Goal: Contribute content

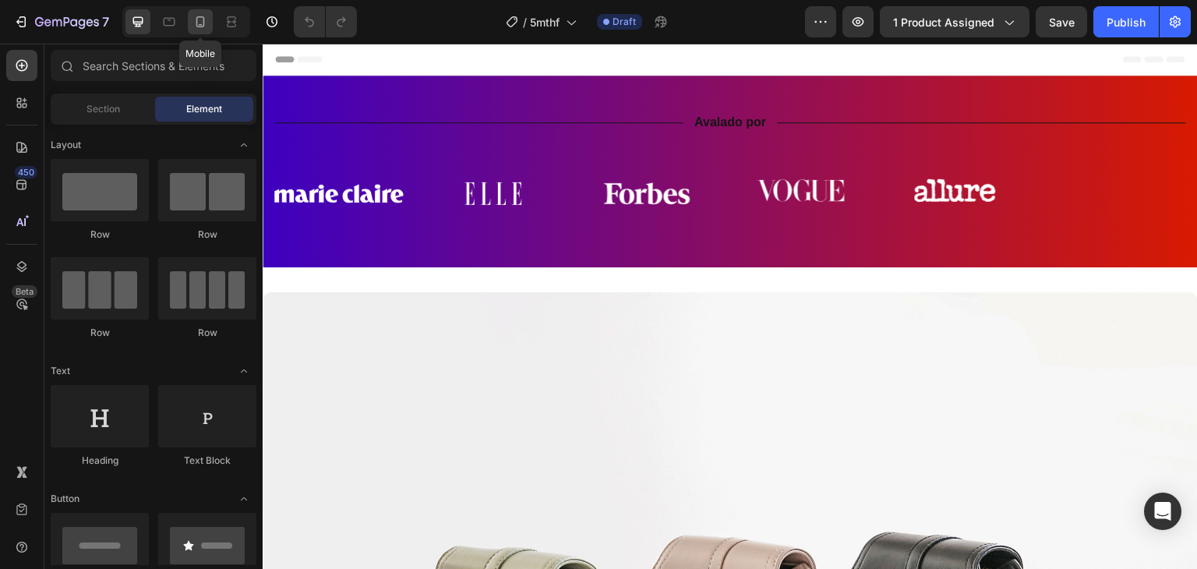
click at [204, 17] on icon at bounding box center [200, 22] width 16 height 16
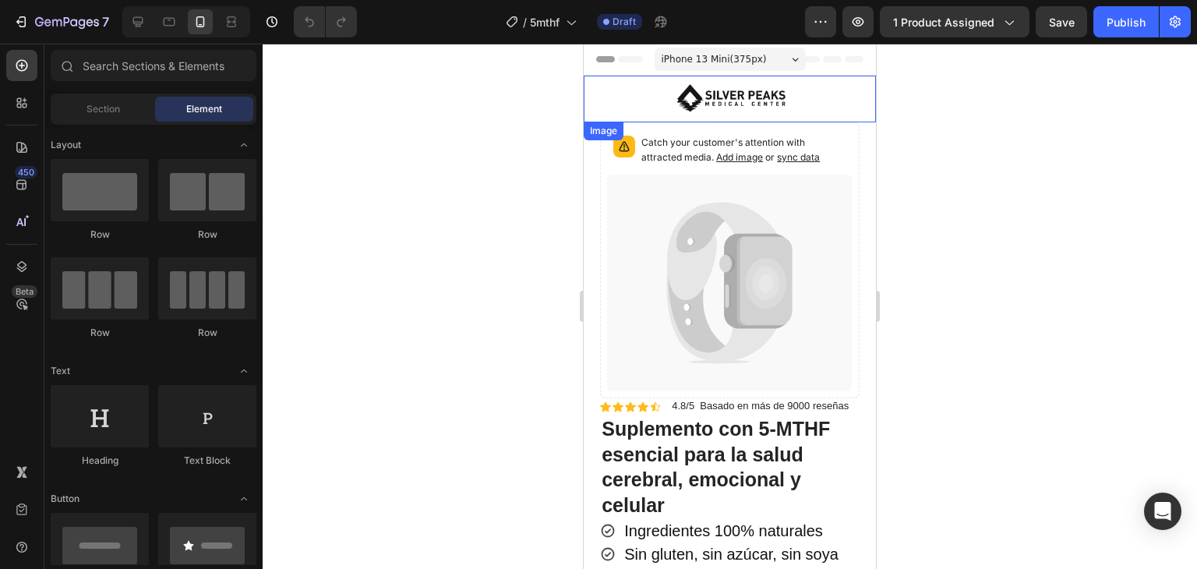
click at [743, 101] on img at bounding box center [730, 99] width 117 height 47
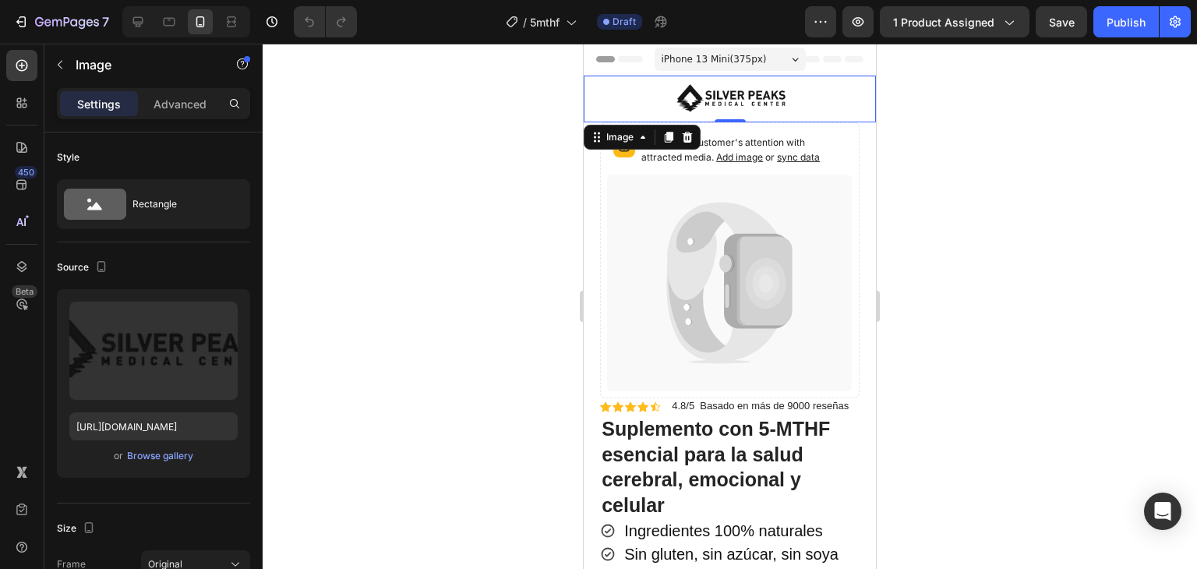
scroll to position [312, 0]
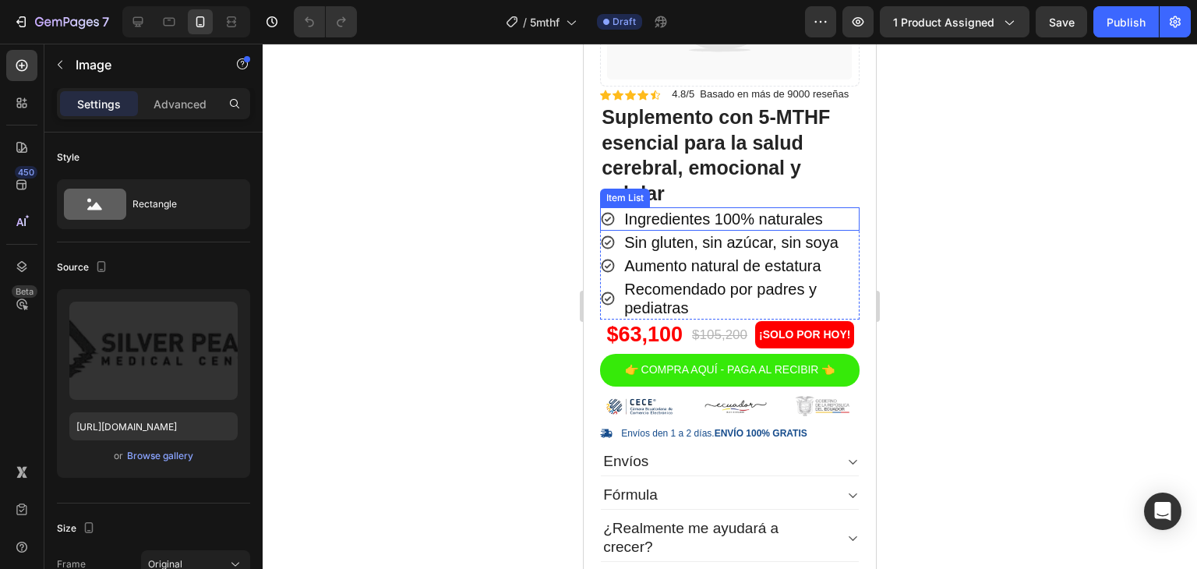
click at [662, 213] on p "Ingredientes 100% naturales" at bounding box center [723, 219] width 199 height 19
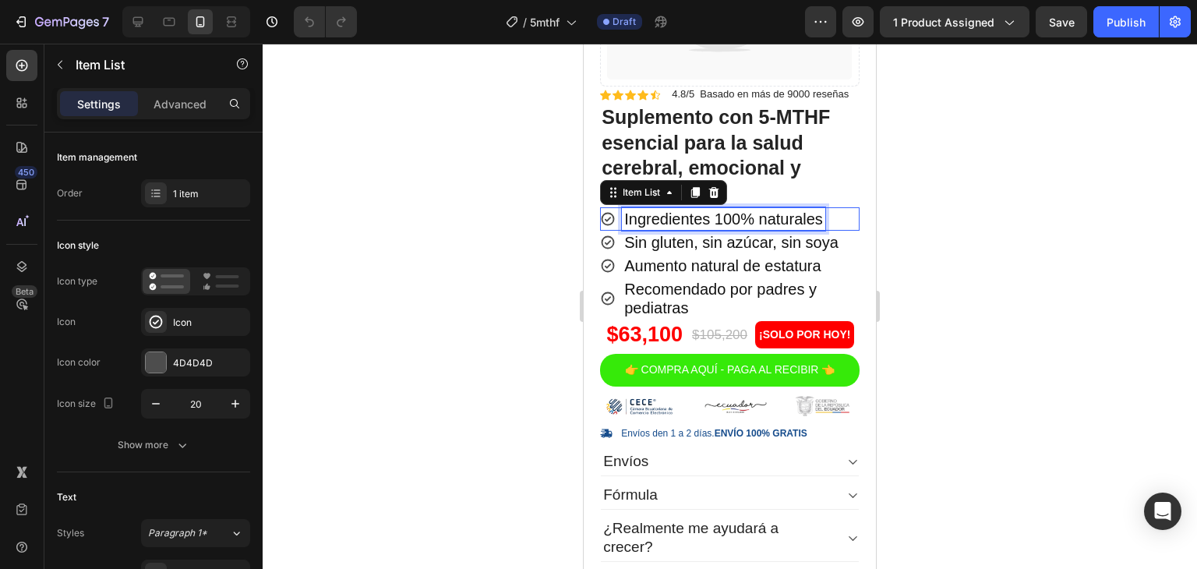
click at [662, 213] on p "Ingredientes 100% naturales" at bounding box center [723, 219] width 199 height 19
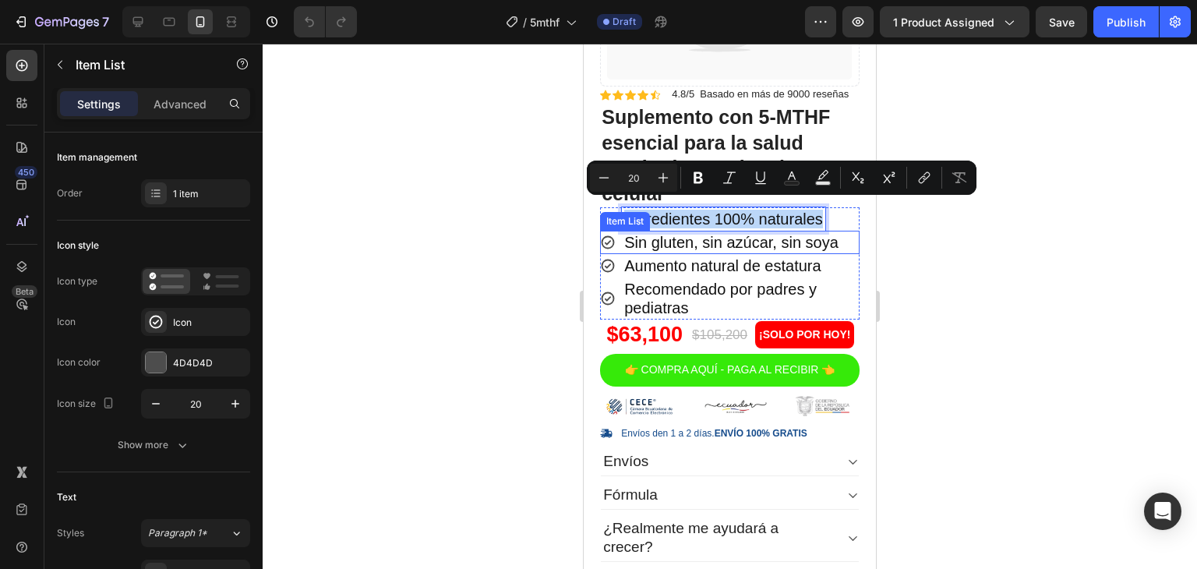
click at [682, 233] on p "Sin gluten, sin azúcar, sin soya" at bounding box center [731, 242] width 214 height 19
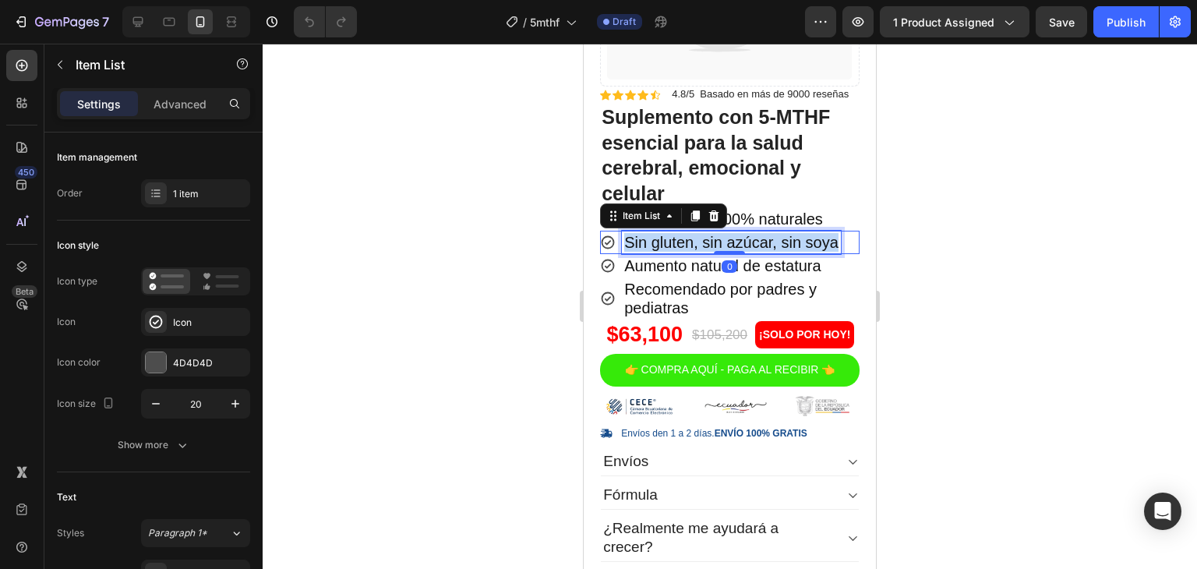
click at [682, 233] on p "Sin gluten, sin azúcar, sin soya" at bounding box center [731, 242] width 214 height 19
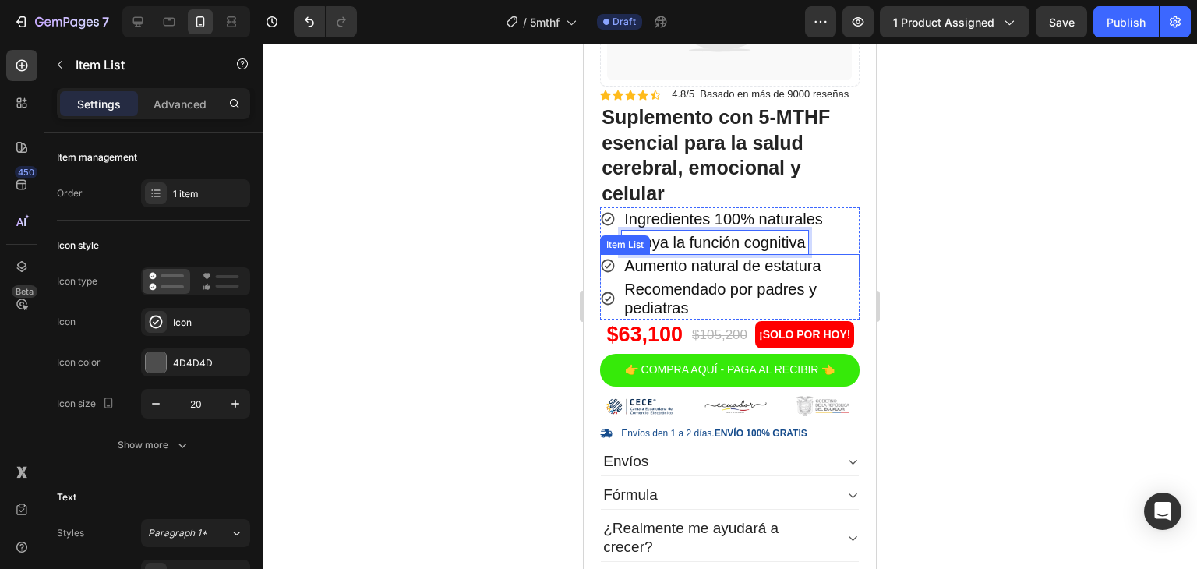
click at [707, 256] on p "Aumento natural de estatura" at bounding box center [722, 265] width 196 height 19
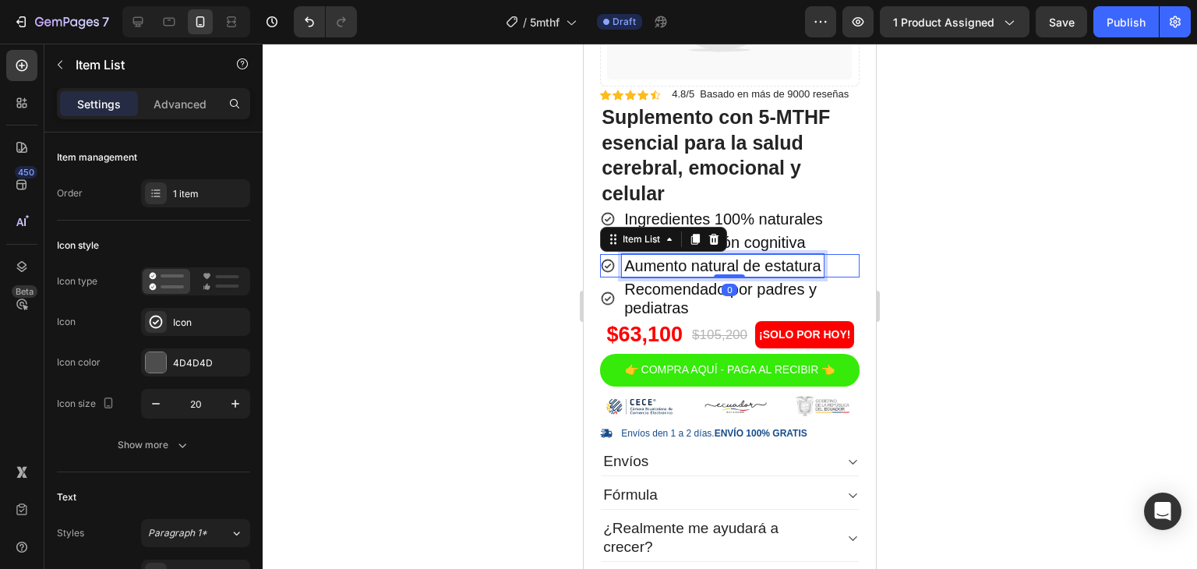
click at [707, 256] on p "Aumento natural de estatura" at bounding box center [722, 265] width 196 height 19
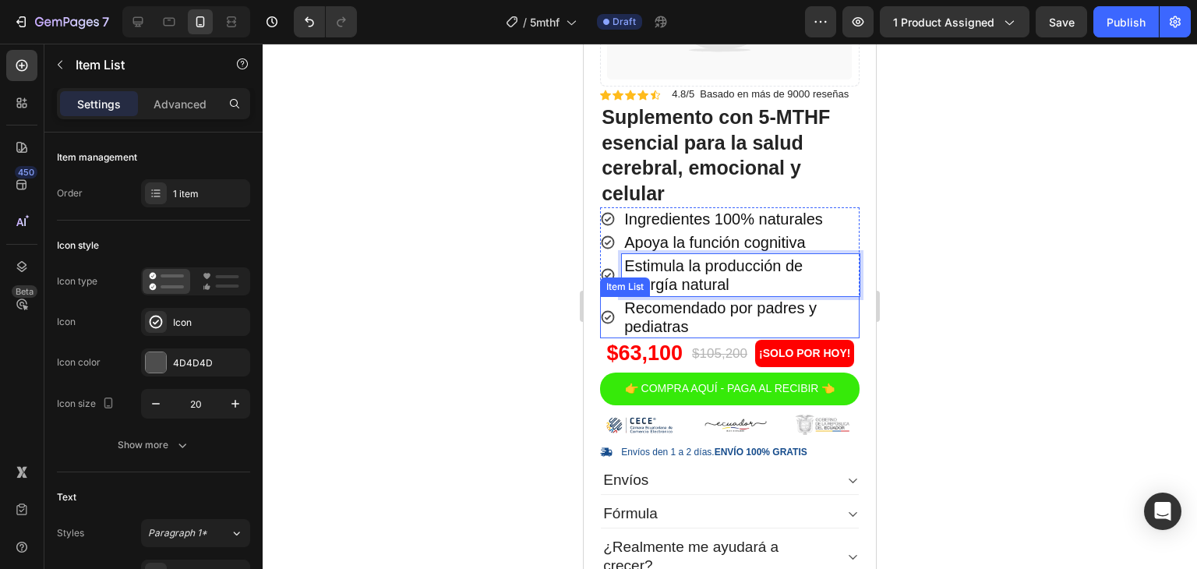
click at [690, 304] on p "Recomendado por padres y pediatras" at bounding box center [740, 316] width 233 height 37
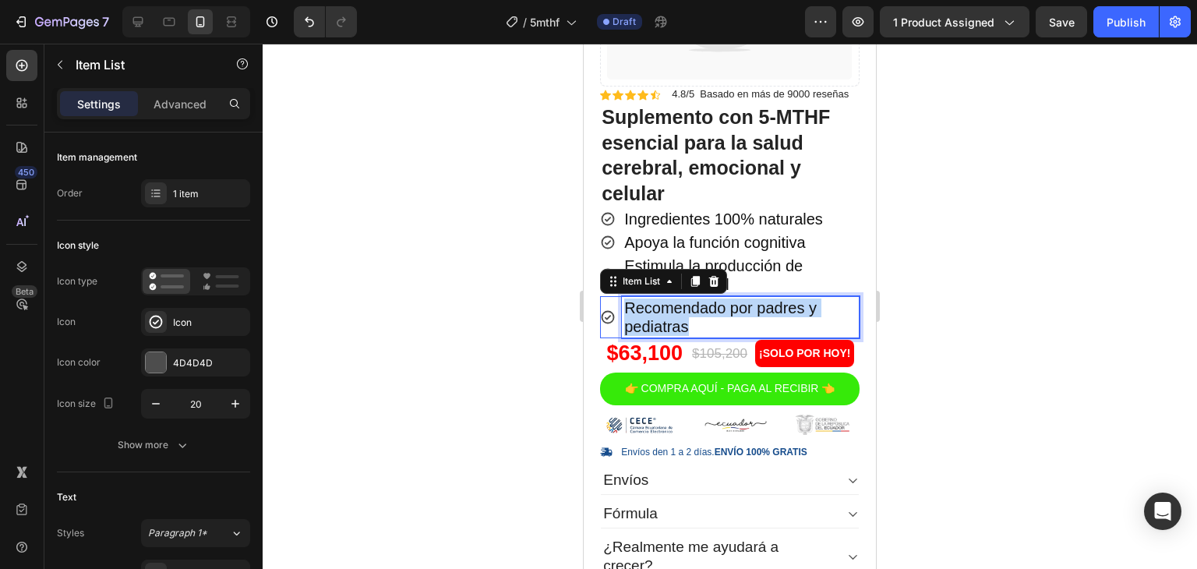
click at [690, 304] on p "Recomendado por padres y pediatras" at bounding box center [740, 316] width 233 height 37
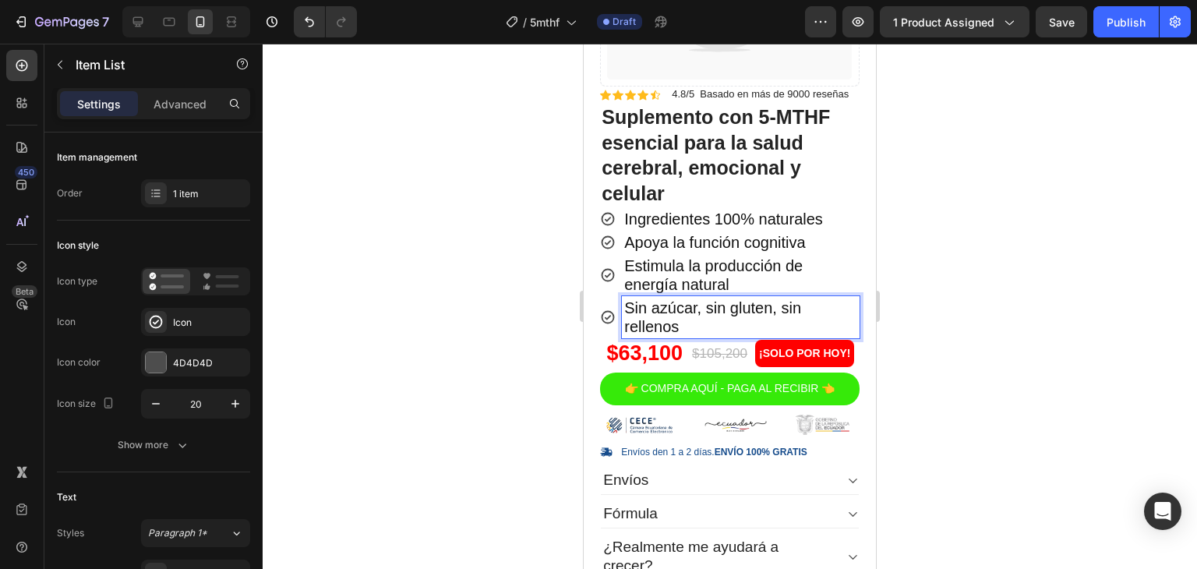
click at [852, 243] on section "Catch your customer's attention with attracted media. Add image or sync data Pr…" at bounding box center [730, 200] width 288 height 778
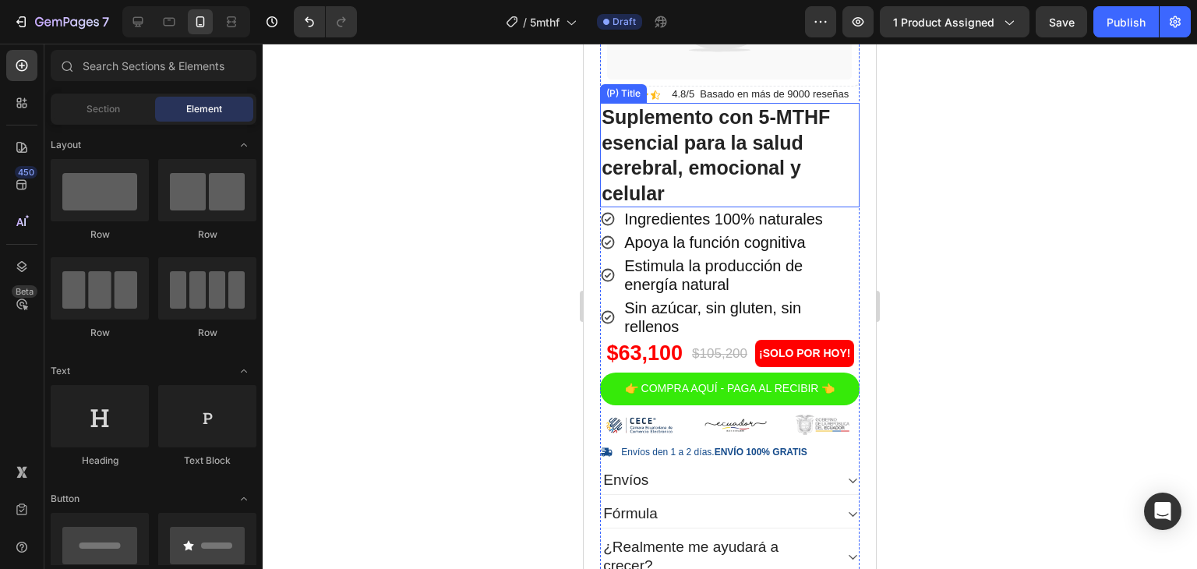
scroll to position [545, 0]
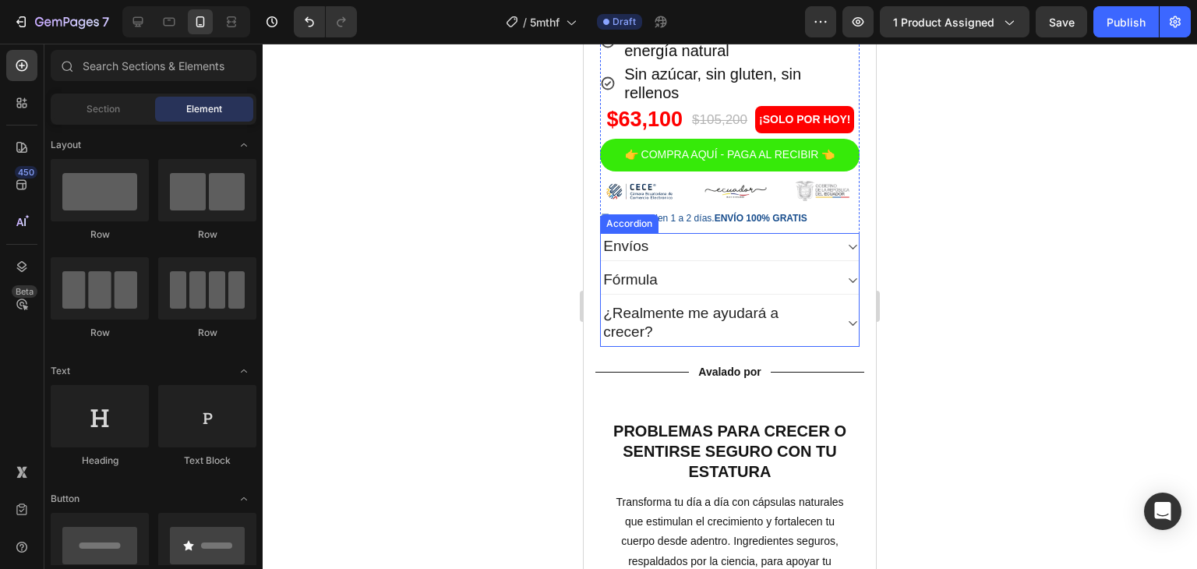
click at [747, 259] on div "Envíos" at bounding box center [718, 247] width 234 height 24
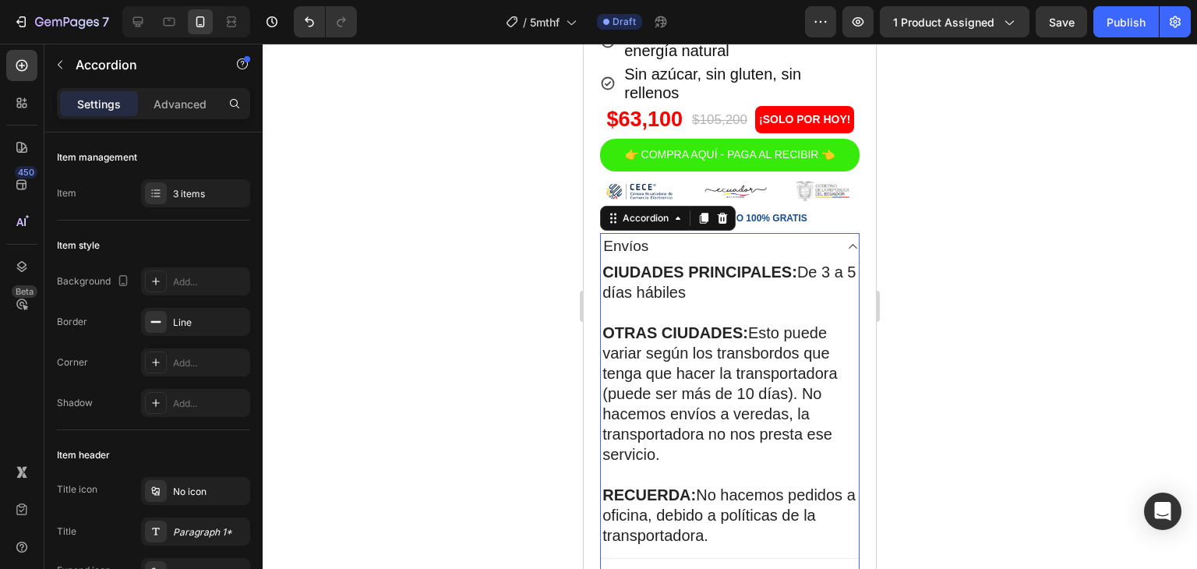
click at [747, 259] on div "Envíos" at bounding box center [718, 247] width 234 height 24
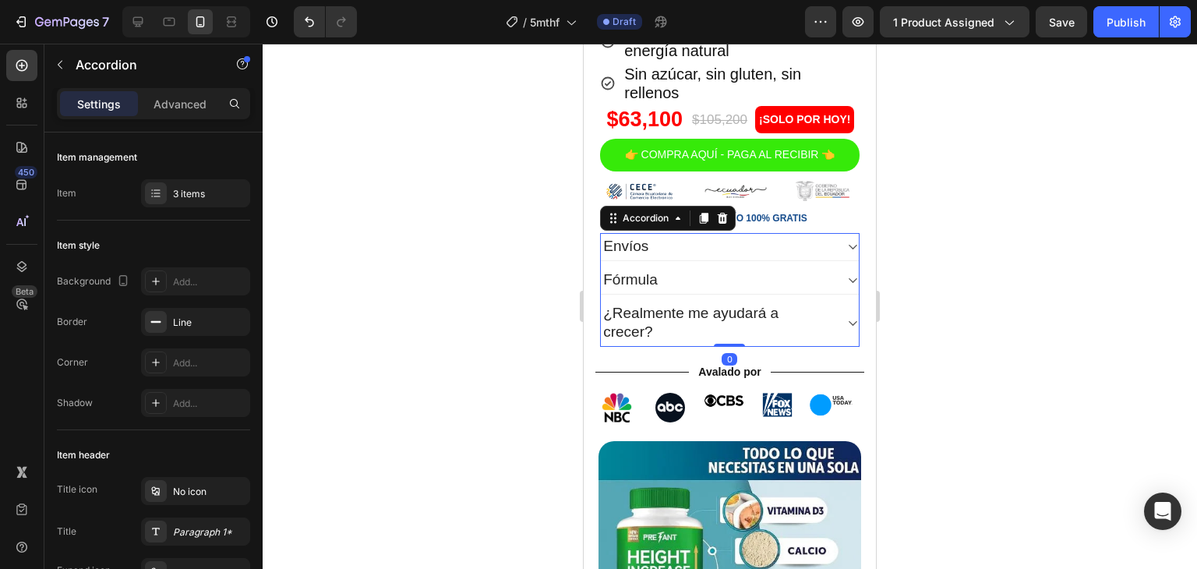
scroll to position [623, 0]
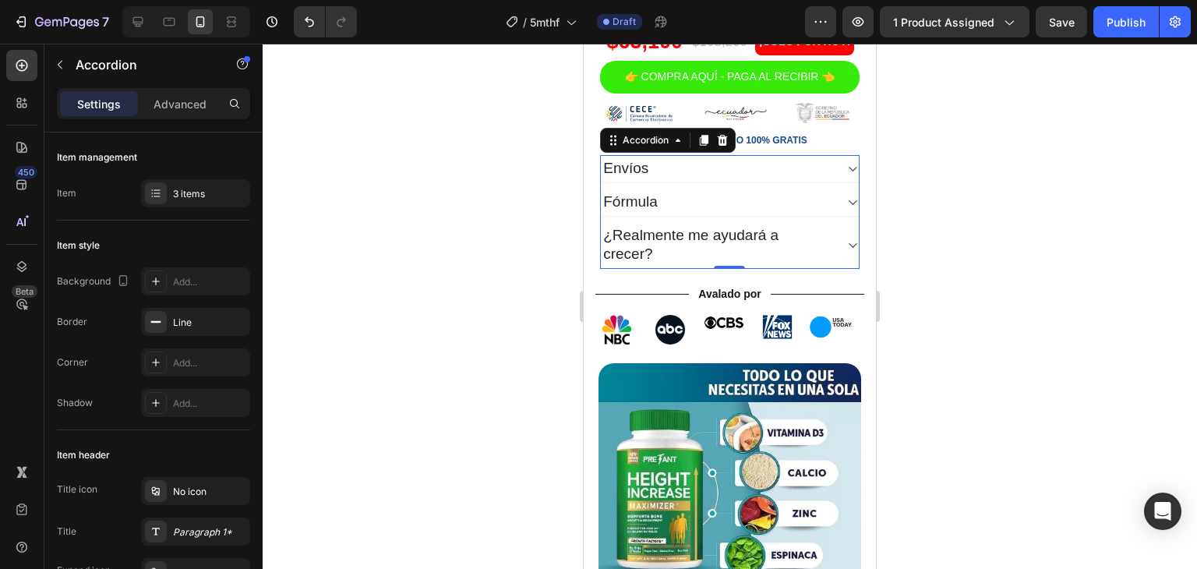
click at [722, 214] on div "Fórmula" at bounding box center [718, 202] width 234 height 24
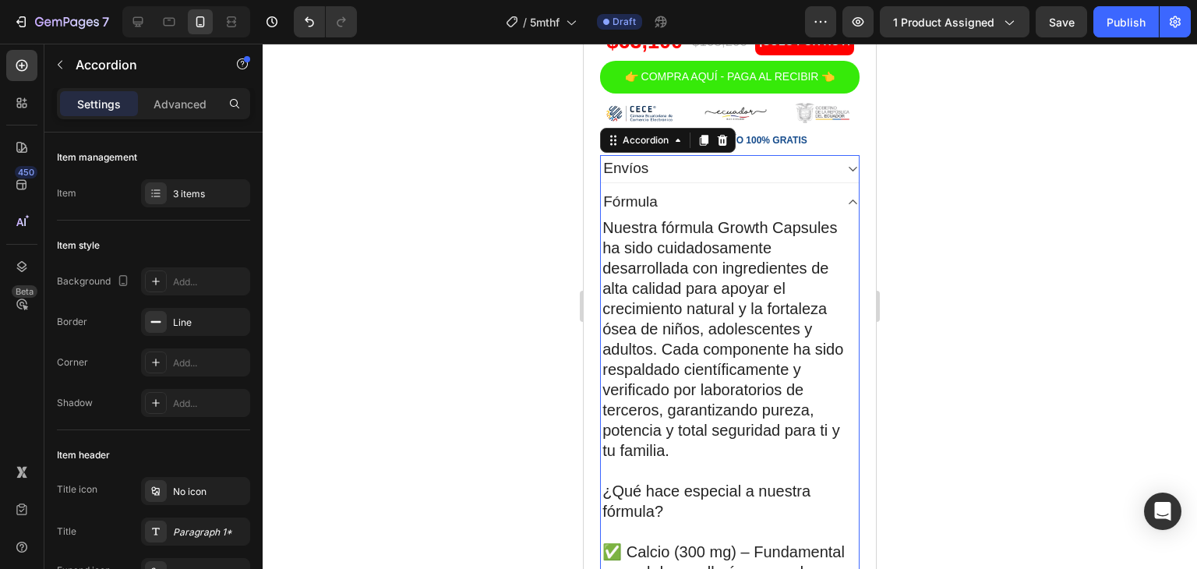
click at [722, 214] on div "Fórmula" at bounding box center [718, 202] width 234 height 24
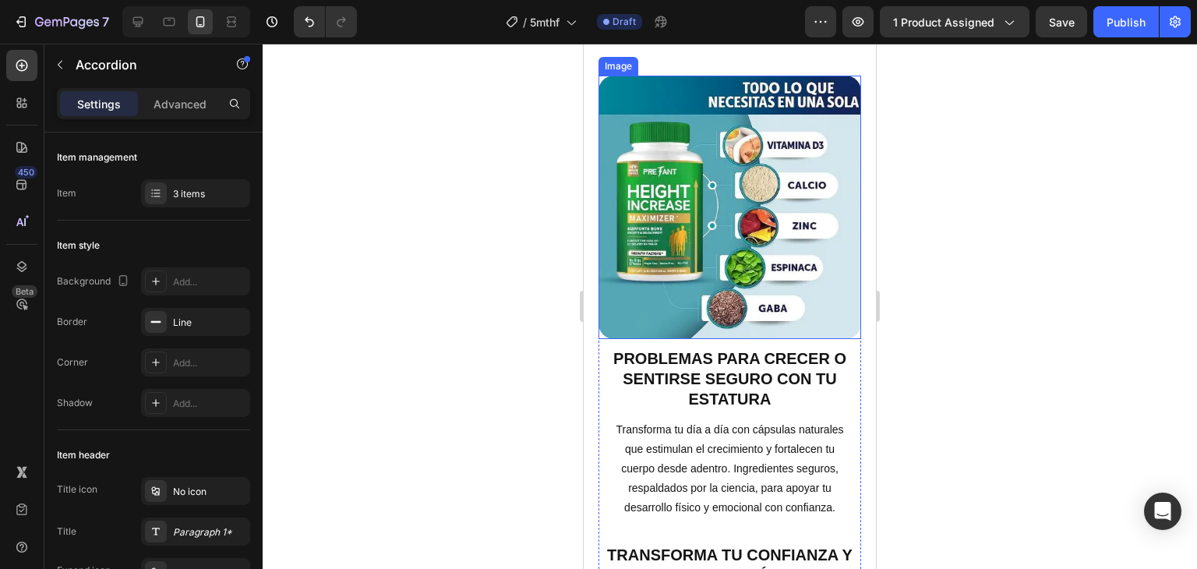
scroll to position [1013, 0]
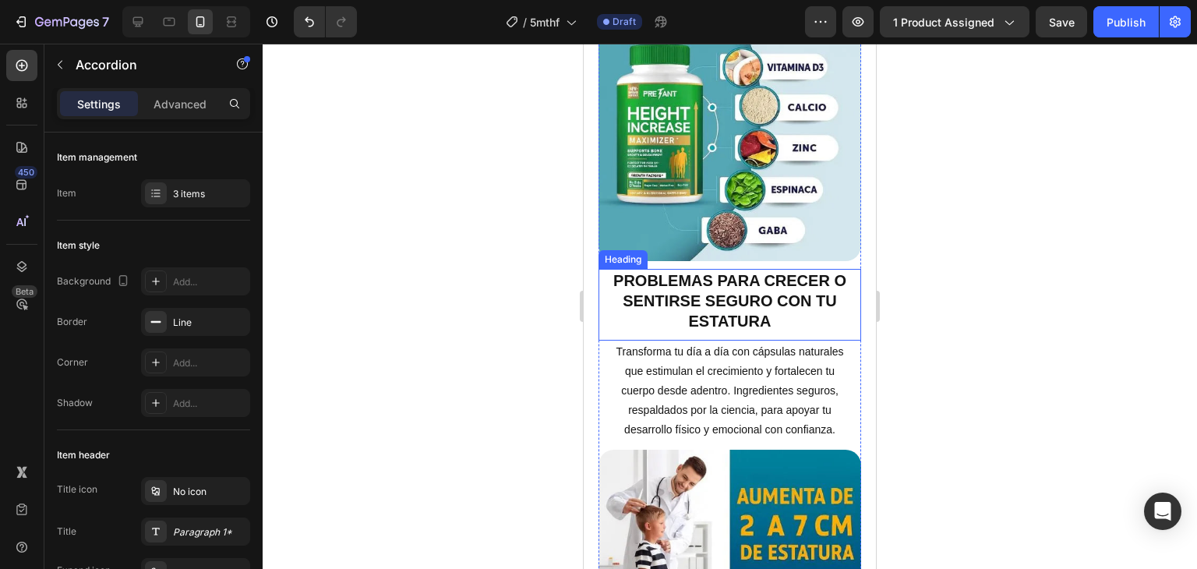
click at [728, 311] on h2 "Problemas para crecer o sentirse seguro con tu estatura" at bounding box center [729, 301] width 263 height 64
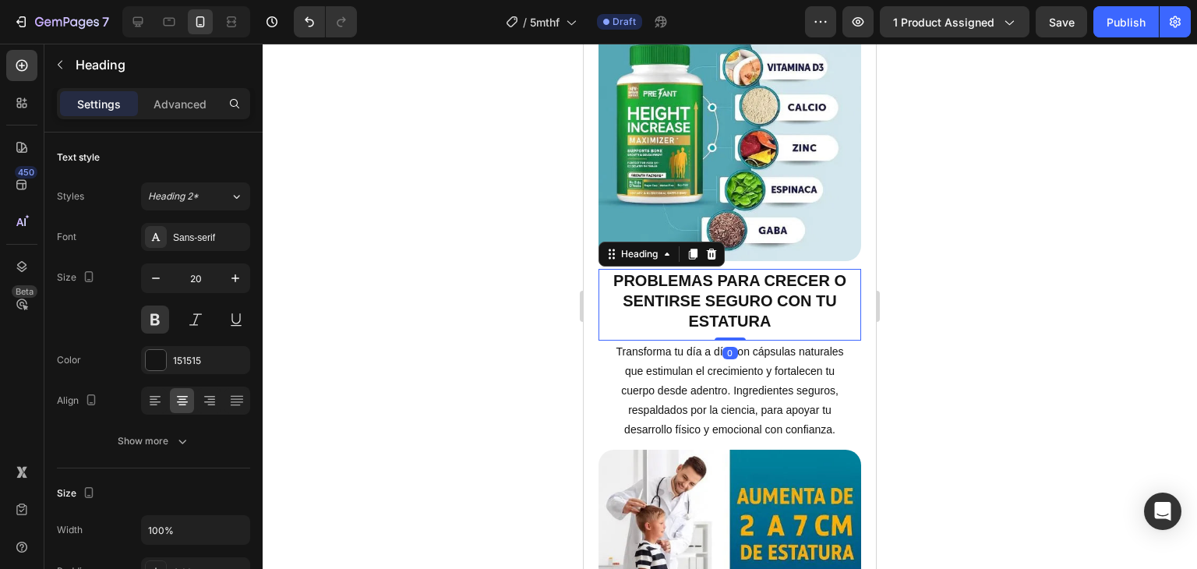
click at [728, 311] on h2 "Problemas para crecer o sentirse seguro con tu estatura" at bounding box center [729, 301] width 263 height 64
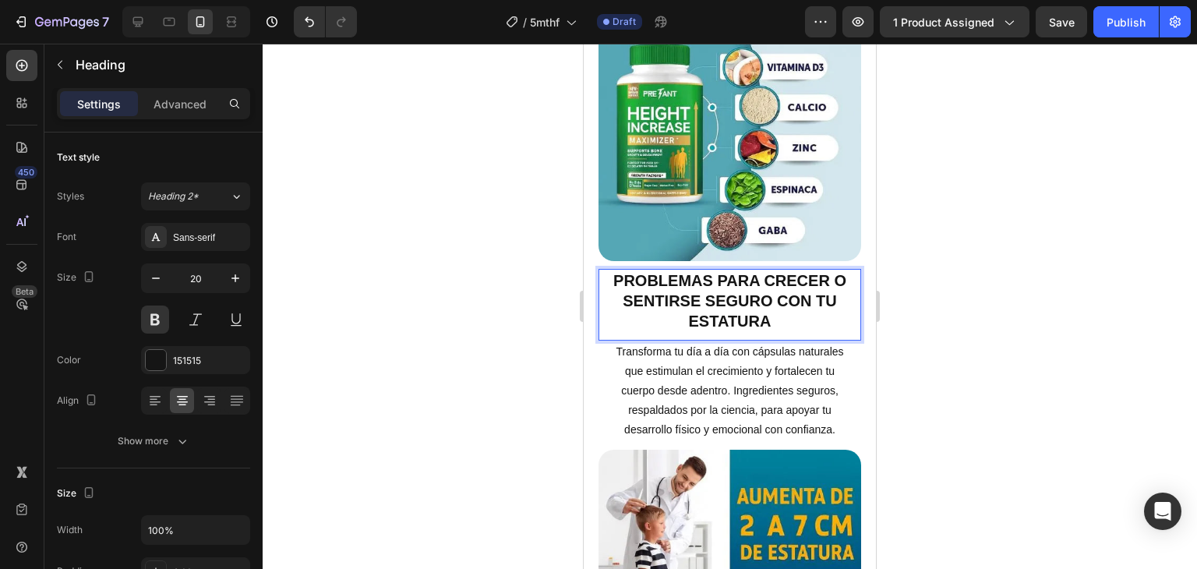
click at [728, 311] on p "Problemas para crecer o sentirse seguro con tu estatura" at bounding box center [730, 300] width 260 height 61
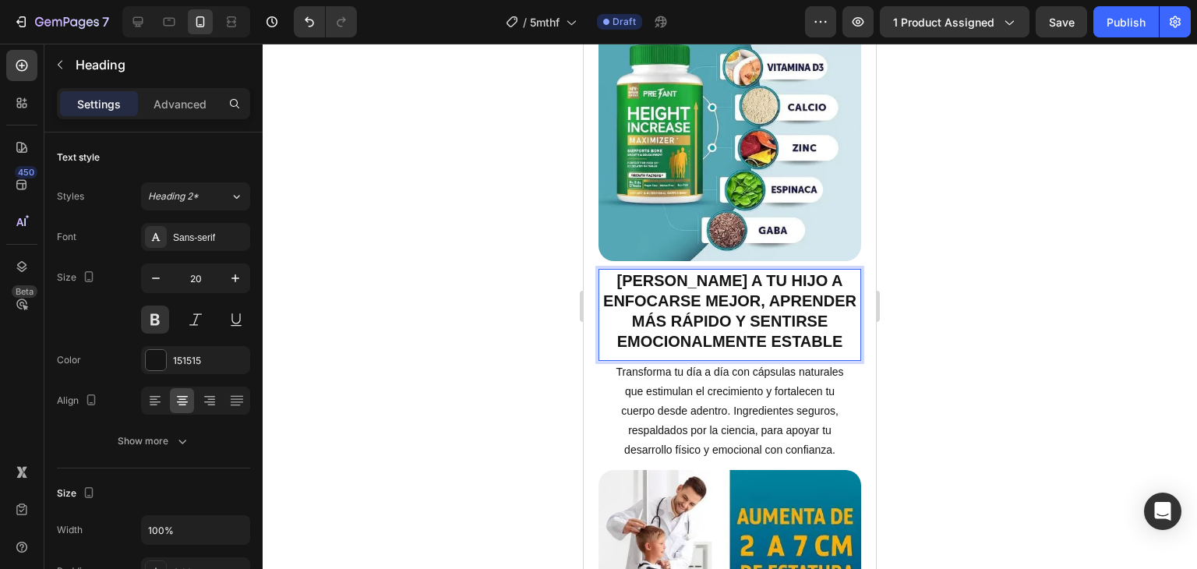
scroll to position [1091, 0]
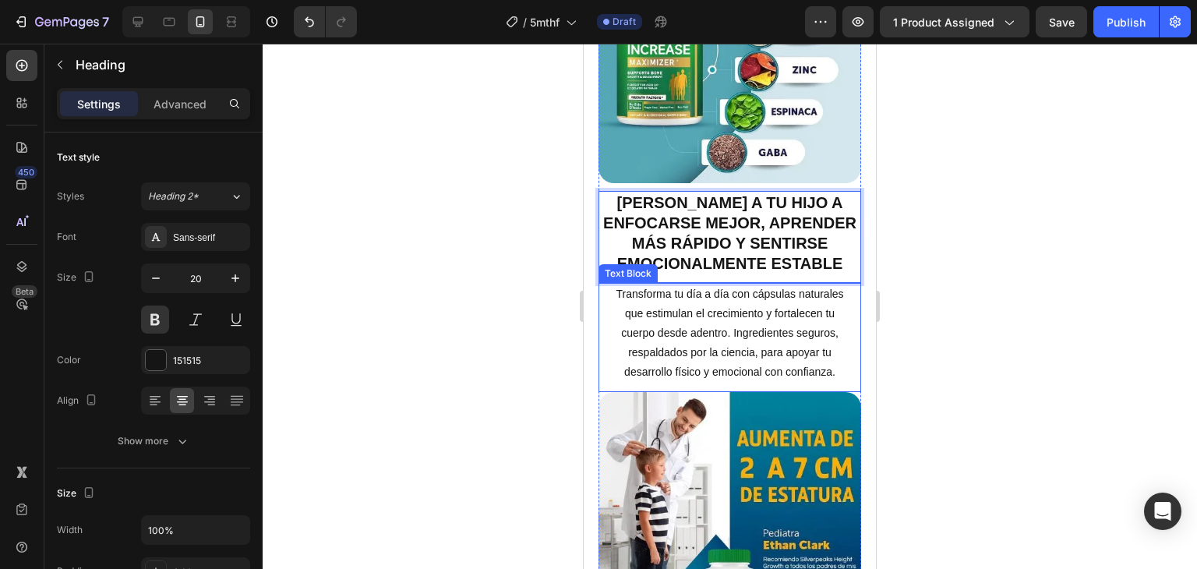
click at [759, 294] on p "Transforma tu día a día con cápsulas naturales que estimulan el crecimiento y f…" at bounding box center [730, 333] width 234 height 98
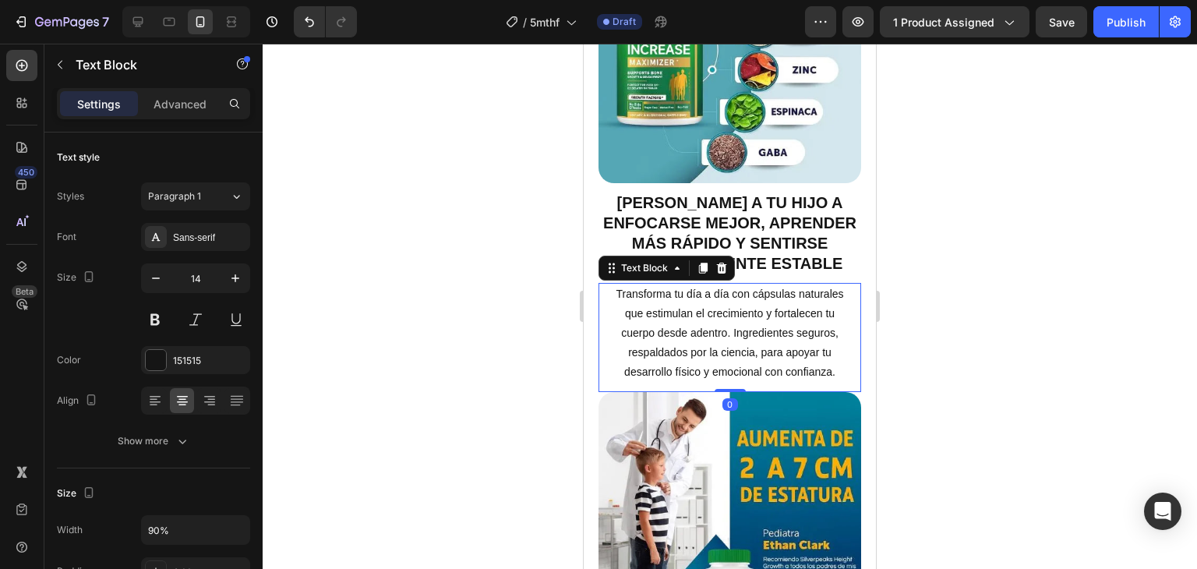
click at [759, 294] on p "Transforma tu día a día con cápsulas naturales que estimulan el crecimiento y f…" at bounding box center [730, 333] width 234 height 98
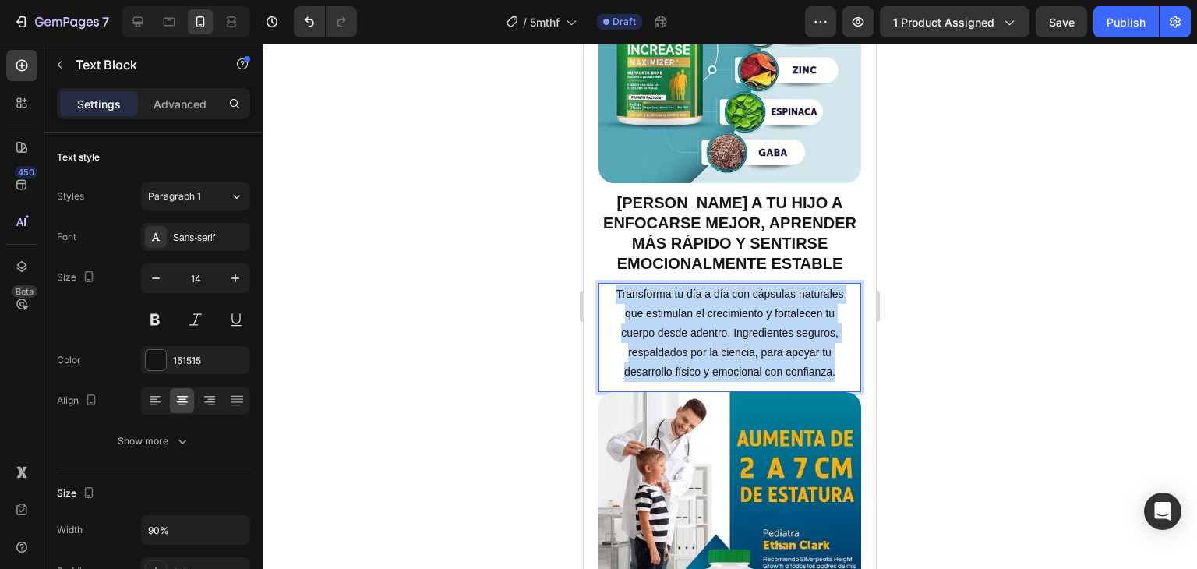
click at [759, 294] on p "Transforma tu día a día con cápsulas naturales que estimulan el crecimiento y f…" at bounding box center [730, 333] width 234 height 98
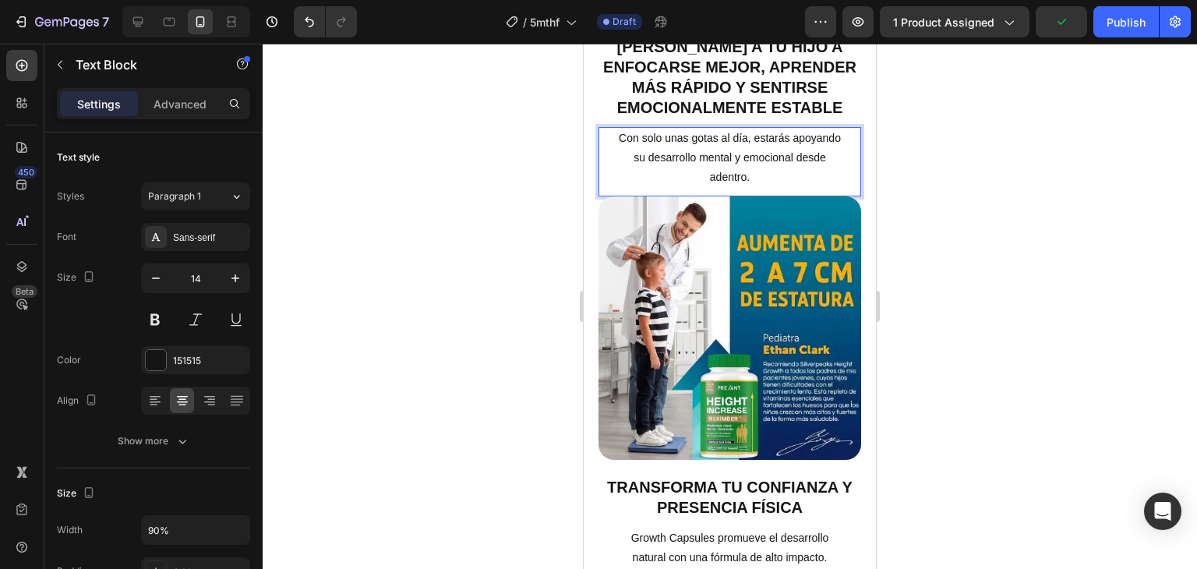
scroll to position [1403, 0]
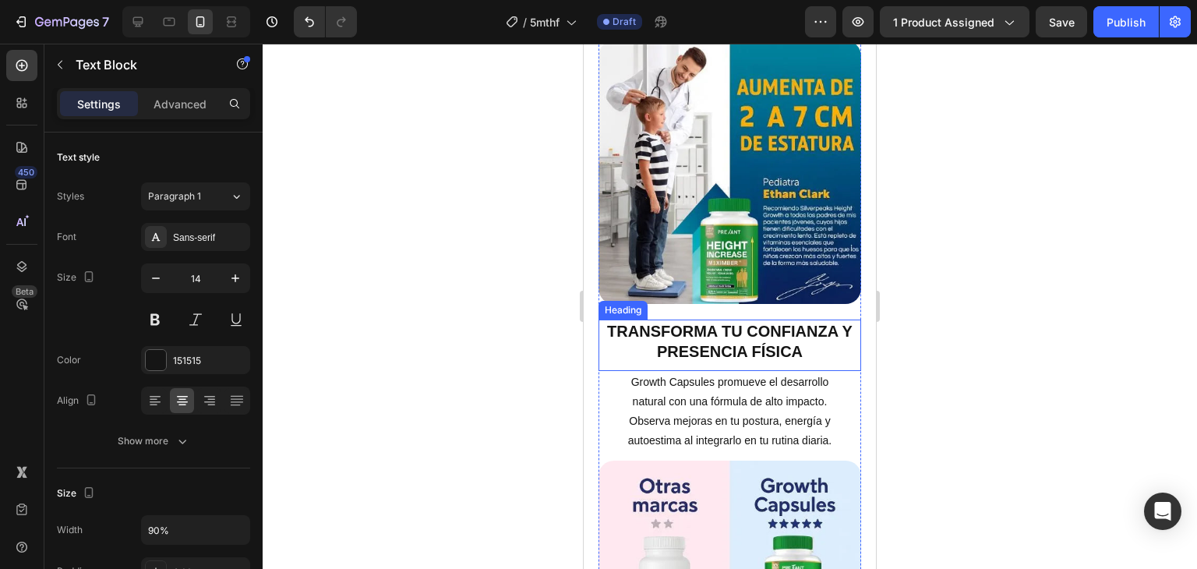
click at [655, 319] on h2 "Transforma tu Confianza y Presencia Física" at bounding box center [729, 341] width 263 height 44
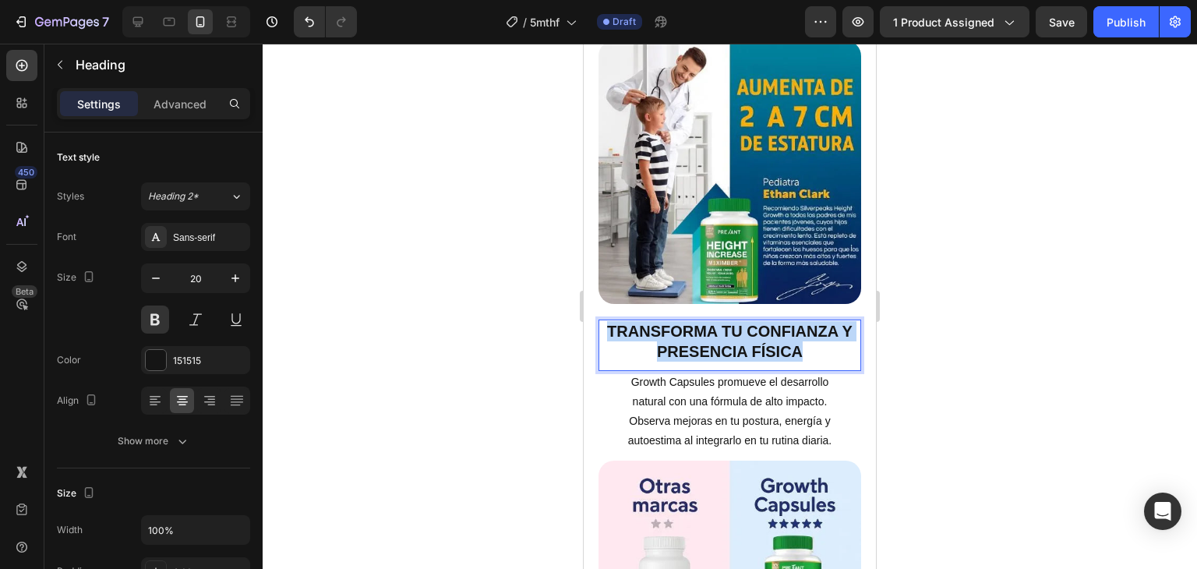
click at [655, 321] on p "Transforma tu Confianza y Presencia Física" at bounding box center [730, 341] width 260 height 41
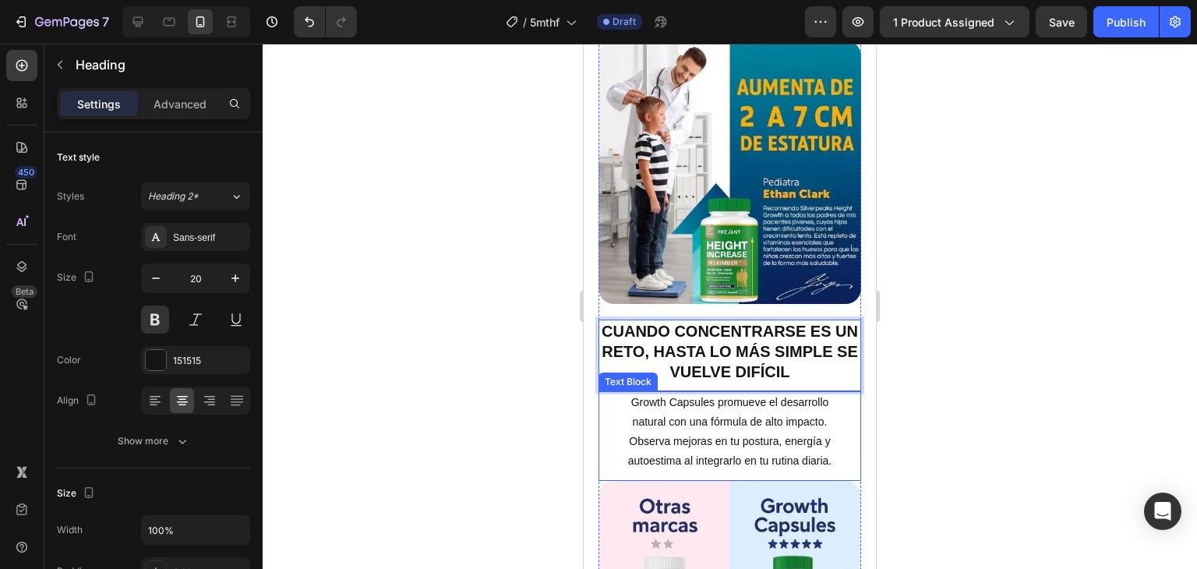
click at [696, 400] on p "Growth Capsules promueve el desarrollo natural con una fórmula de alto impacto.…" at bounding box center [730, 432] width 234 height 79
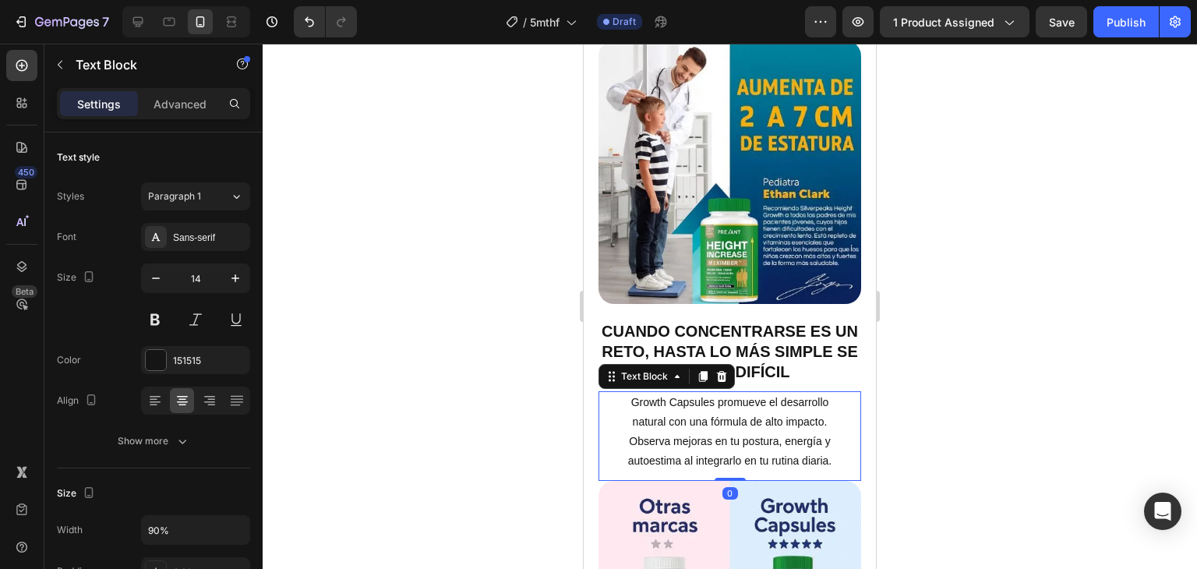
click at [696, 400] on p "Growth Capsules promueve el desarrollo natural con una fórmula de alto impacto.…" at bounding box center [730, 432] width 234 height 79
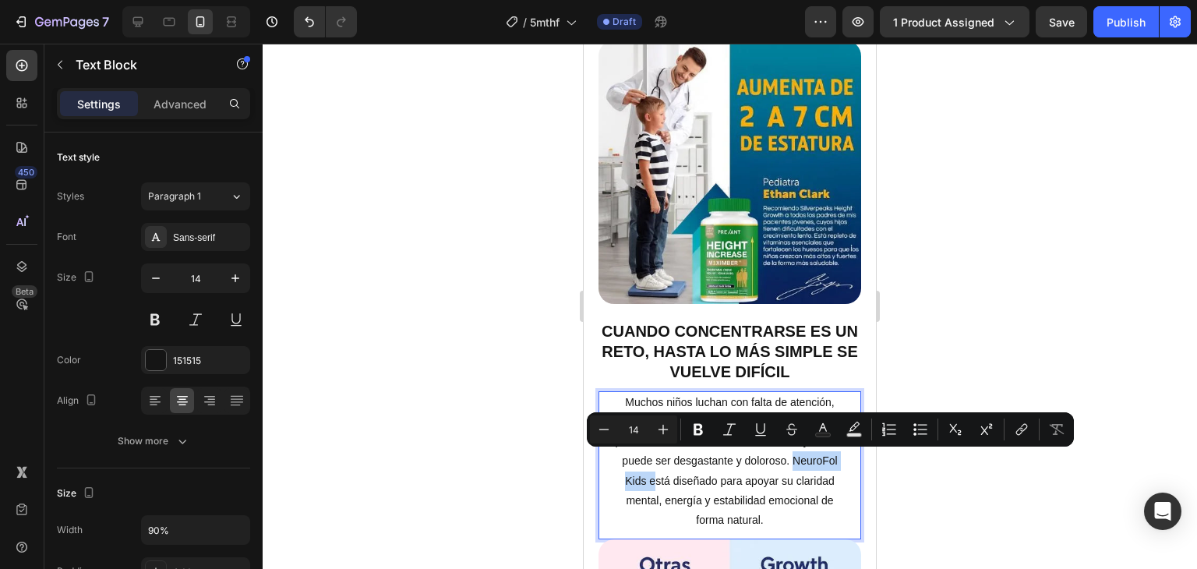
drag, startPoint x: 692, startPoint y: 458, endPoint x: 612, endPoint y: 459, distance: 80.3
click at [613, 459] on p "Muchos niños luchan con falta de atención, frustración o bajo rendimiento escol…" at bounding box center [730, 461] width 234 height 137
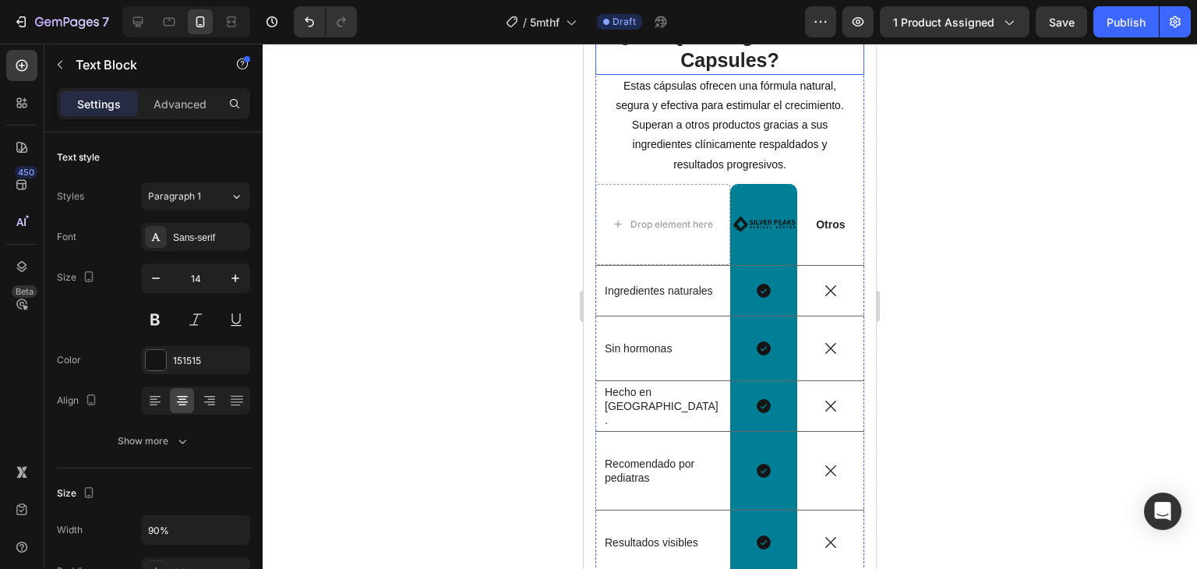
scroll to position [2805, 0]
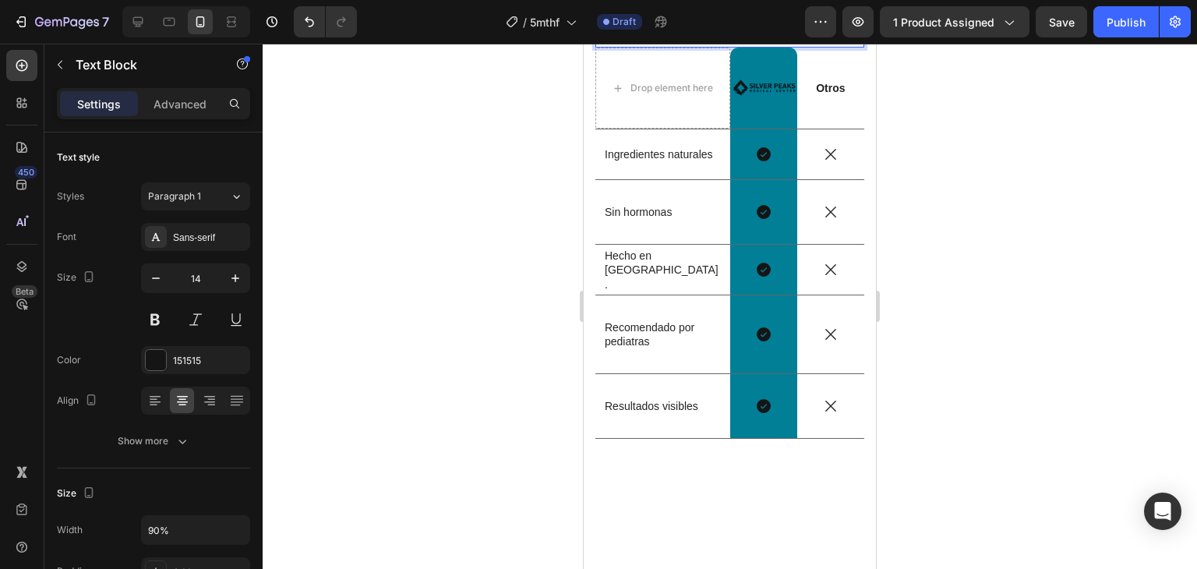
scroll to position [3039, 0]
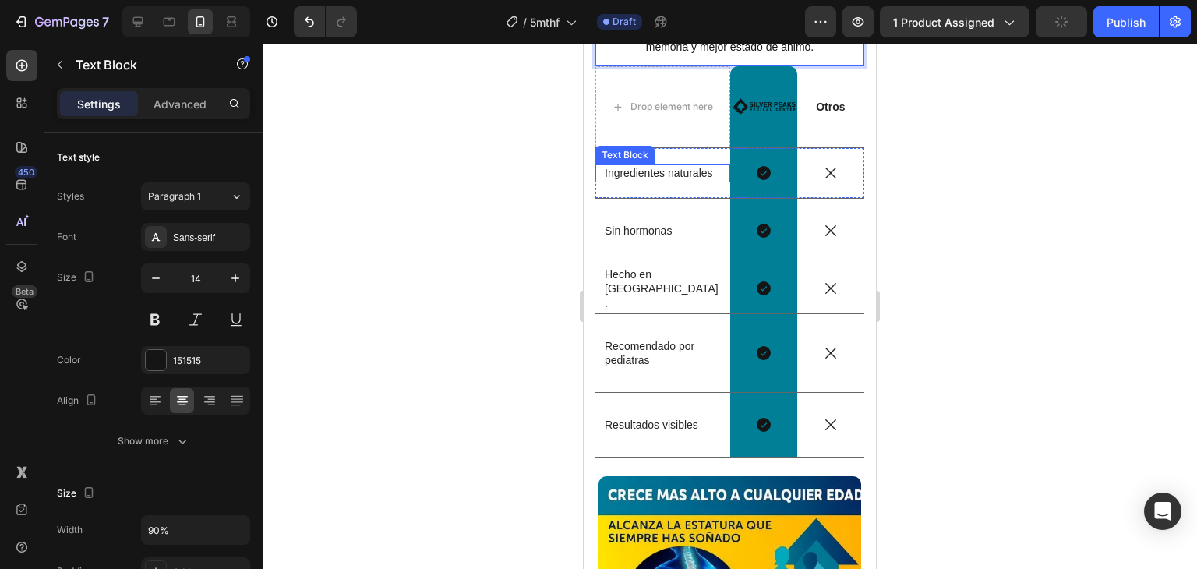
click at [628, 180] on p "Ingredientes naturales" at bounding box center [663, 173] width 116 height 14
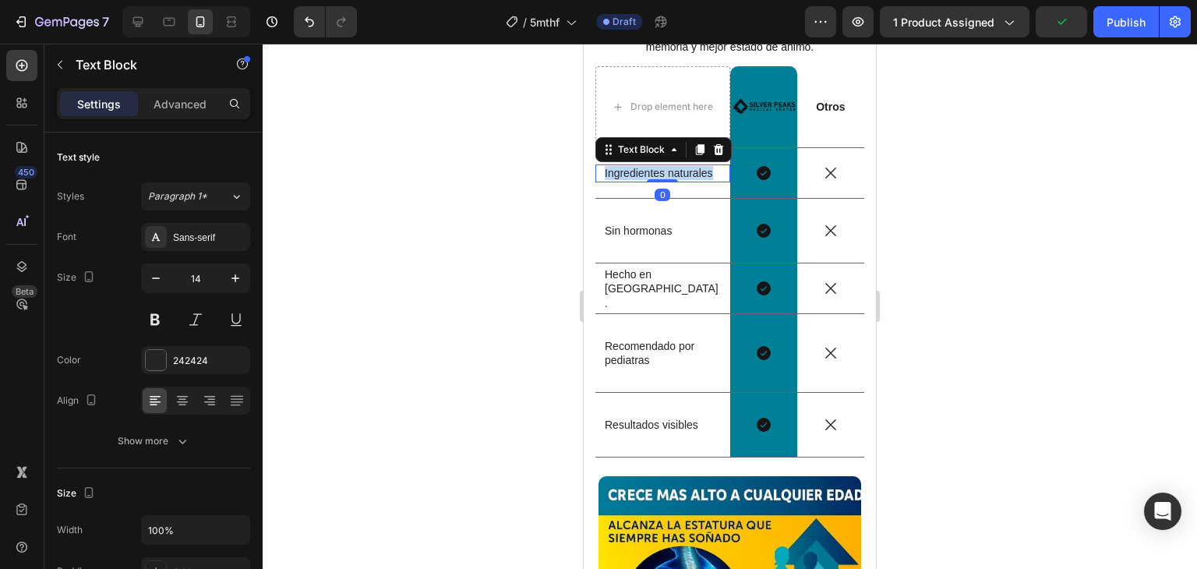
click at [628, 180] on p "Ingredientes naturales" at bounding box center [663, 173] width 116 height 14
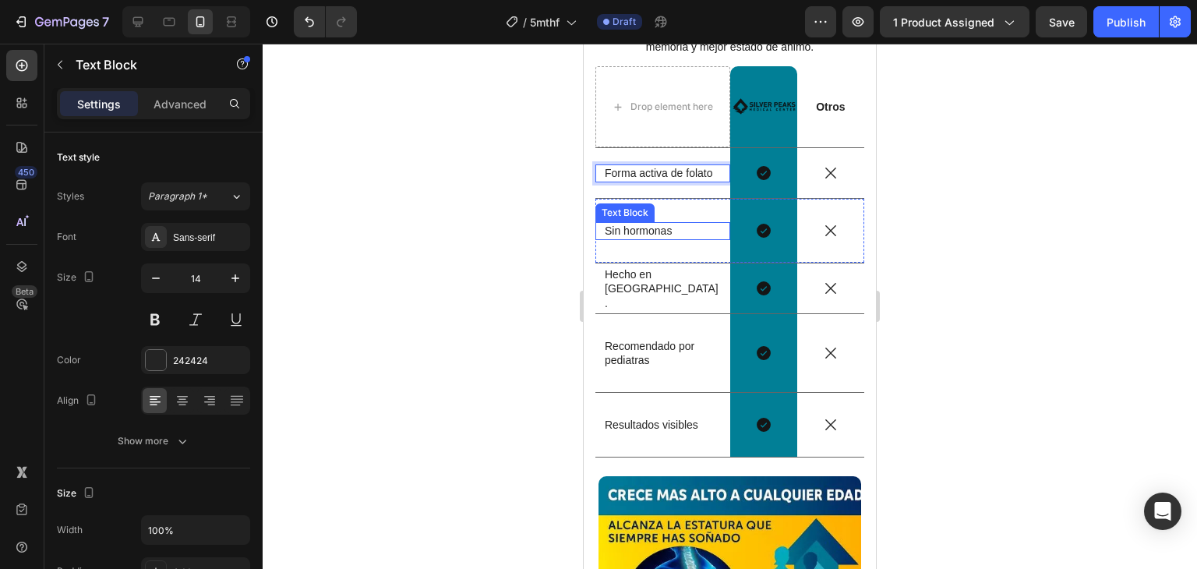
click at [618, 238] on p "Sin hormonas" at bounding box center [663, 231] width 116 height 14
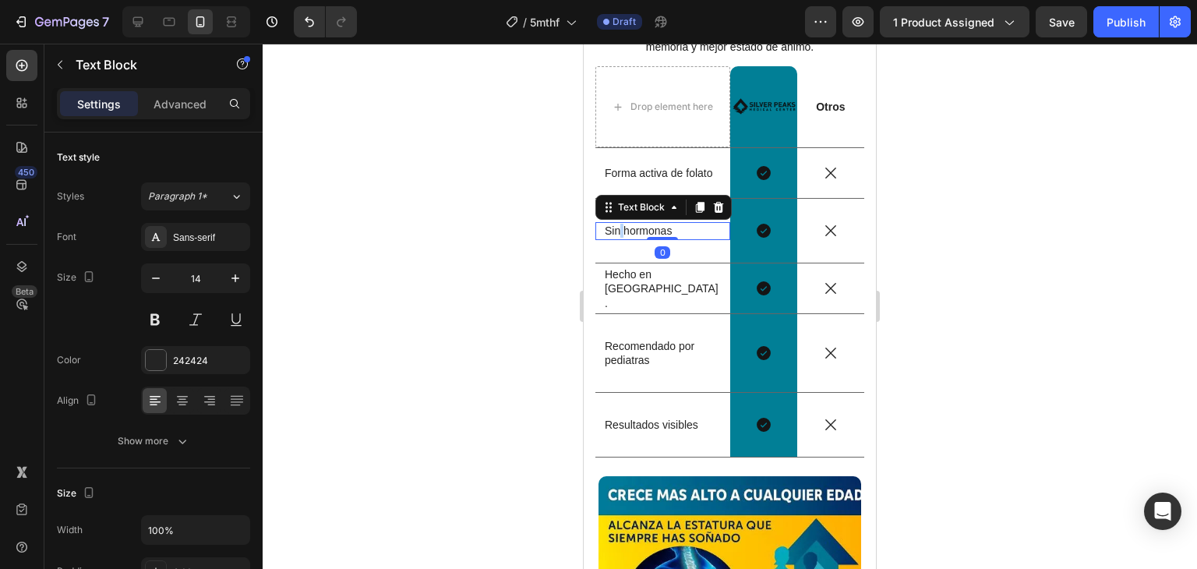
click at [618, 238] on p "Sin hormonas" at bounding box center [663, 231] width 116 height 14
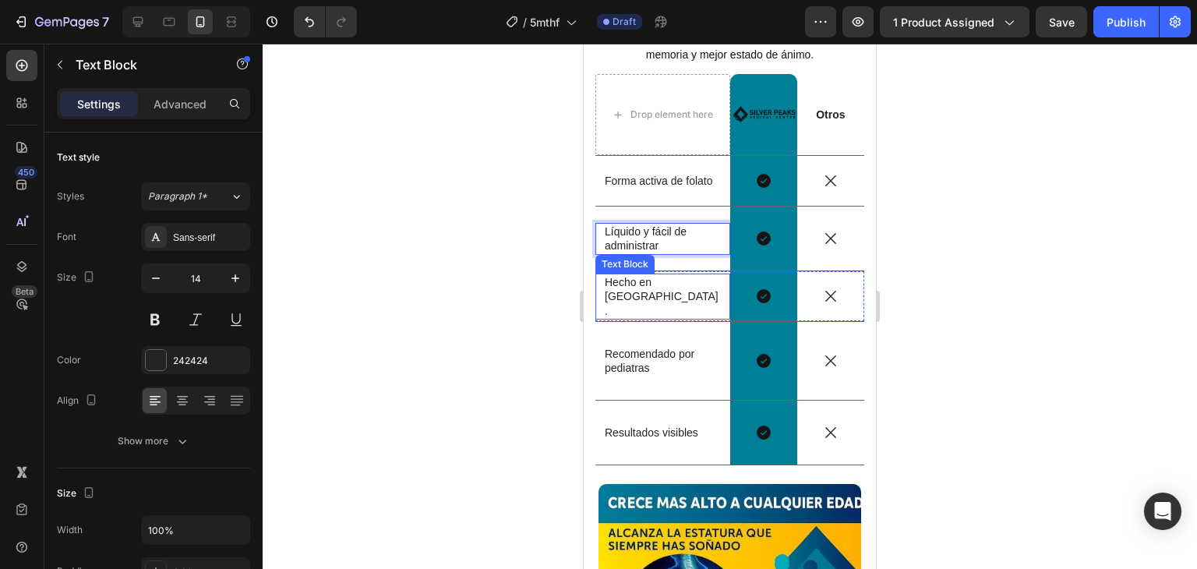
click at [642, 318] on p "Hecho en [GEOGRAPHIC_DATA]." at bounding box center [663, 296] width 116 height 43
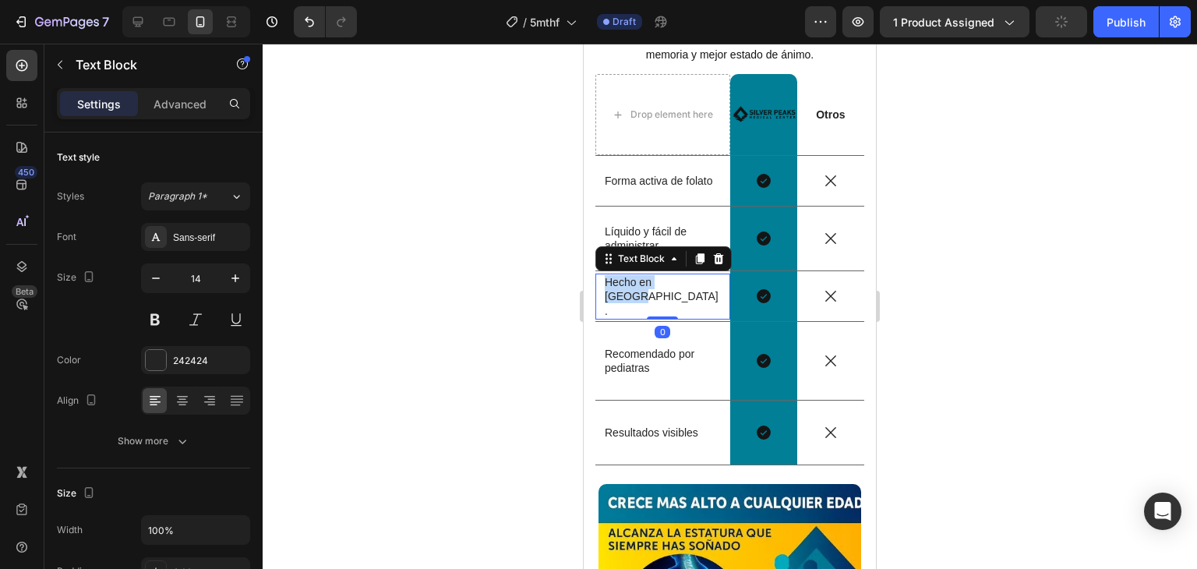
click at [642, 318] on p "Hecho en [GEOGRAPHIC_DATA]." at bounding box center [663, 296] width 116 height 43
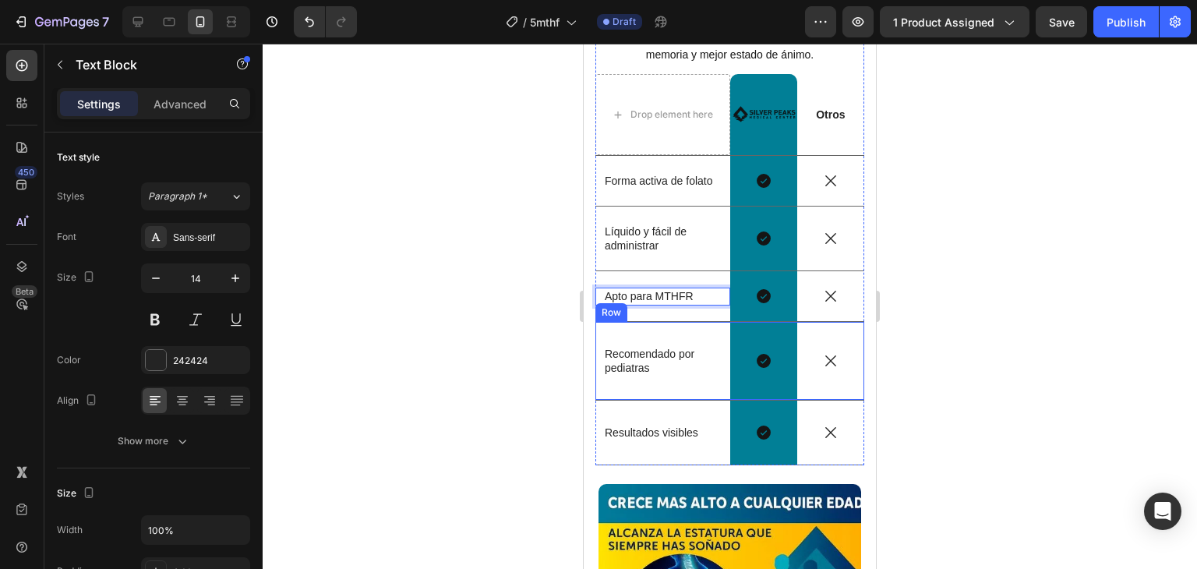
click at [669, 375] on p "Recomendado por pediatras" at bounding box center [663, 361] width 116 height 28
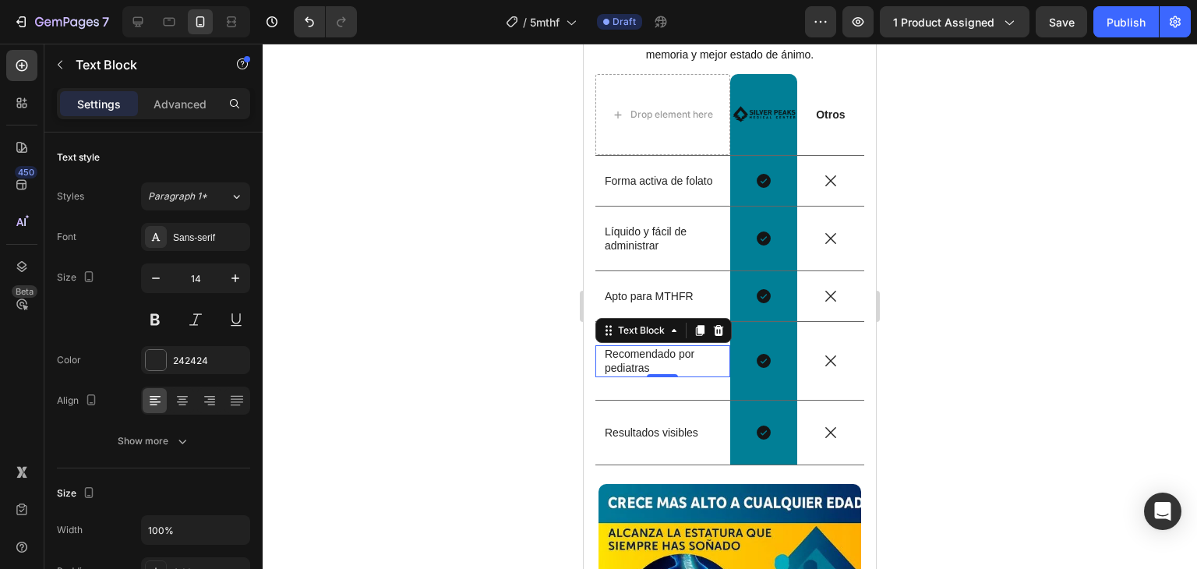
click at [669, 375] on p "Recomendado por pediatras" at bounding box center [663, 361] width 116 height 28
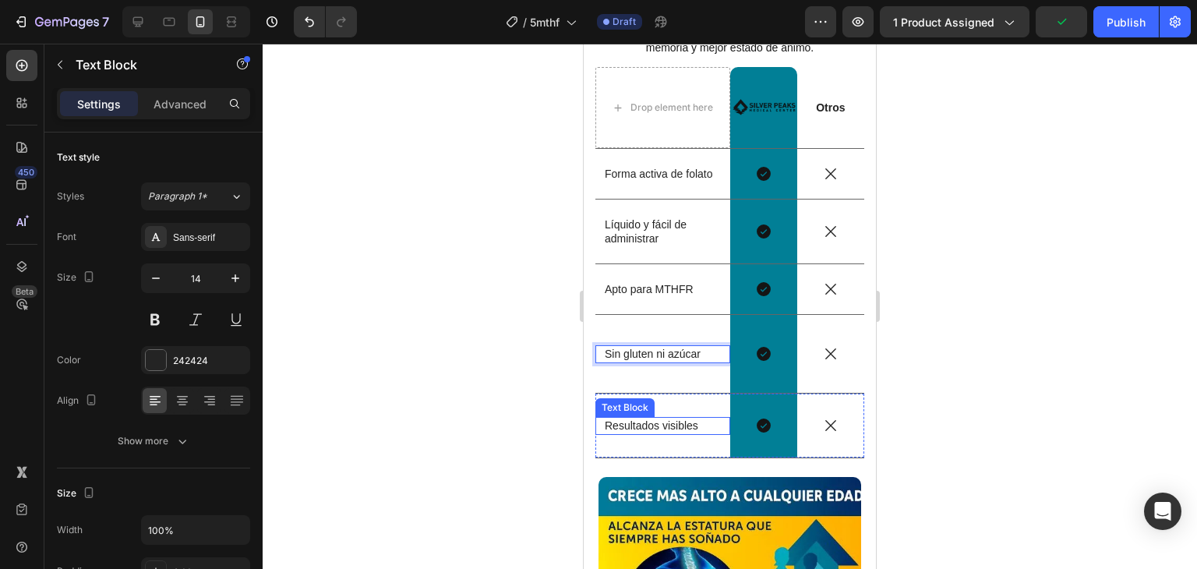
click at [657, 432] on p "Resultados visibles" at bounding box center [663, 425] width 116 height 14
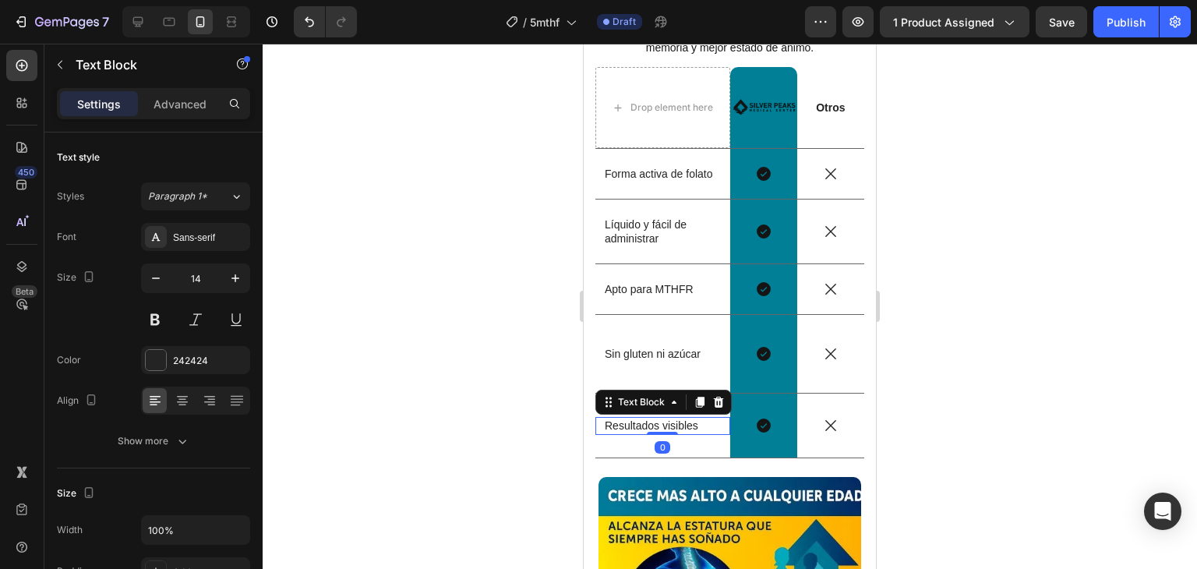
click at [657, 432] on p "Resultados visibles" at bounding box center [663, 425] width 116 height 14
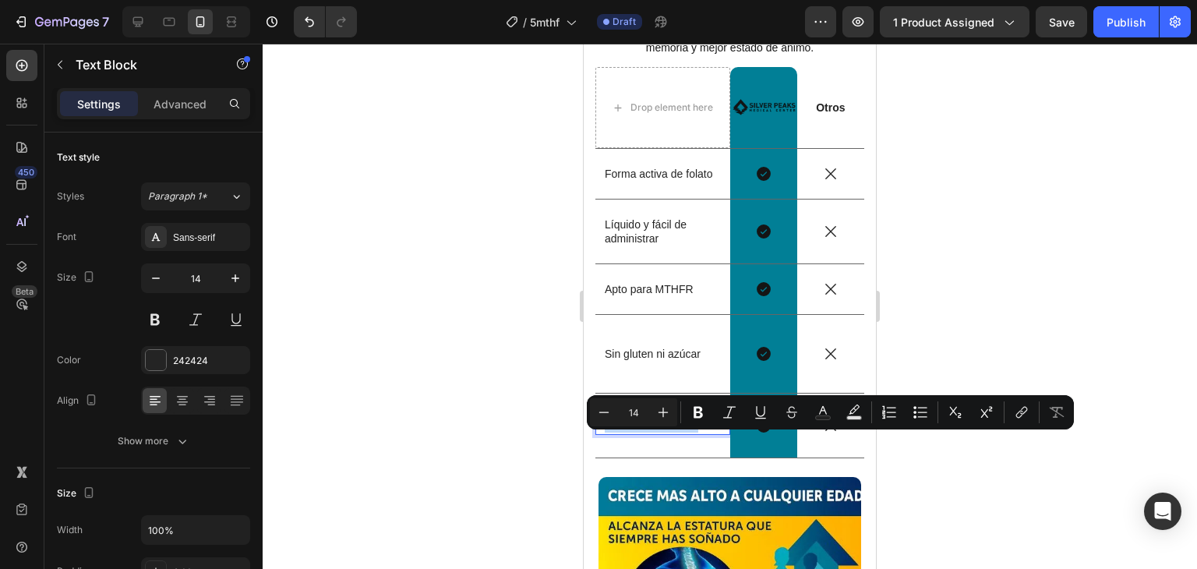
click at [657, 432] on p "Resultados visibles" at bounding box center [663, 425] width 116 height 14
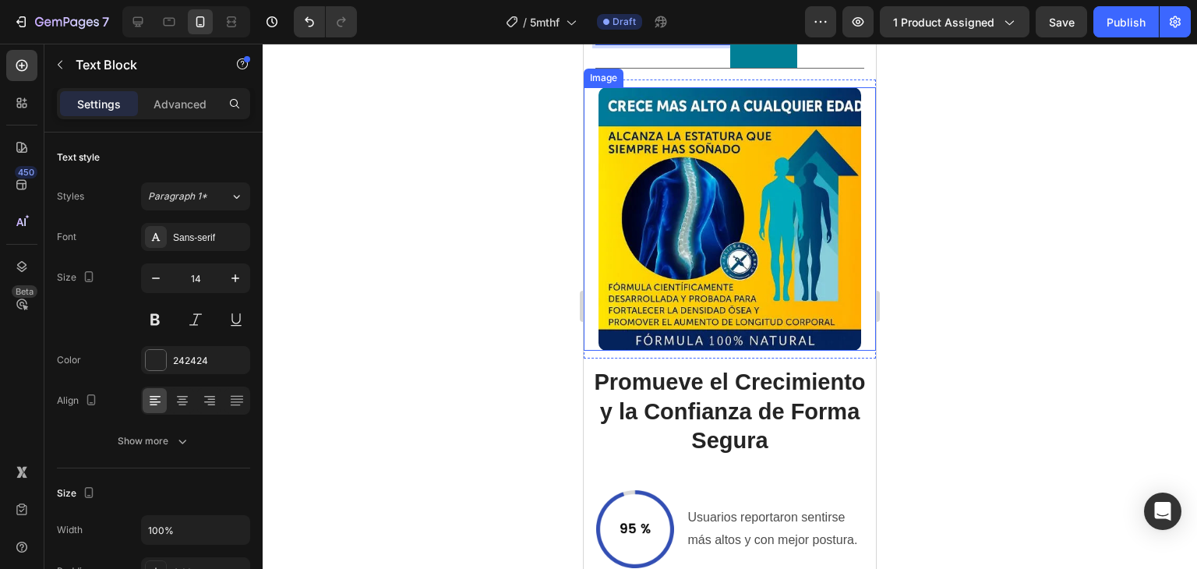
click at [739, 245] on img at bounding box center [729, 218] width 263 height 263
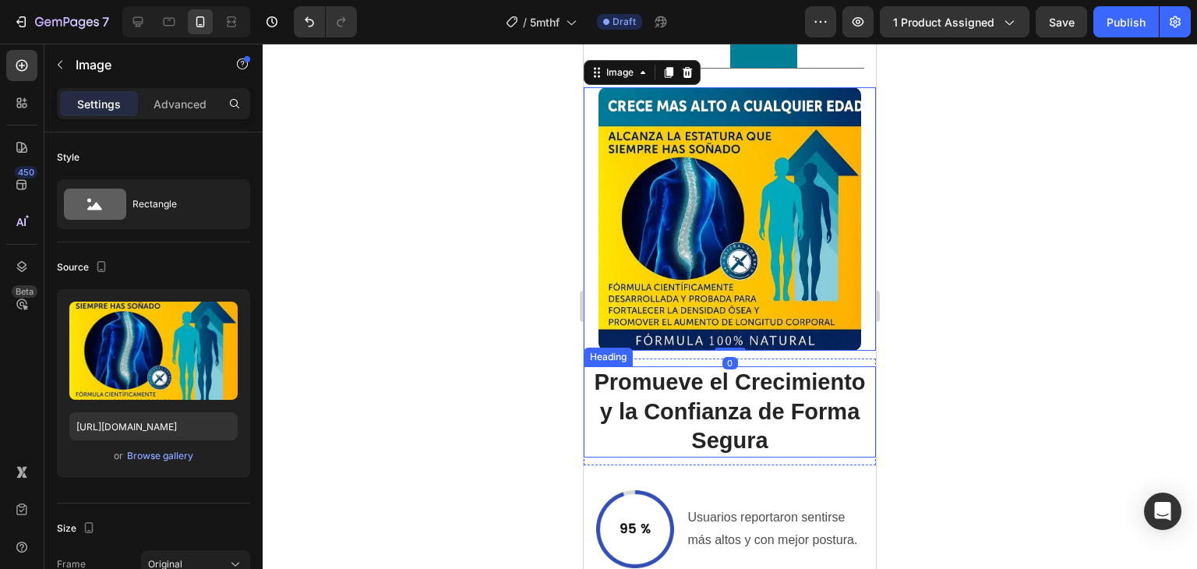
scroll to position [3505, 0]
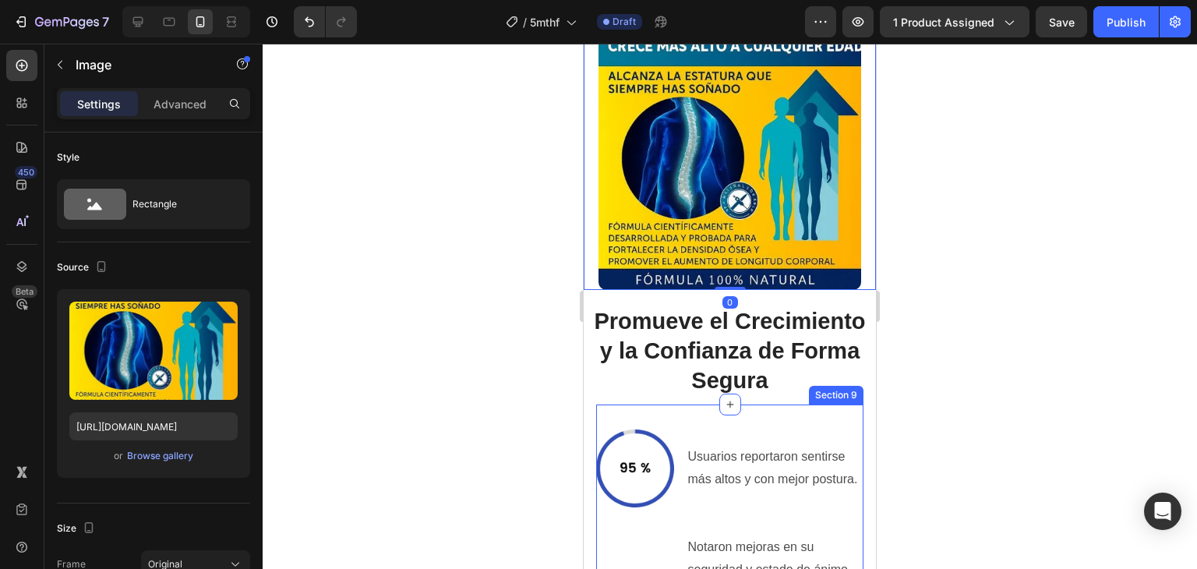
click at [759, 328] on h2 "Promueve el Crecimiento y la Confianza de Forma Segura" at bounding box center [730, 350] width 292 height 91
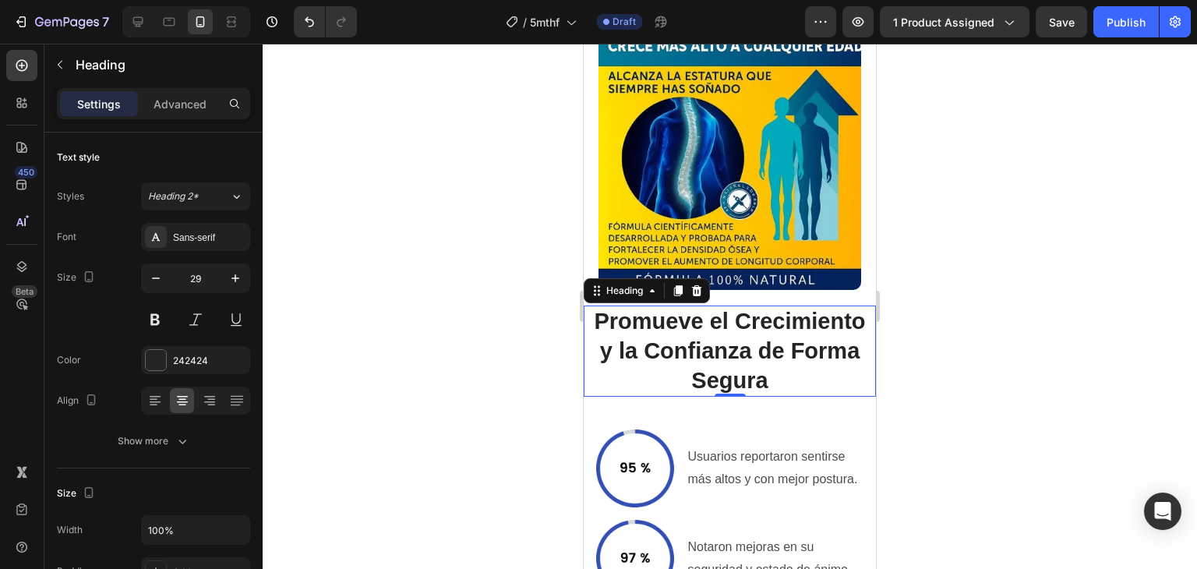
scroll to position [3661, 0]
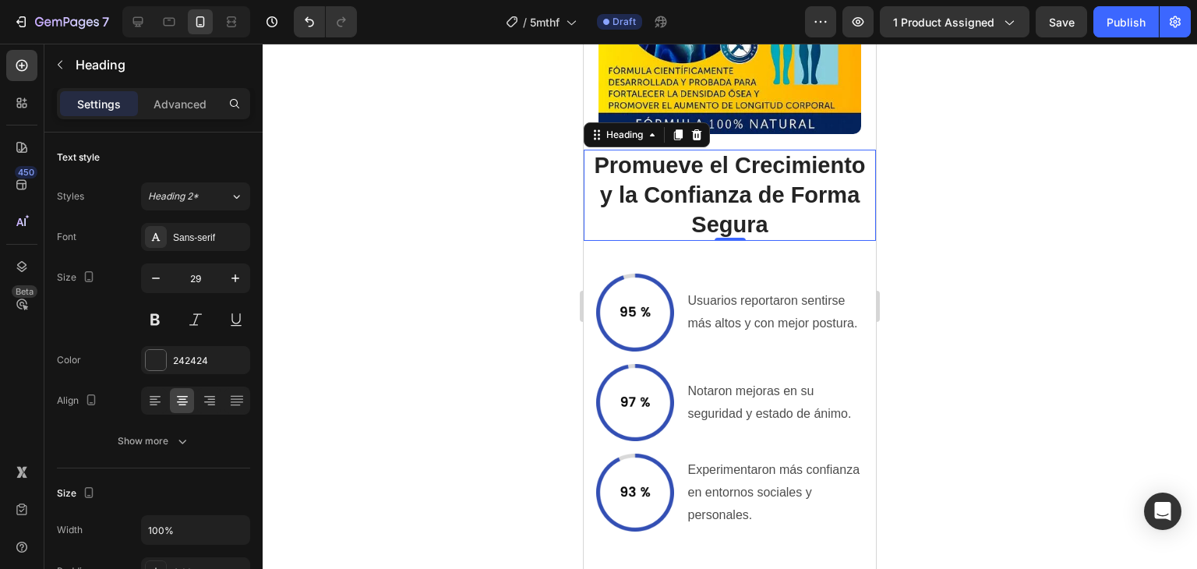
click at [699, 185] on h2 "Promueve el Crecimiento y la Confianza de Forma Segura" at bounding box center [730, 195] width 292 height 91
click at [699, 185] on p "Promueve el Crecimiento y la Confianza de Forma Segura" at bounding box center [729, 195] width 289 height 88
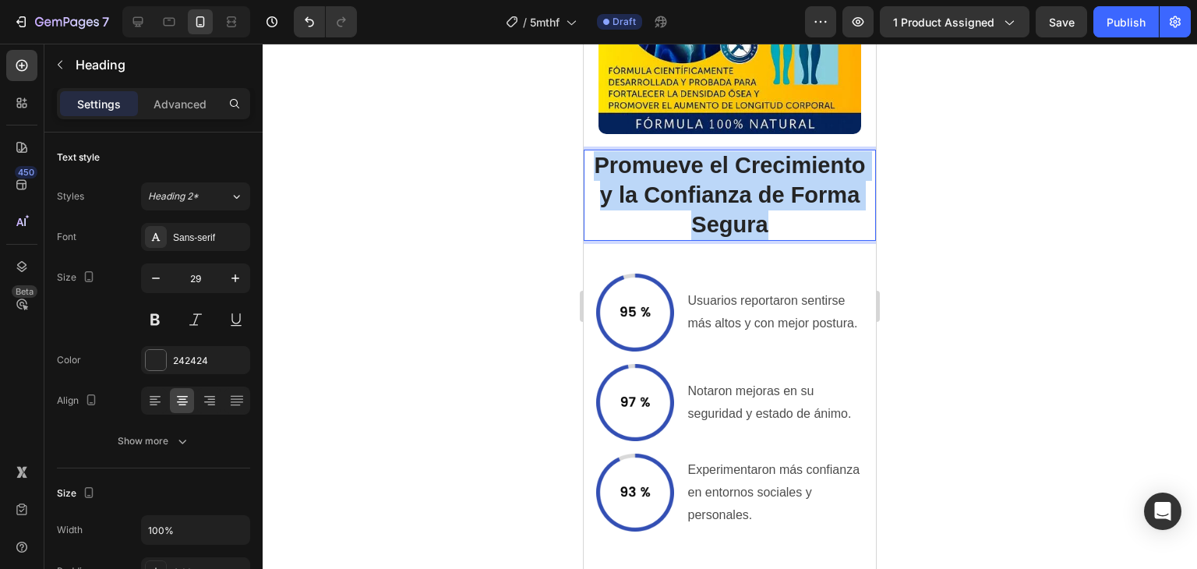
click at [699, 185] on p "Promueve el Crecimiento y la Confianza de Forma Segura" at bounding box center [729, 195] width 289 height 88
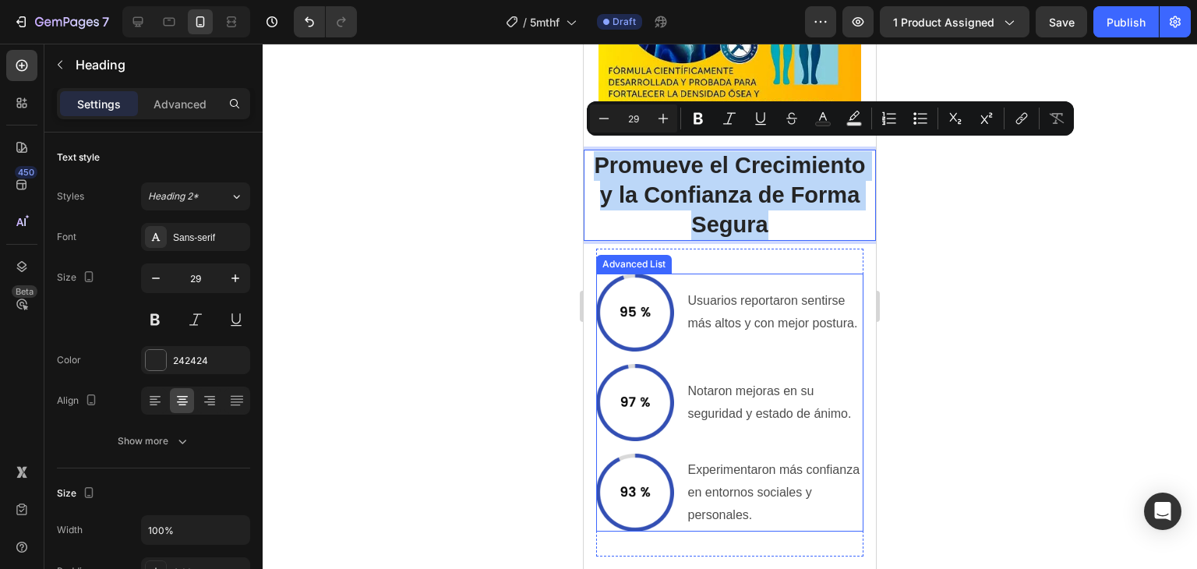
click at [716, 302] on p "Usuarios reportaron sentirse más altos y con mejor postura." at bounding box center [775, 312] width 175 height 45
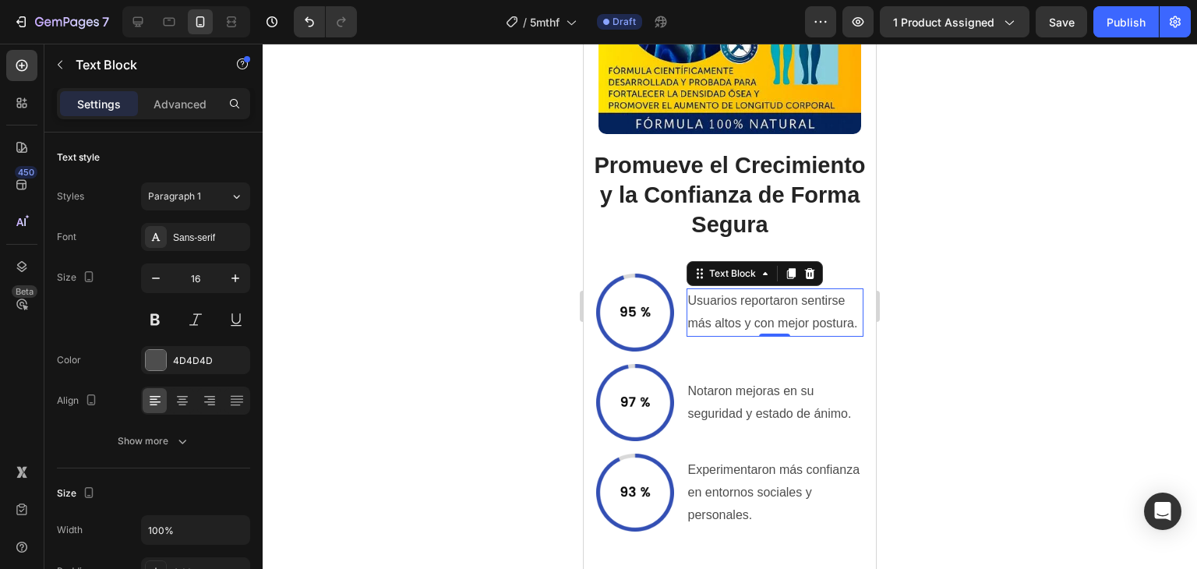
click at [716, 302] on p "Usuarios reportaron sentirse más altos y con mejor postura." at bounding box center [775, 312] width 175 height 45
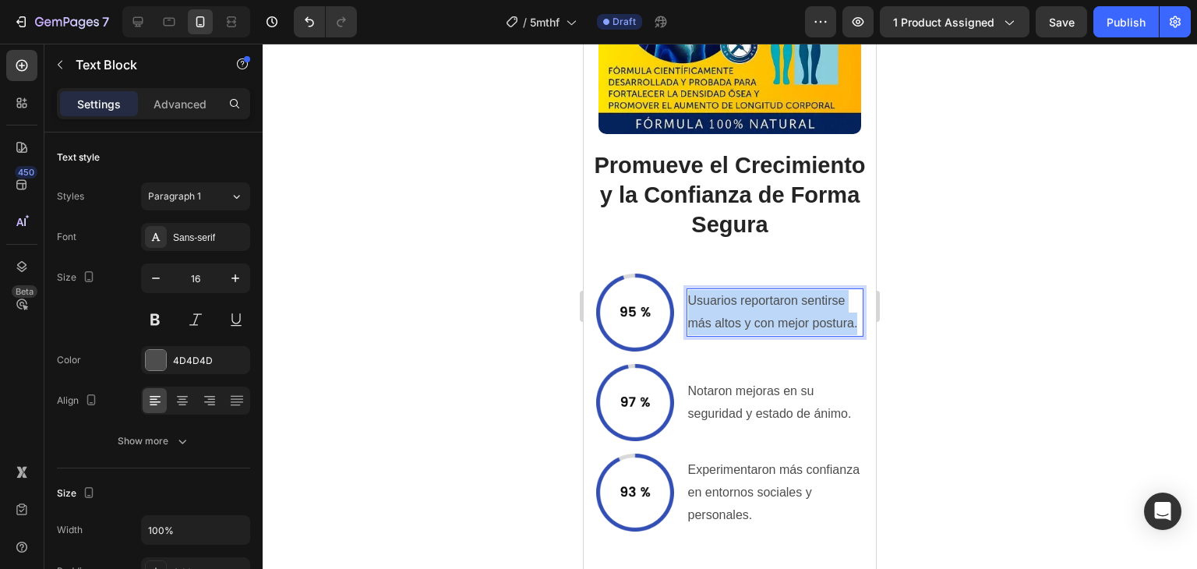
click at [716, 302] on p "Usuarios reportaron sentirse más altos y con mejor postura." at bounding box center [775, 312] width 175 height 45
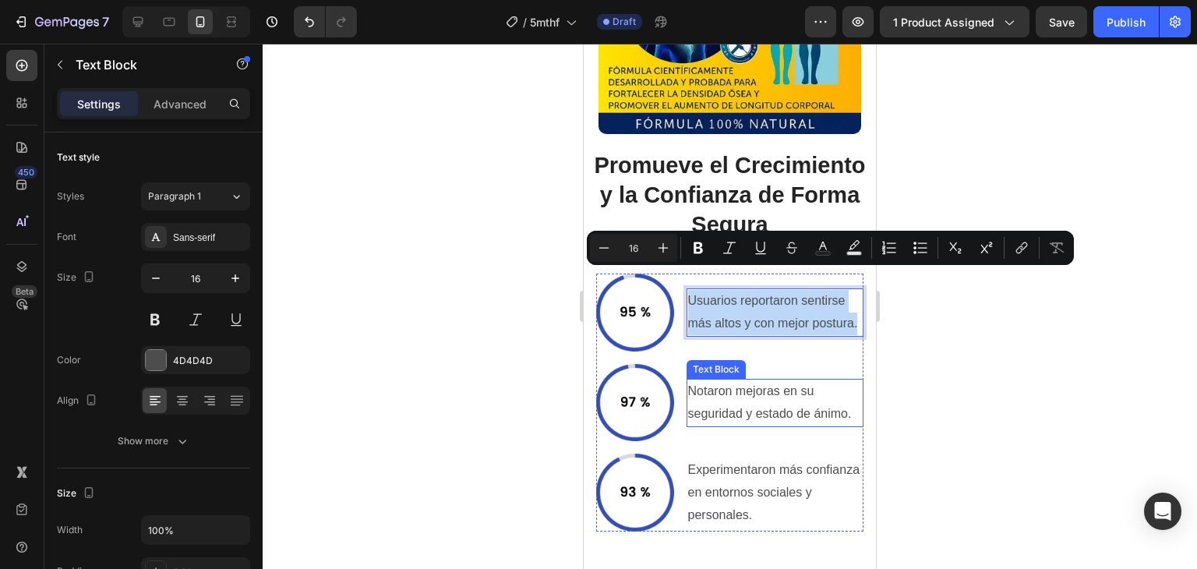
click at [732, 380] on p "Notaron mejoras en su seguridad y estado de ánimo." at bounding box center [775, 402] width 175 height 45
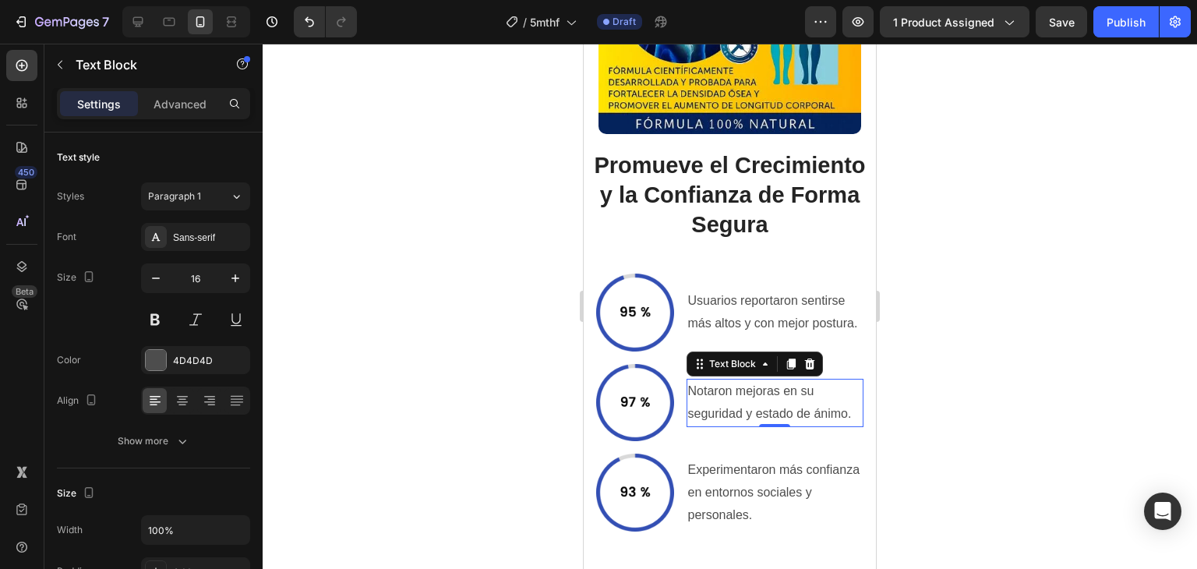
click at [732, 380] on p "Notaron mejoras en su seguridad y estado de ánimo." at bounding box center [775, 402] width 175 height 45
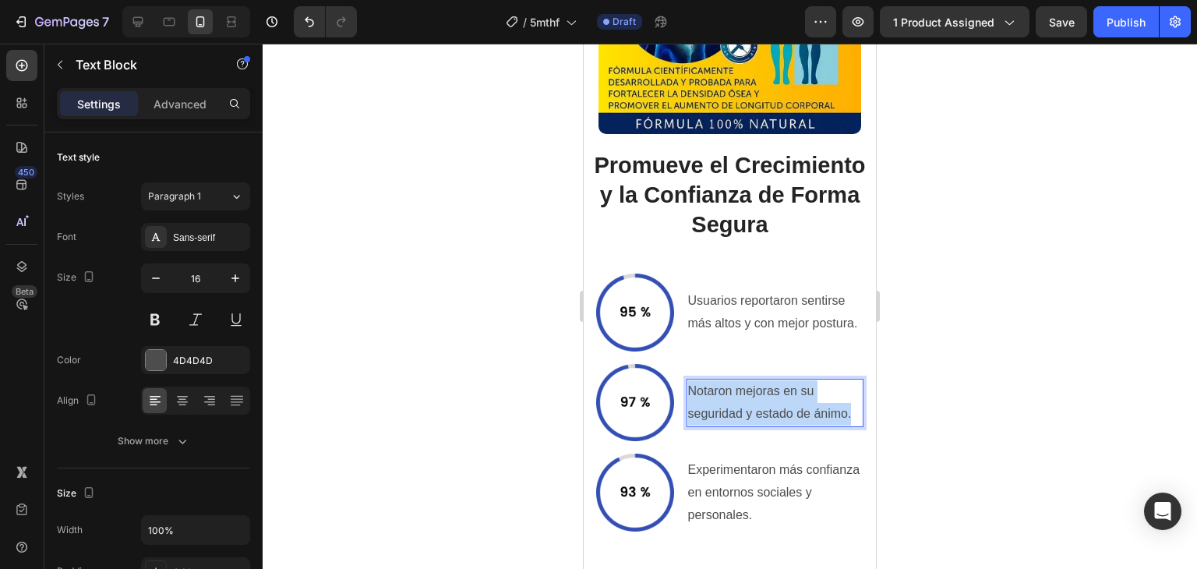
click at [732, 380] on p "Notaron mejoras en su seguridad y estado de ánimo." at bounding box center [775, 402] width 175 height 45
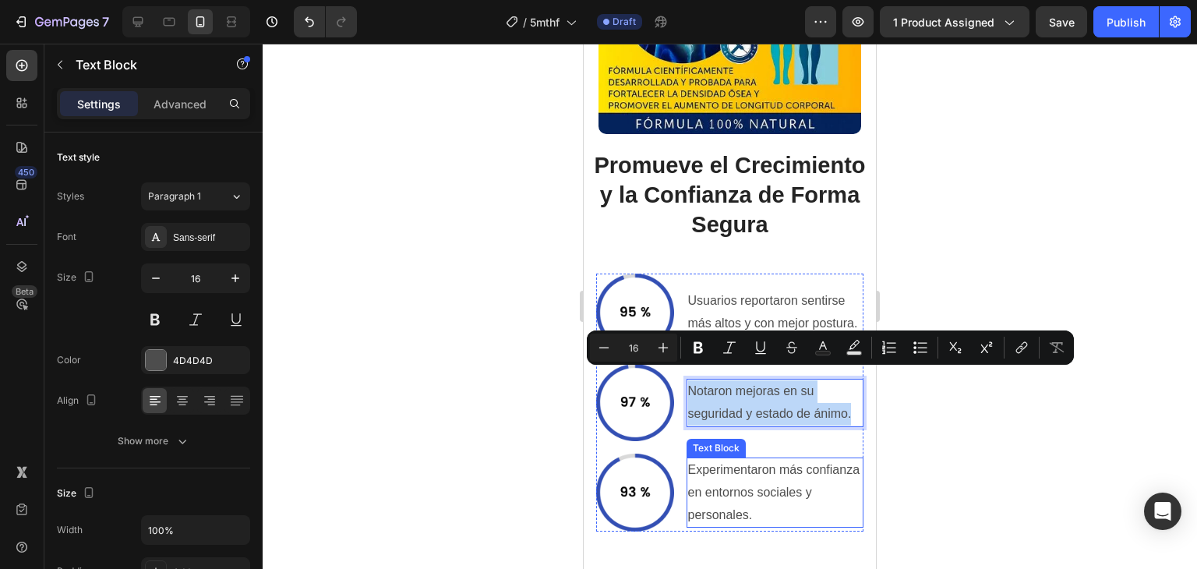
click at [723, 459] on p "Experimentaron más confianza en entornos sociales y personales." at bounding box center [775, 492] width 175 height 67
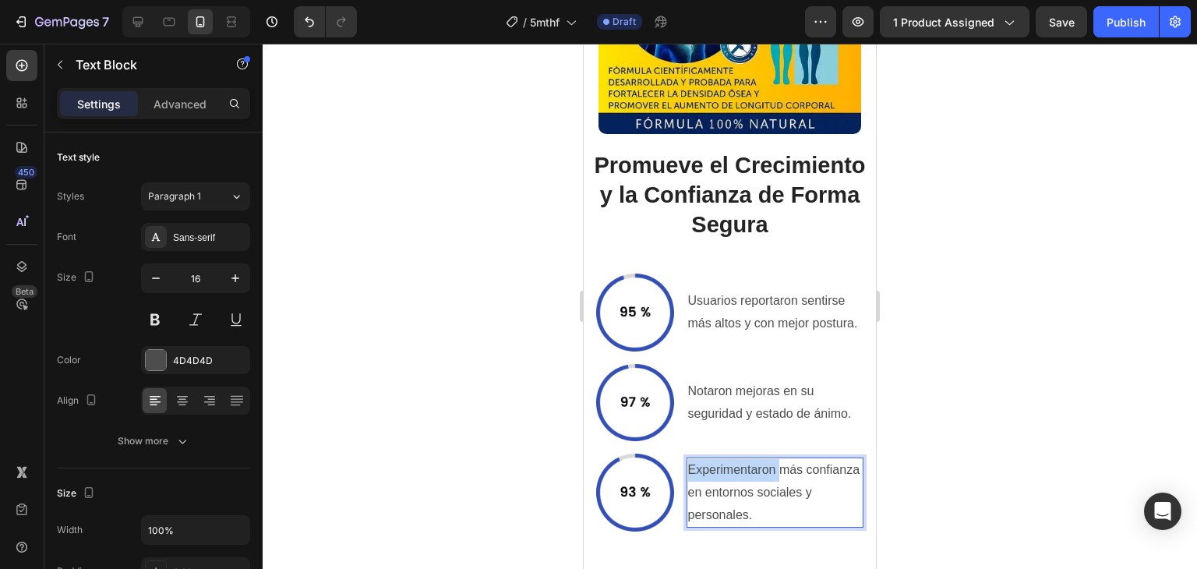
click at [723, 459] on p "Experimentaron más confianza en entornos sociales y personales." at bounding box center [775, 492] width 175 height 67
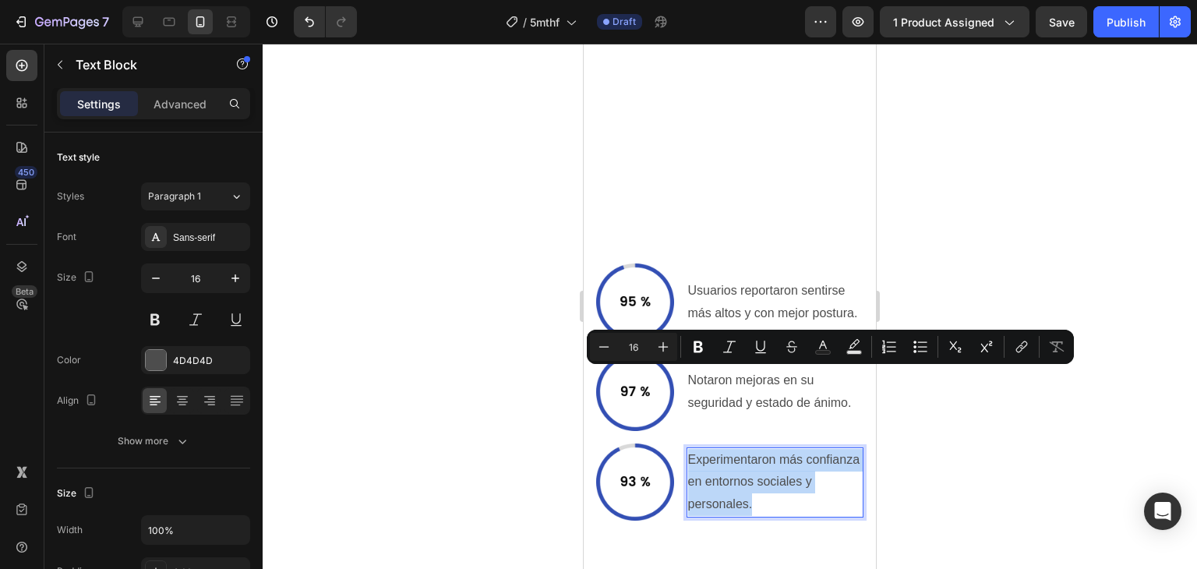
scroll to position [4051, 0]
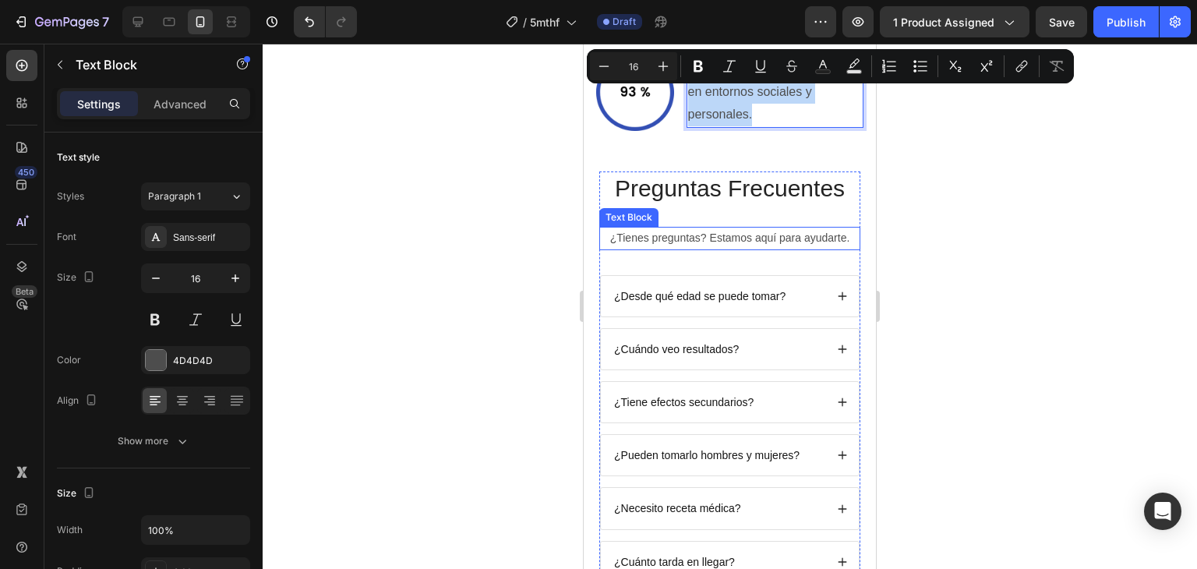
click at [763, 235] on p "¿Tienes preguntas? Estamos aquí para ayudarte." at bounding box center [730, 237] width 258 height 19
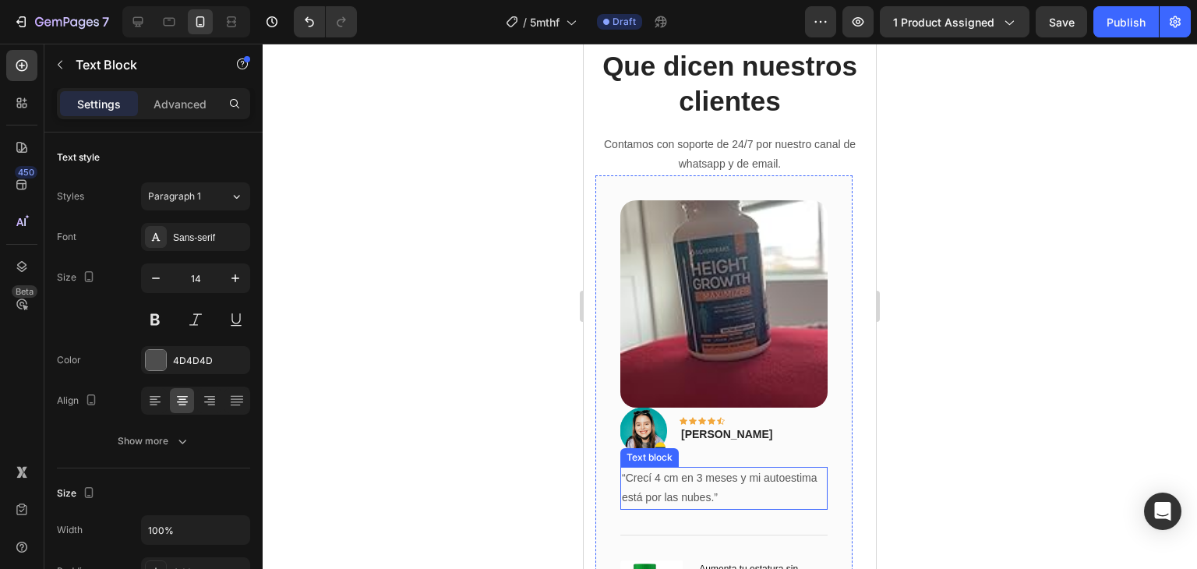
scroll to position [4986, 0]
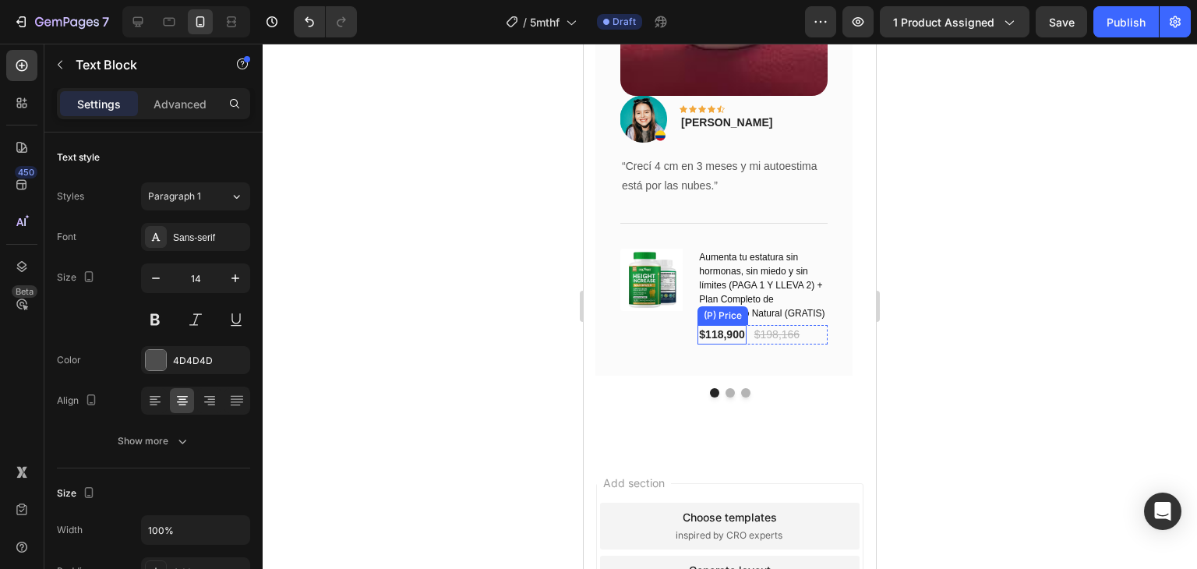
click at [745, 287] on h1 "Aumenta tu estatura sin hormonas, sin miedo y sin límites (PAGA 1 Y LLEVA 2) + …" at bounding box center [762, 285] width 130 height 73
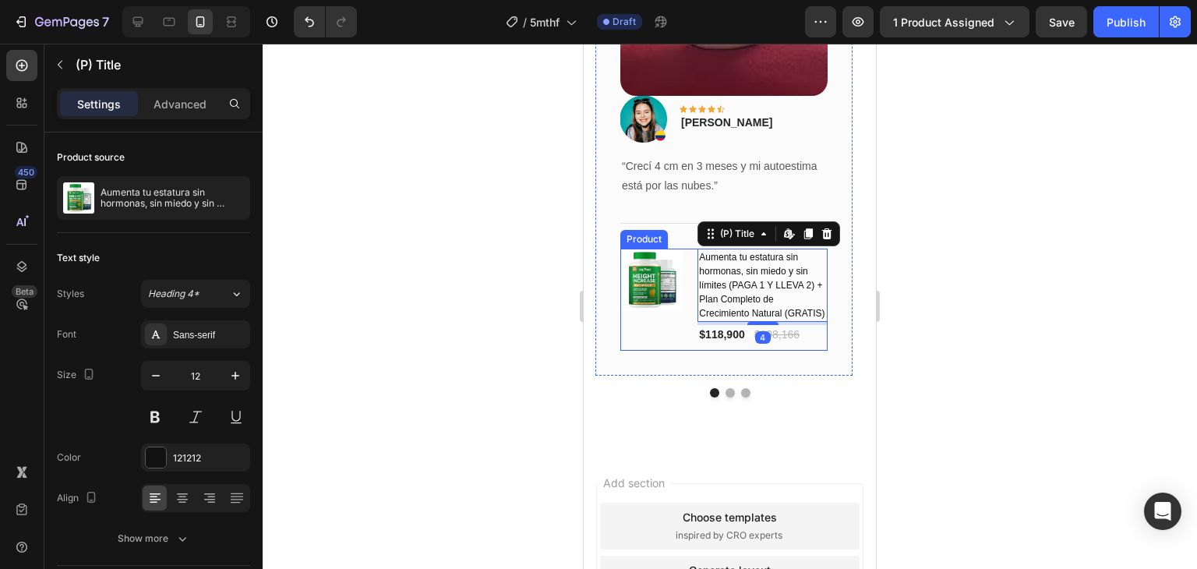
click at [680, 316] on div "(P) Images & Gallery" at bounding box center [652, 300] width 65 height 102
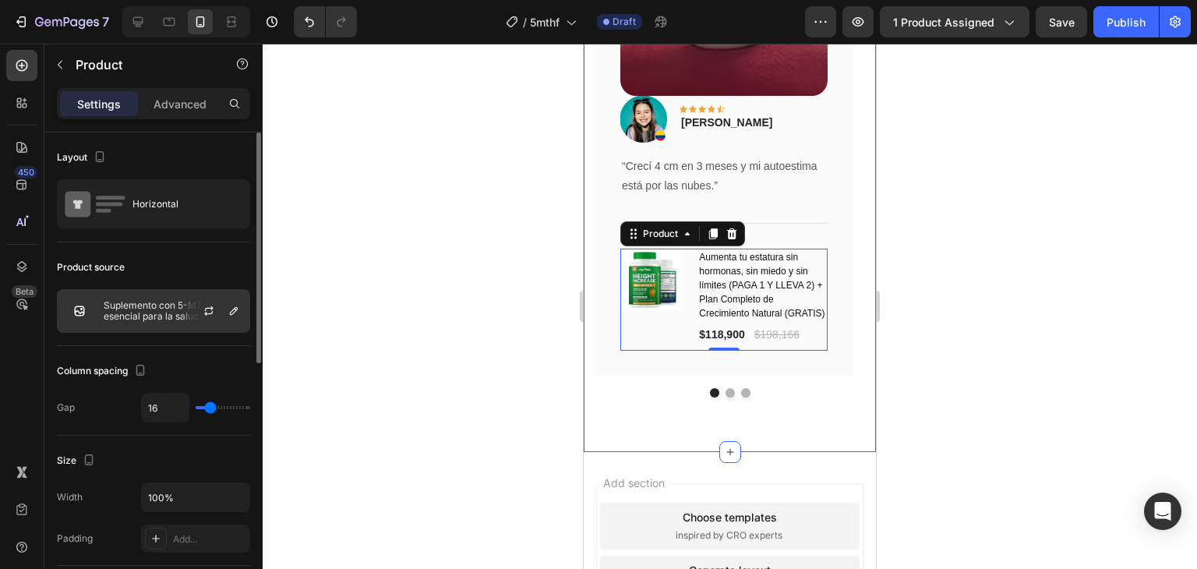
click at [154, 312] on p "Suplemento con 5-MTHF esencial para la salud cerebral, emocional y celular" at bounding box center [173, 311] width 139 height 22
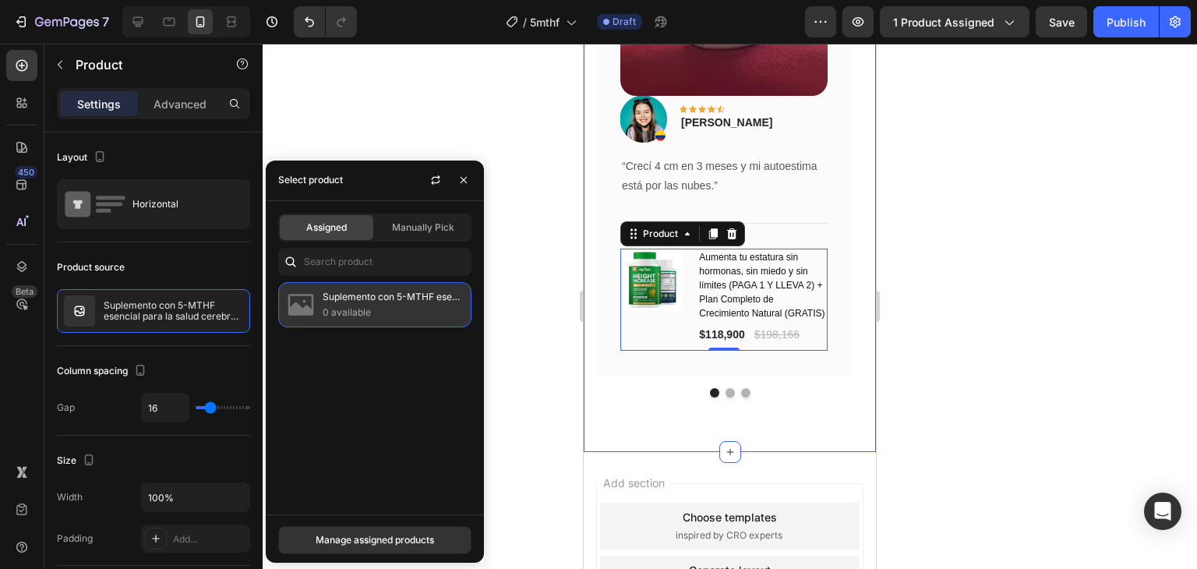
click at [337, 308] on p "0 available" at bounding box center [394, 313] width 142 height 16
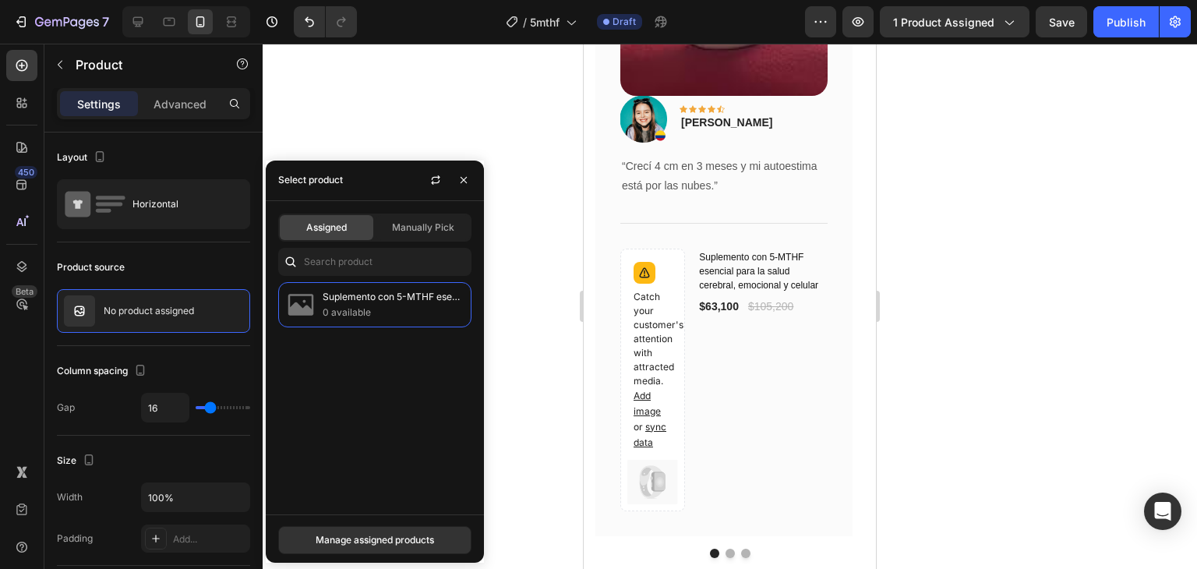
scroll to position [5220, 0]
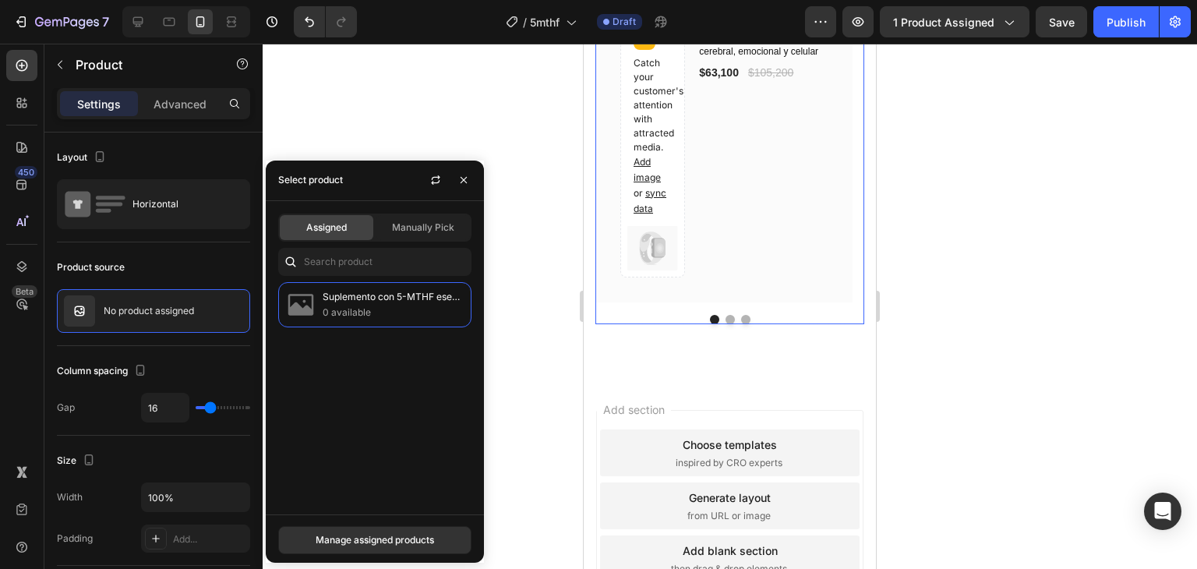
click at [725, 319] on button "Dot" at bounding box center [729, 319] width 9 height 9
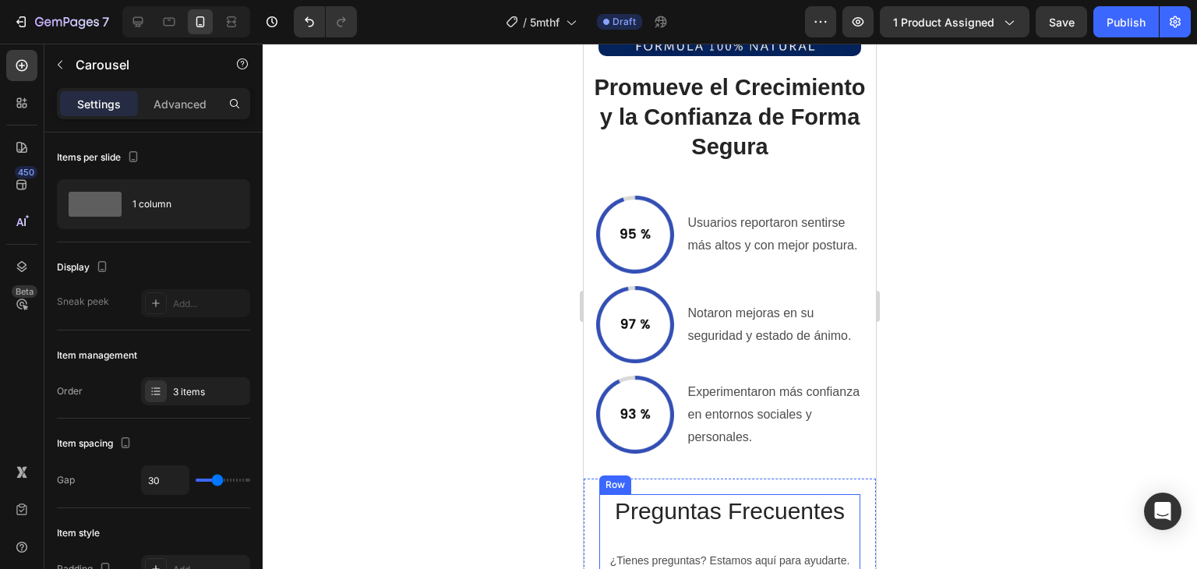
scroll to position [3661, 0]
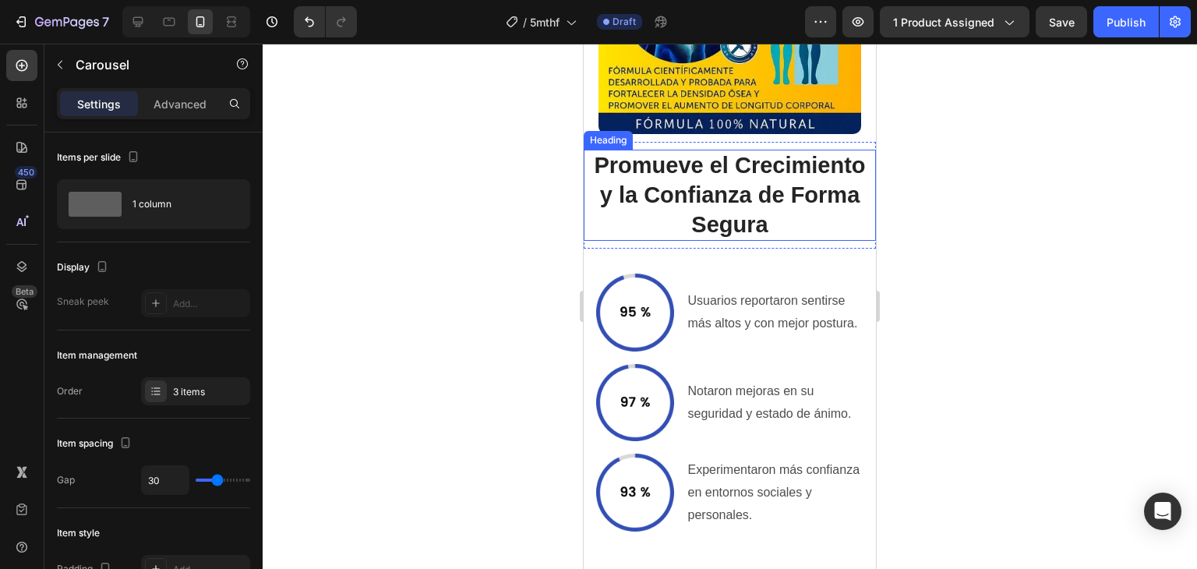
click at [725, 199] on h2 "Promueve el Crecimiento y la Confianza de Forma Segura" at bounding box center [730, 195] width 292 height 91
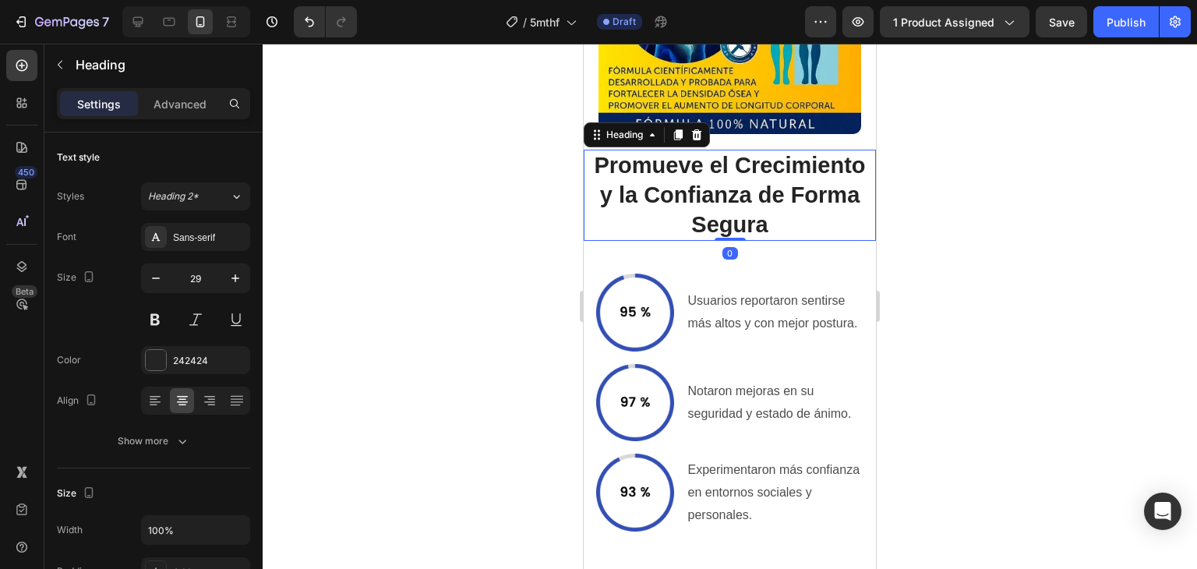
click at [725, 197] on h2 "Promueve el Crecimiento y la Confianza de Forma Segura" at bounding box center [730, 195] width 292 height 91
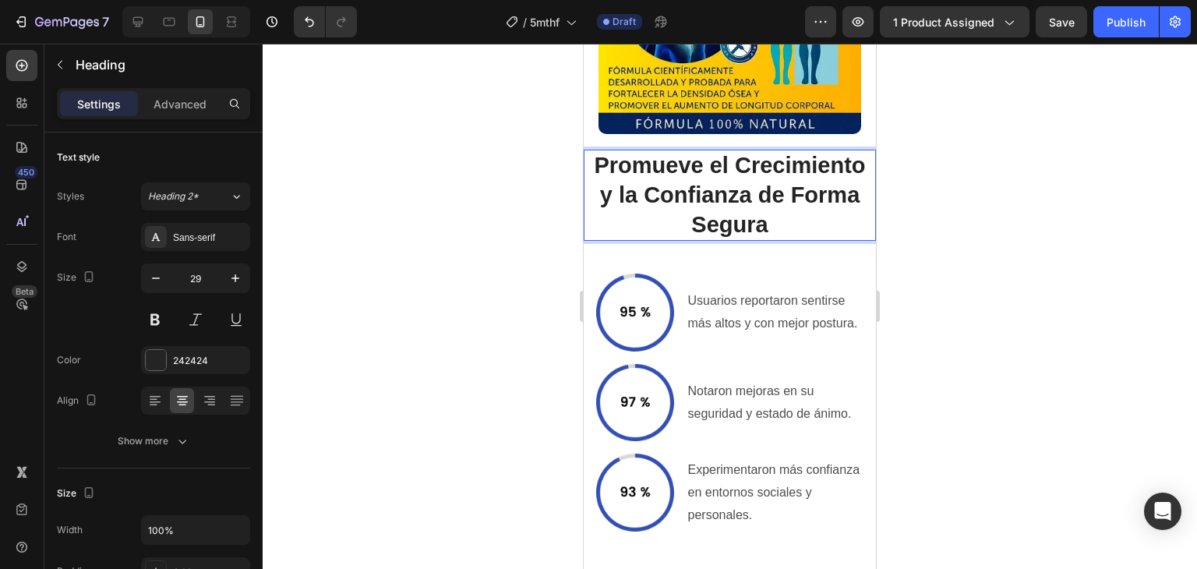
click at [725, 197] on p "Promueve el Crecimiento y la Confianza de Forma Segura" at bounding box center [729, 195] width 289 height 88
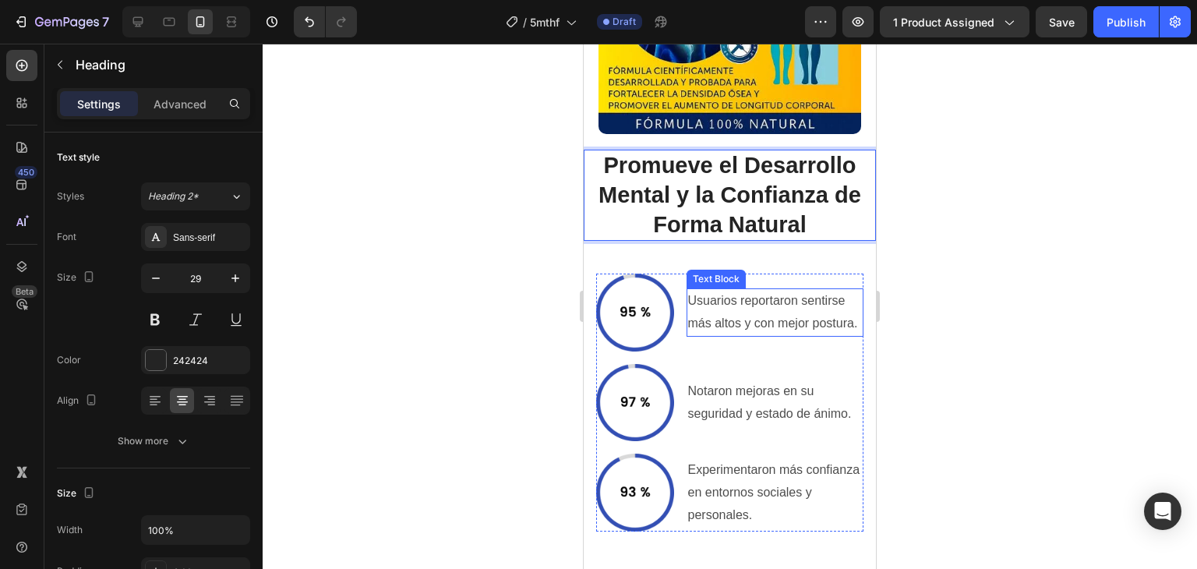
click at [764, 290] on p "Usuarios reportaron sentirse más altos y con mejor postura." at bounding box center [775, 312] width 175 height 45
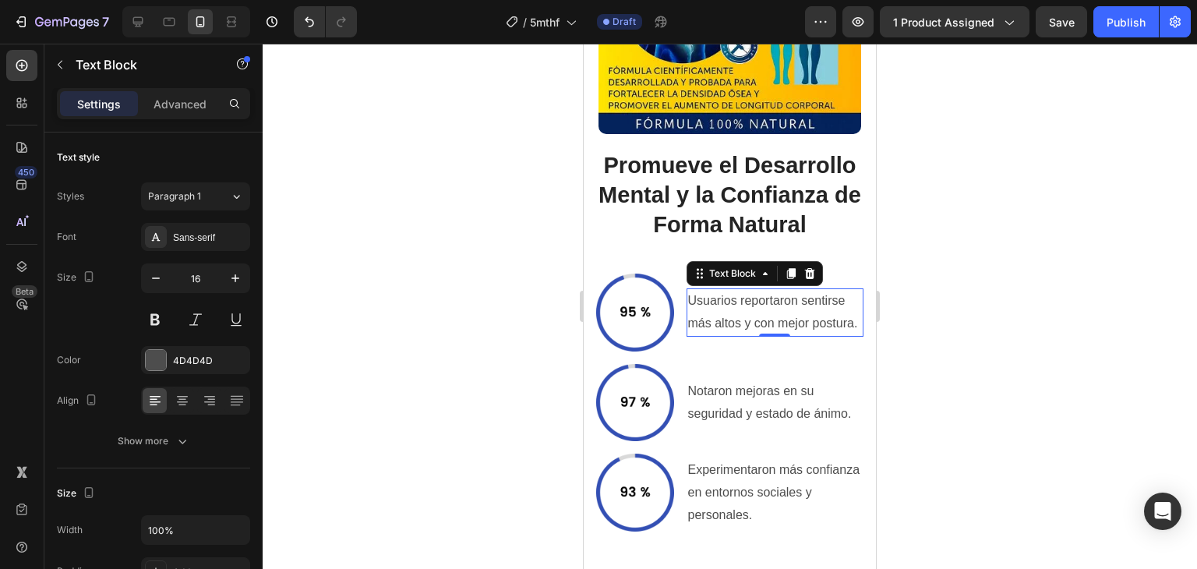
click at [764, 290] on p "Usuarios reportaron sentirse más altos y con mejor postura." at bounding box center [775, 312] width 175 height 45
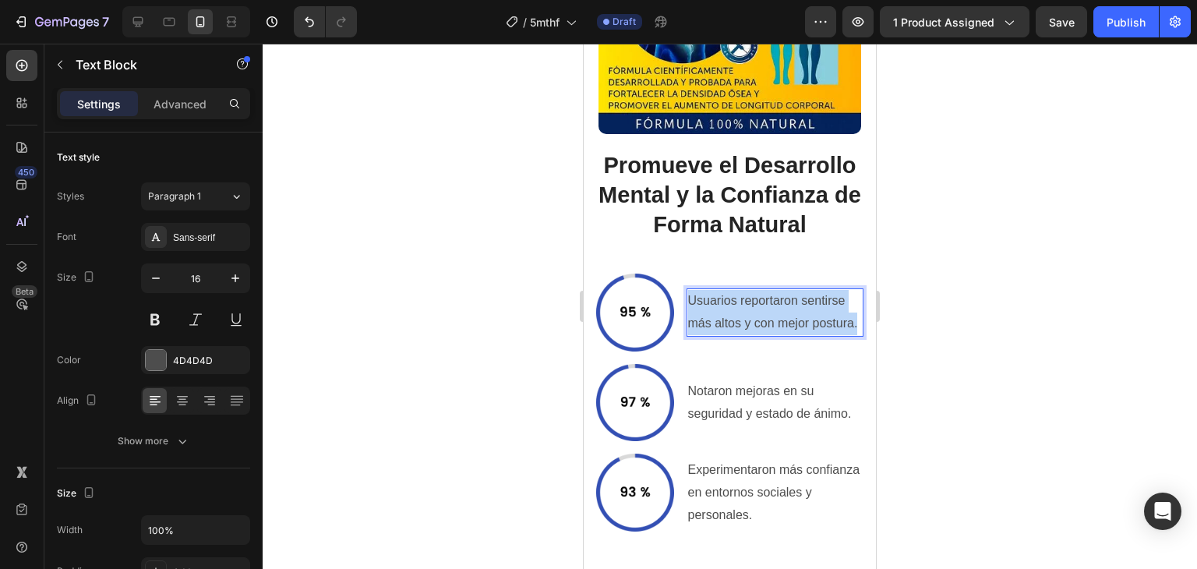
click at [764, 290] on p "Usuarios reportaron sentirse más altos y con mejor postura." at bounding box center [775, 312] width 175 height 45
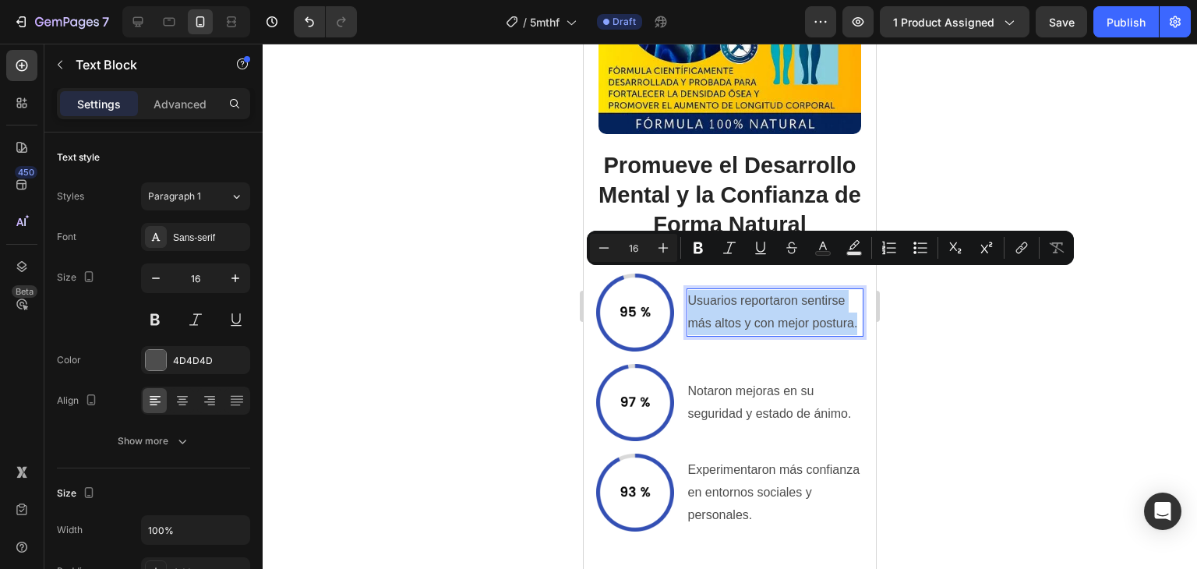
click at [758, 300] on p "Usuarios reportaron sentirse más altos y con mejor postura." at bounding box center [775, 312] width 175 height 45
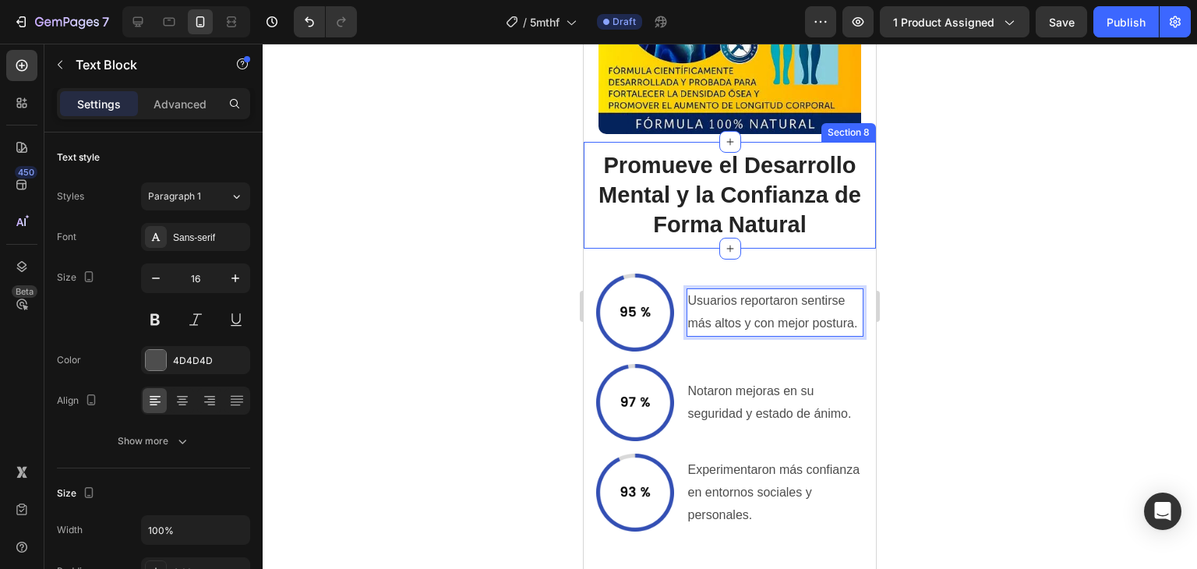
click at [747, 228] on p "Promueve el Desarrollo Mental y la Confianza de Forma Natural" at bounding box center [729, 195] width 289 height 88
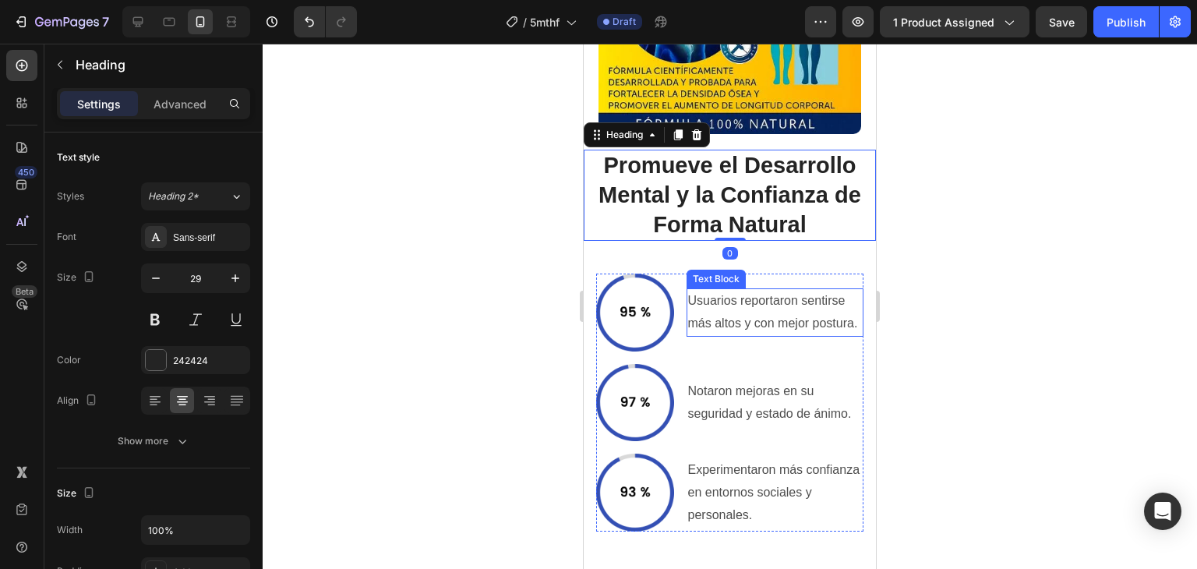
click at [771, 290] on p "Usuarios reportaron sentirse más altos y con mejor postura." at bounding box center [775, 312] width 175 height 45
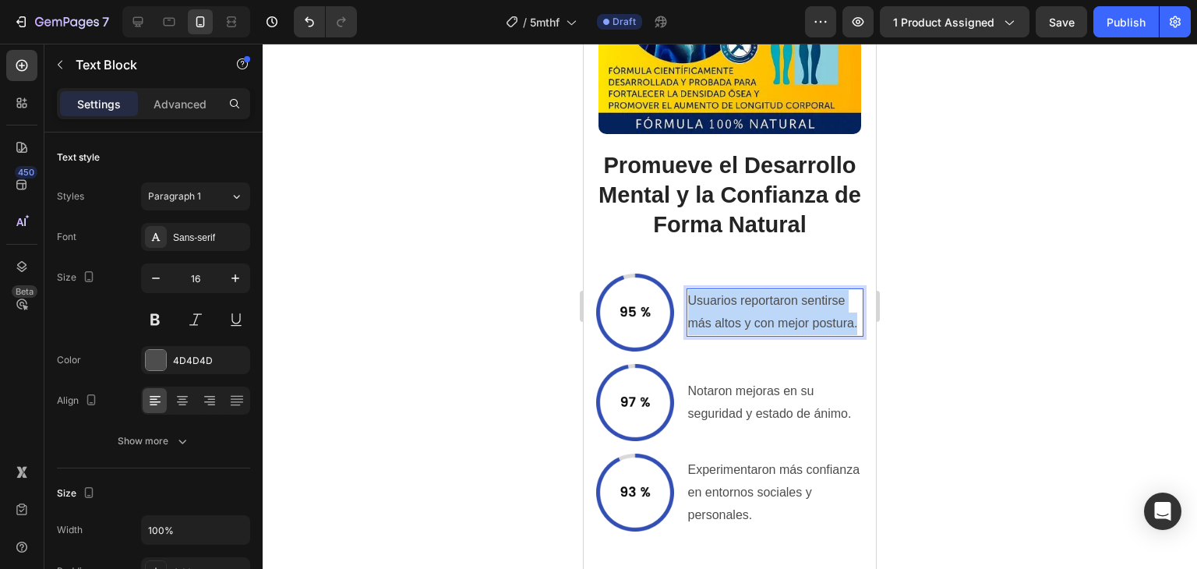
click at [771, 290] on p "Usuarios reportaron sentirse más altos y con mejor postura." at bounding box center [775, 312] width 175 height 45
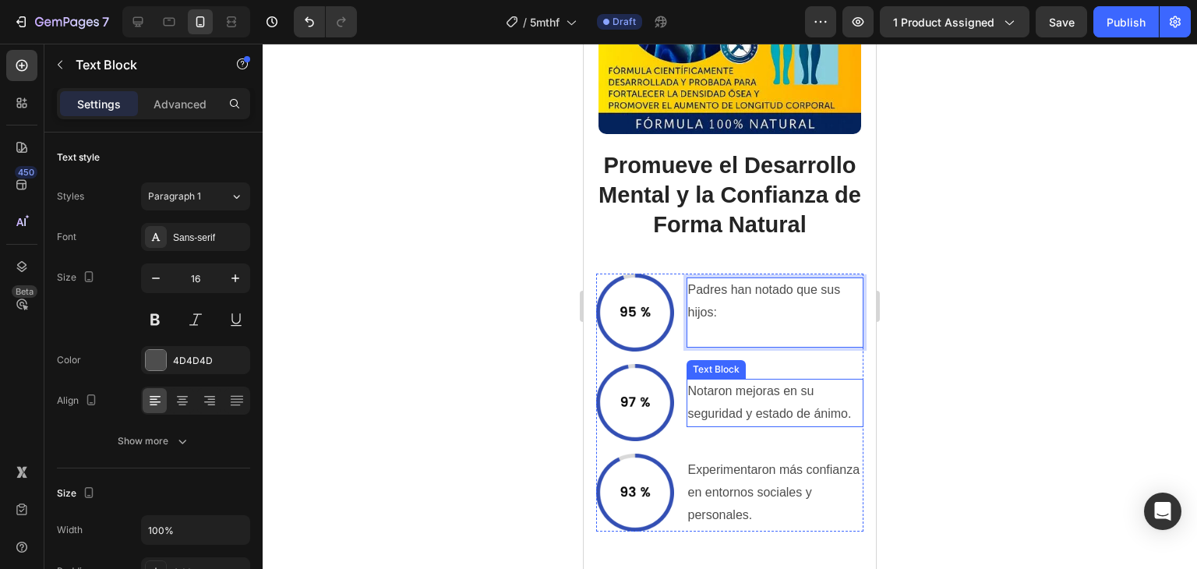
click at [739, 393] on p "Notaron mejoras en su seguridad y estado de ánimo." at bounding box center [775, 402] width 175 height 45
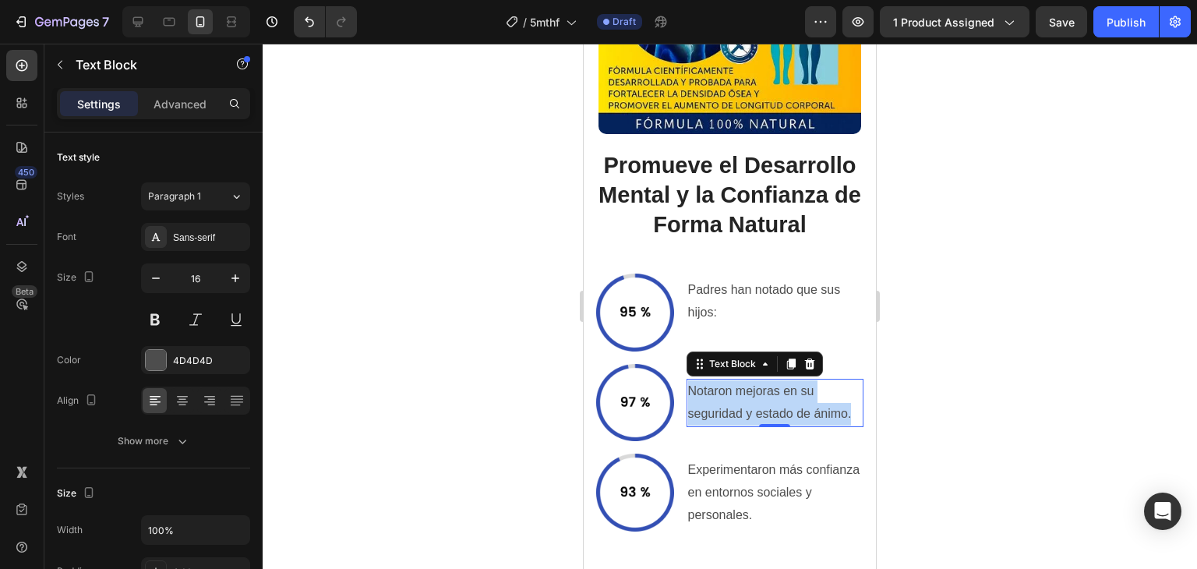
click at [739, 393] on p "Notaron mejoras en su seguridad y estado de ánimo." at bounding box center [775, 402] width 175 height 45
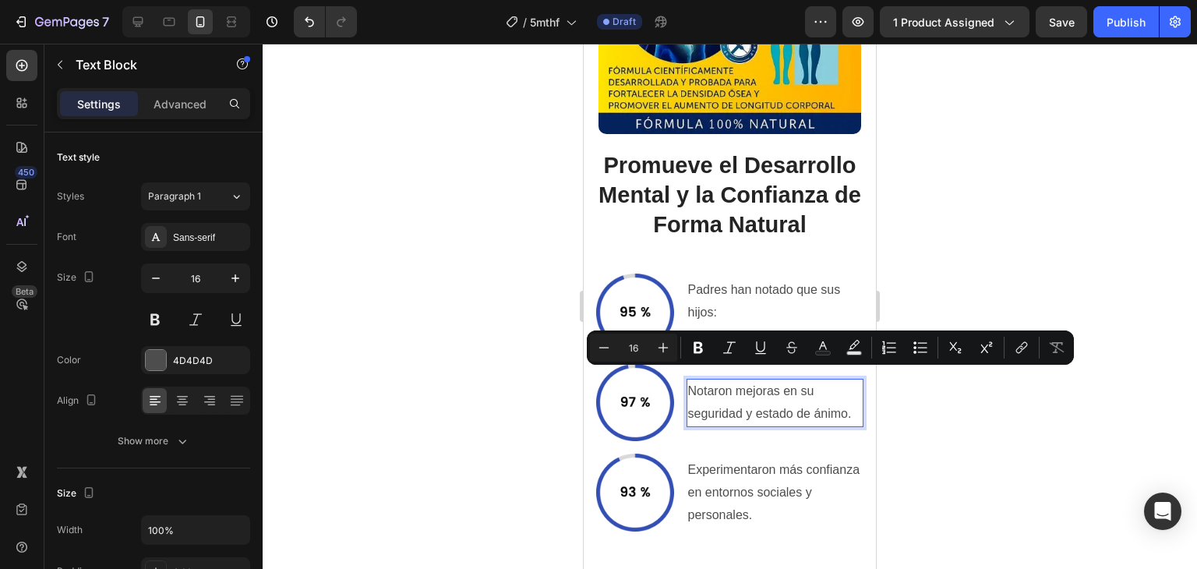
scroll to position [3650, 0]
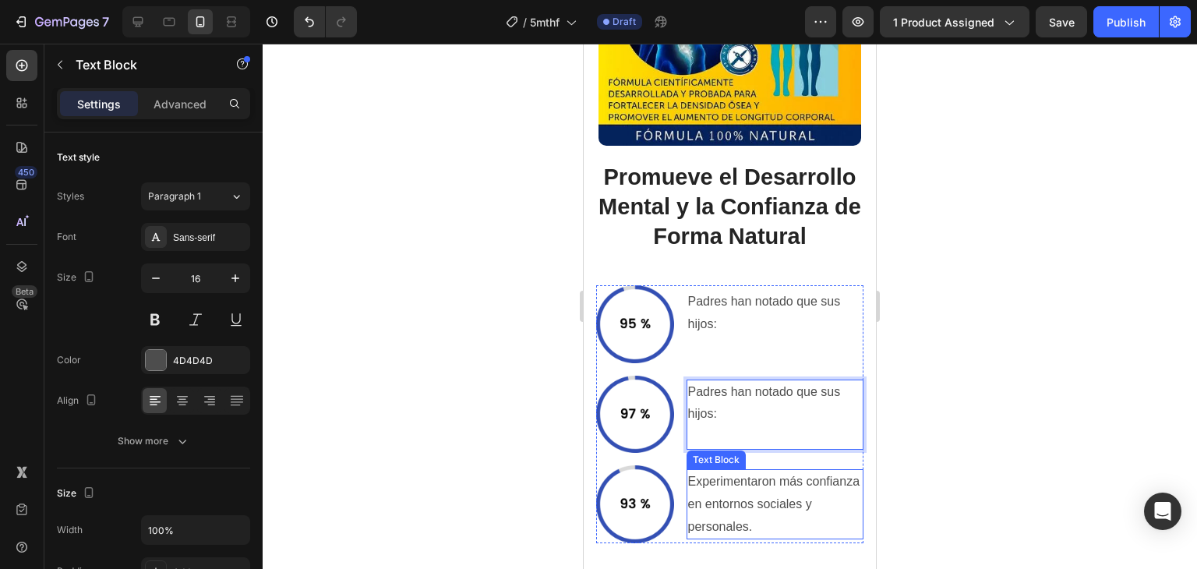
click at [738, 503] on p "Experimentaron más confianza en entornos sociales y personales." at bounding box center [775, 504] width 175 height 67
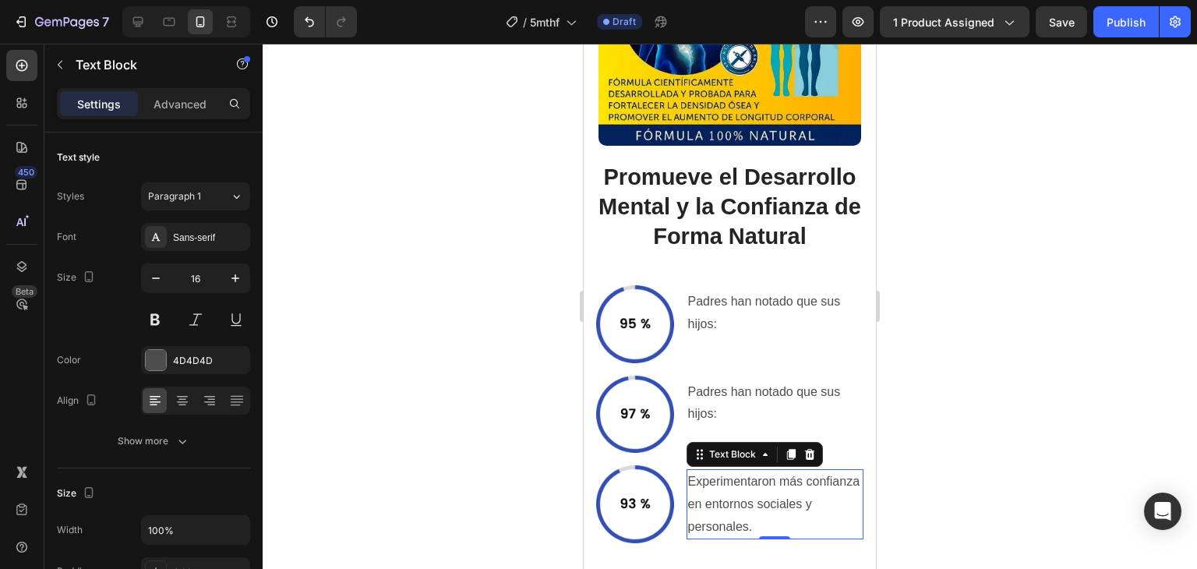
click at [738, 503] on p "Experimentaron más confianza en entornos sociales y personales." at bounding box center [775, 504] width 175 height 67
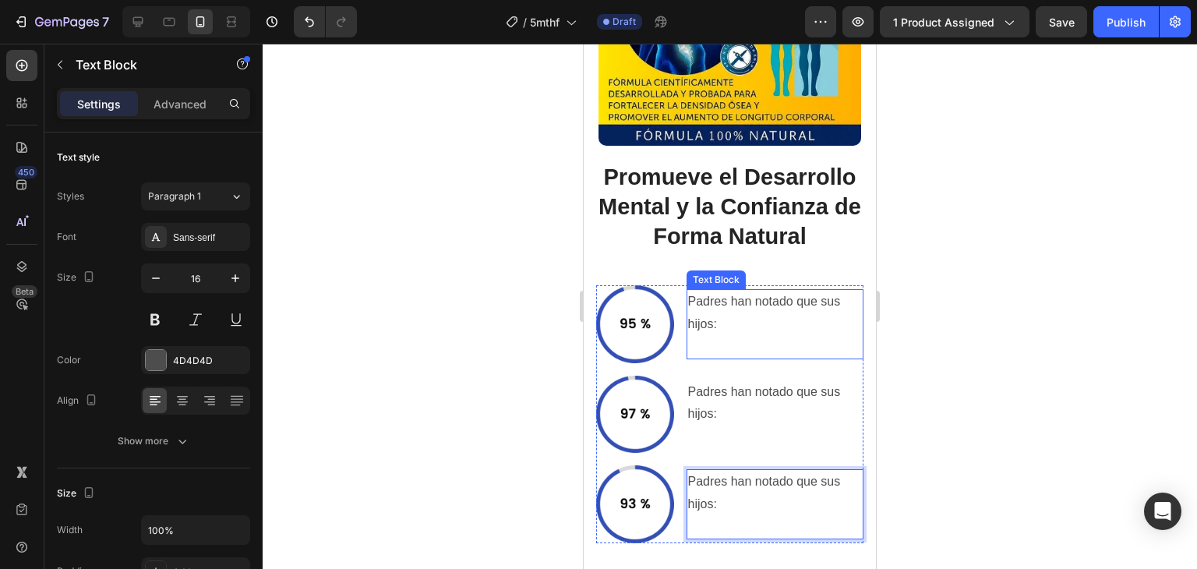
click at [749, 315] on p "Padres han notado que sus hijos:" at bounding box center [775, 324] width 175 height 67
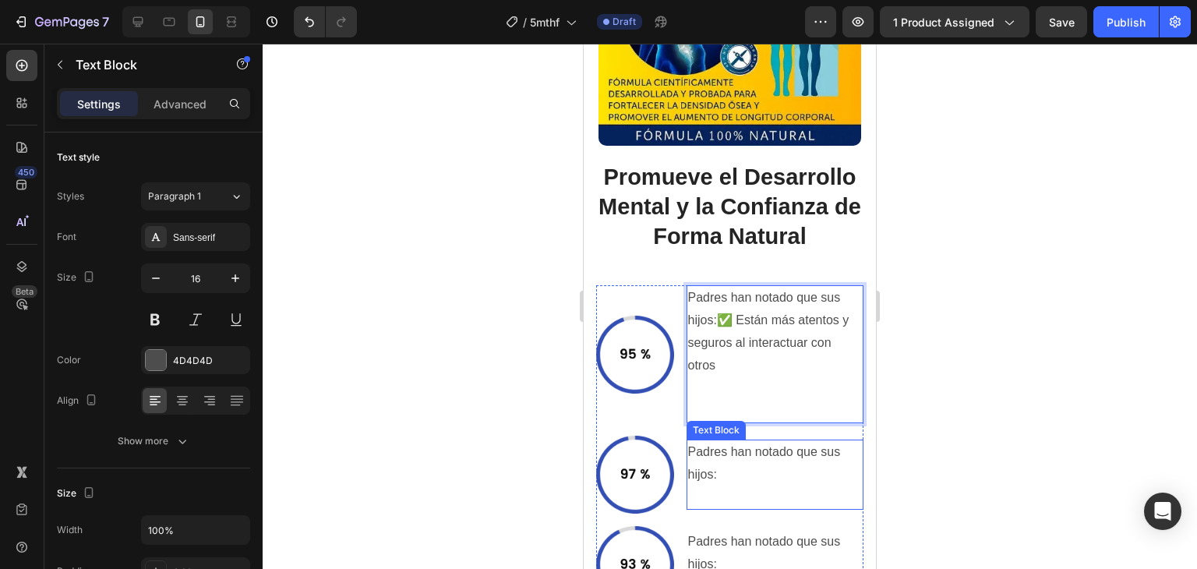
click at [771, 456] on p "Padres han notado que sus hijos:" at bounding box center [775, 474] width 175 height 67
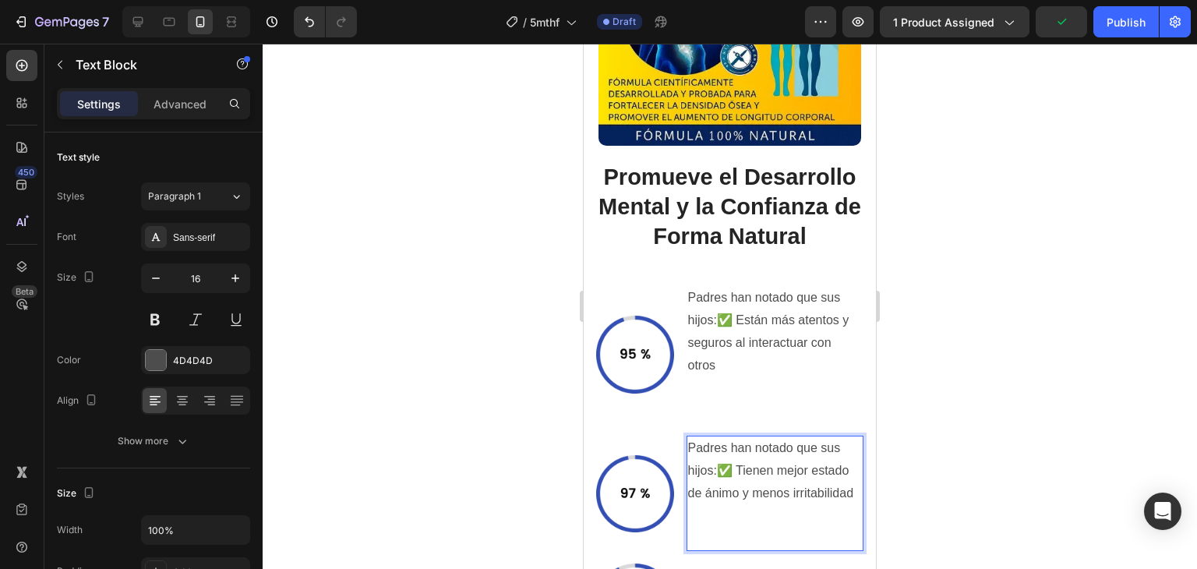
scroll to position [4039, 0]
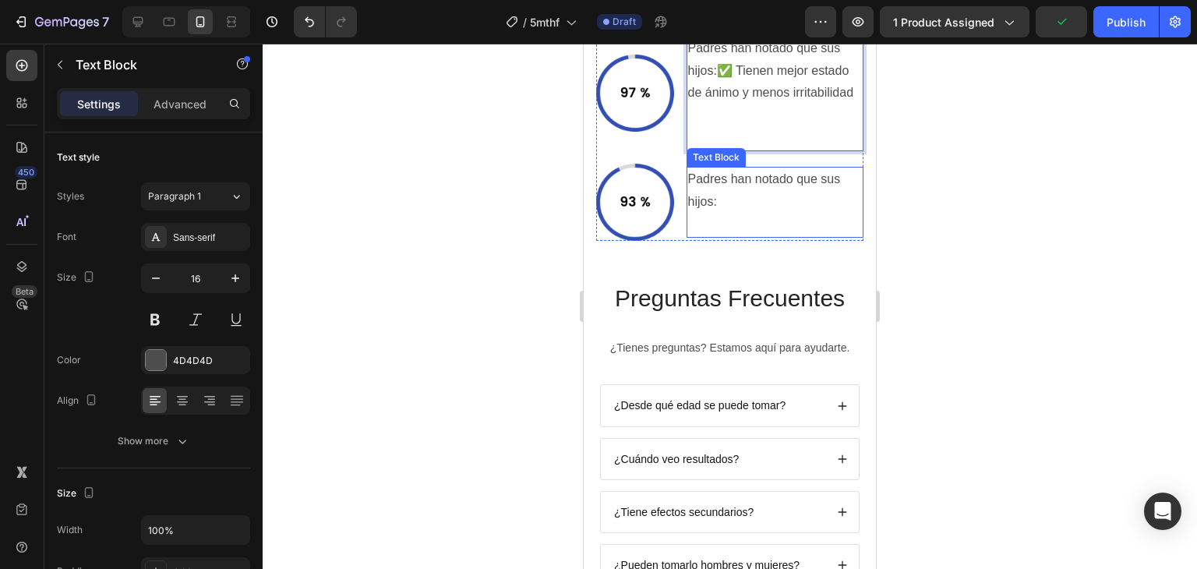
click at [732, 201] on p "Padres han notado que sus hijos:" at bounding box center [775, 201] width 175 height 67
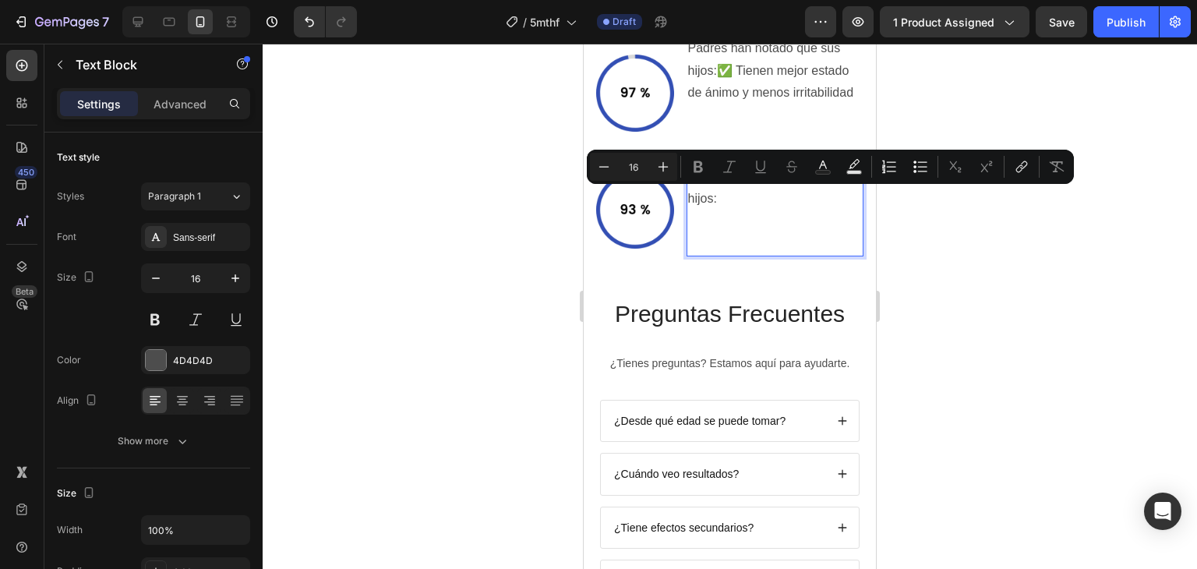
click at [732, 202] on p "Padres han notado que sus hijos:" at bounding box center [775, 210] width 175 height 90
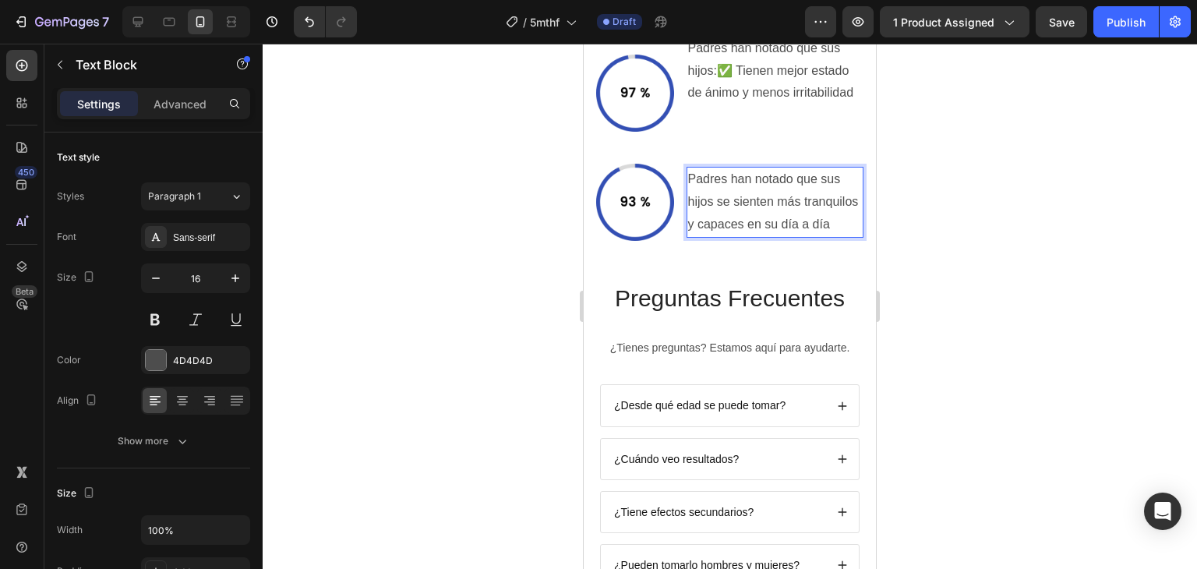
scroll to position [3883, 0]
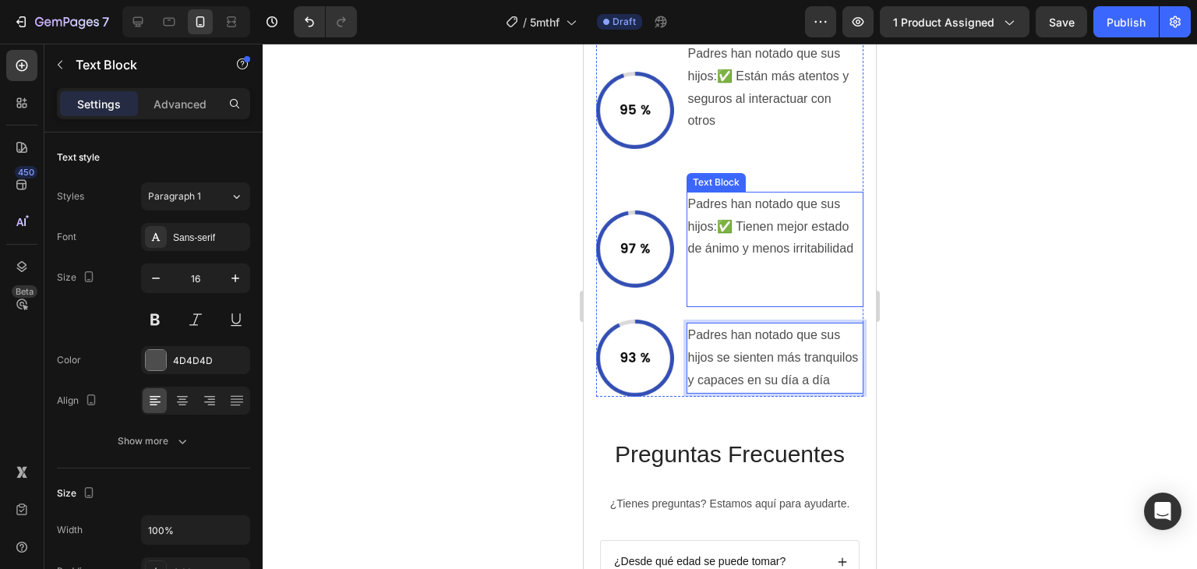
click at [724, 228] on p "Padres han notado que sus hijos:✅ Tienen mejor estado de ánimo y menos irritabi…" at bounding box center [775, 249] width 175 height 112
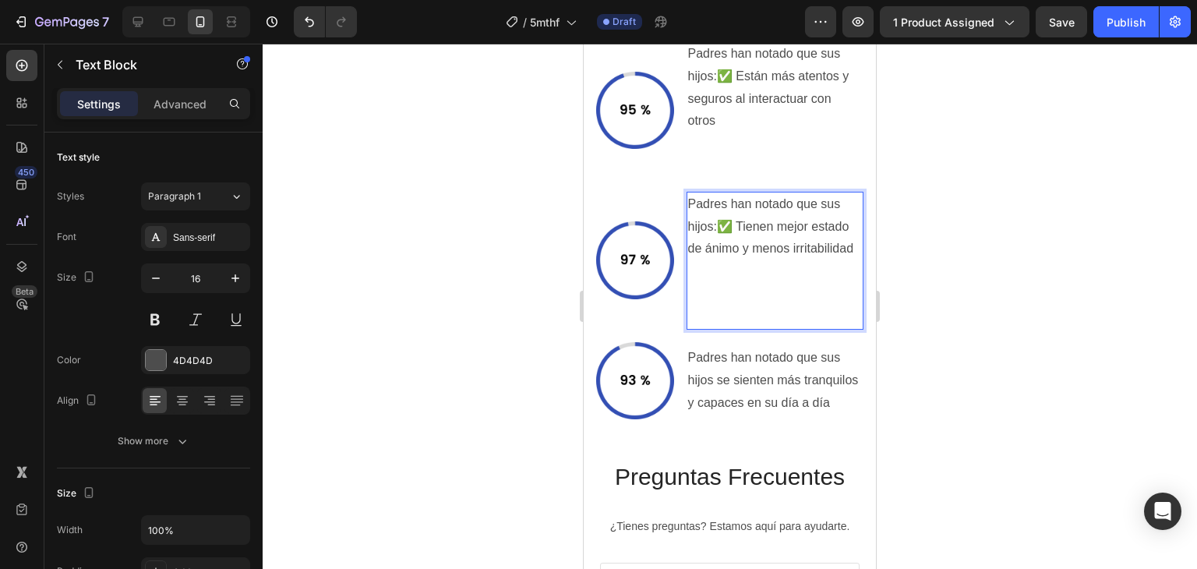
click at [731, 225] on p "Padres han notado que sus hijos:✅ Tienen mejor estado de ánimo y menos irritabi…" at bounding box center [775, 260] width 175 height 135
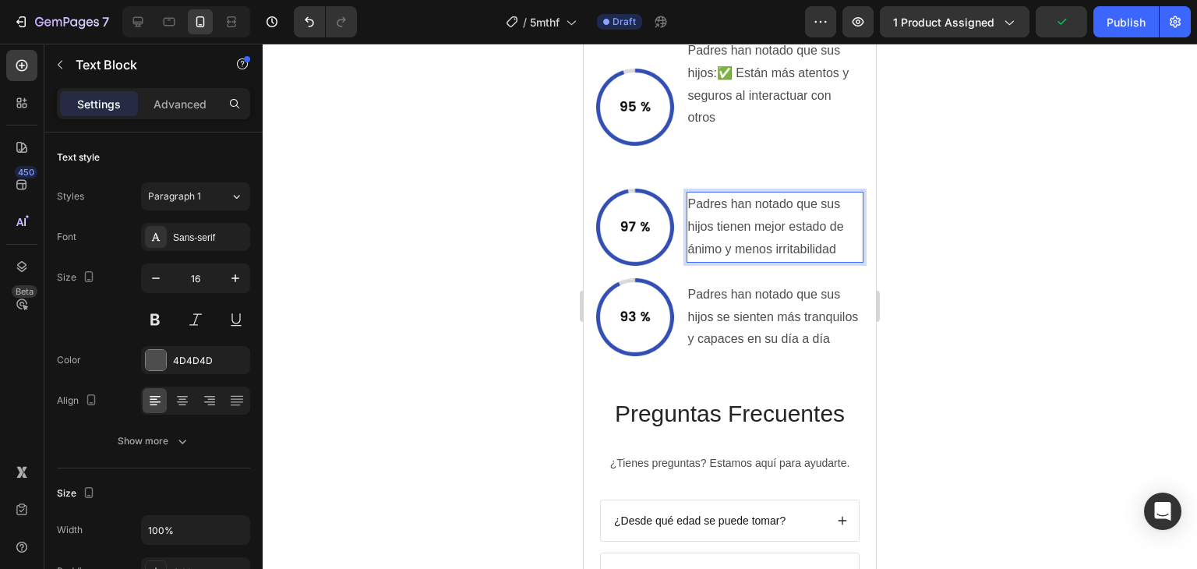
scroll to position [3731, 0]
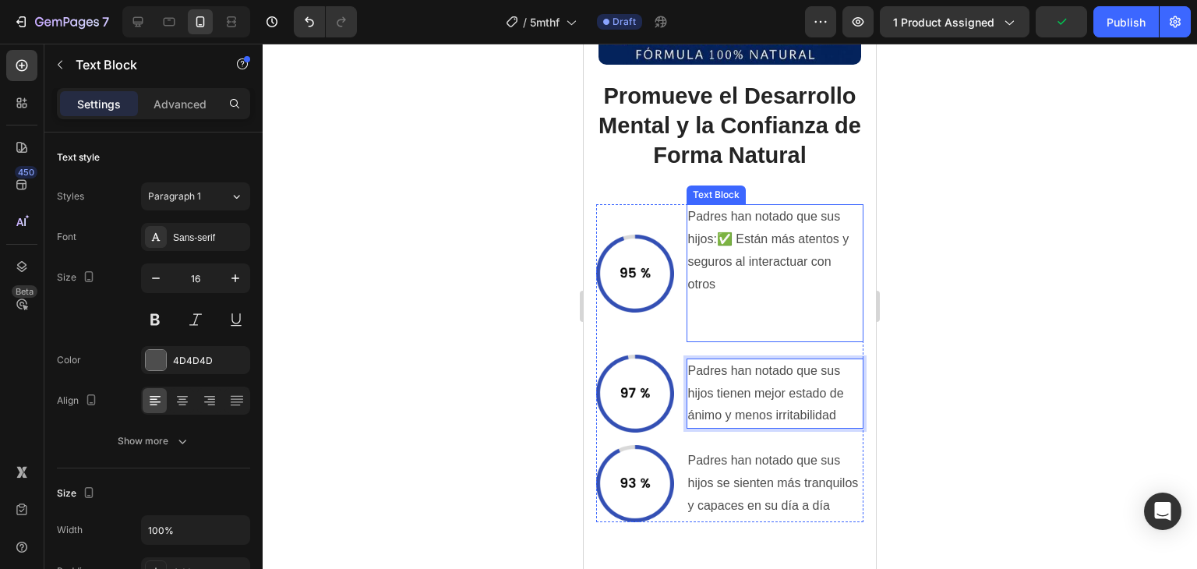
click at [718, 281] on p "Padres han notado que sus hijos:✅ Están más atentos y seguros al interactuar co…" at bounding box center [775, 273] width 175 height 135
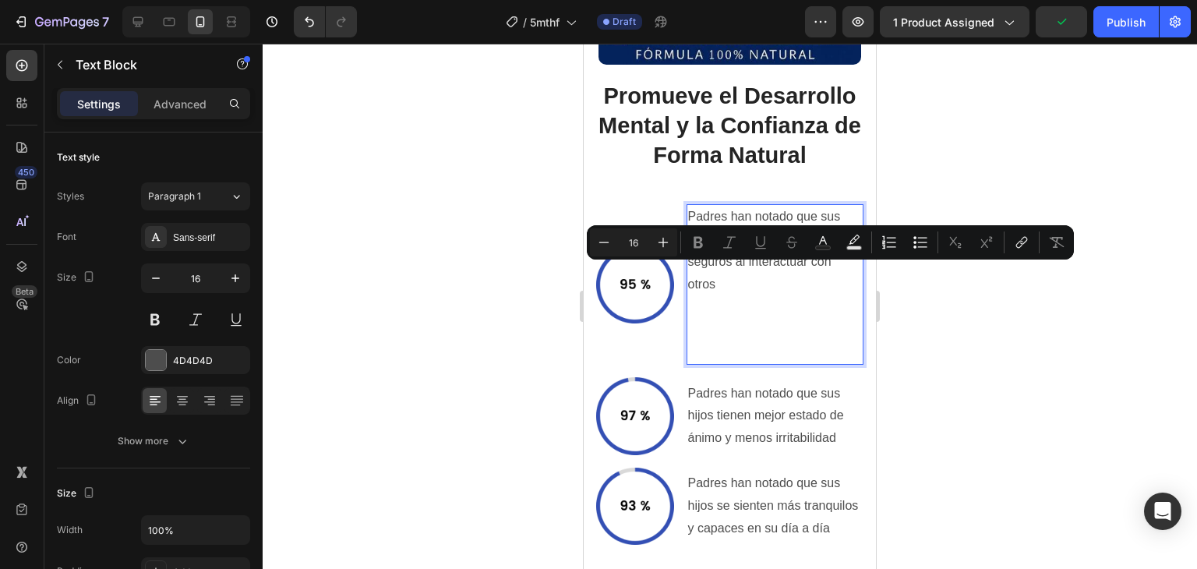
click at [707, 346] on p "Padres han notado que sus hijos:✅ Están más atentos y seguros al interactuar co…" at bounding box center [775, 284] width 175 height 157
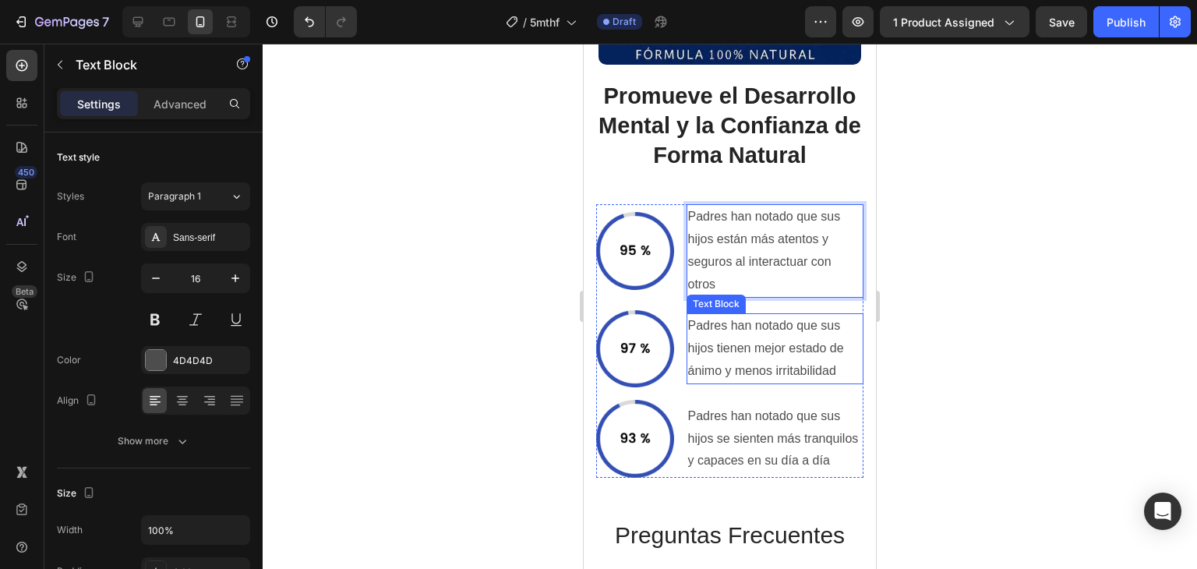
click at [759, 350] on p "Padres han notado que sus hijos tienen mejor estado de ánimo y menos irritabili…" at bounding box center [775, 348] width 175 height 67
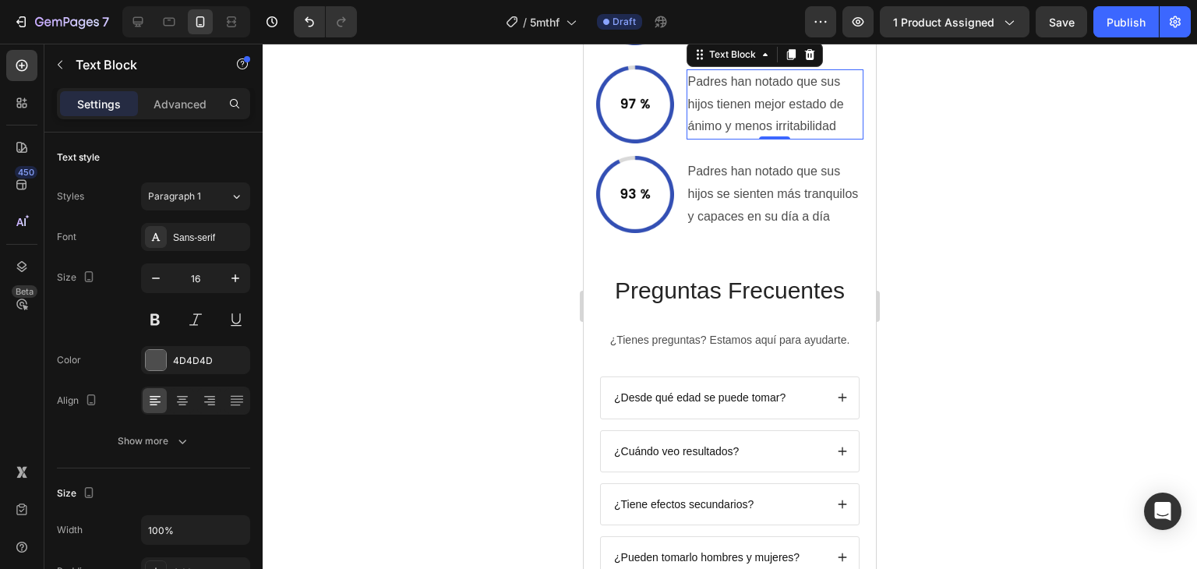
scroll to position [4042, 0]
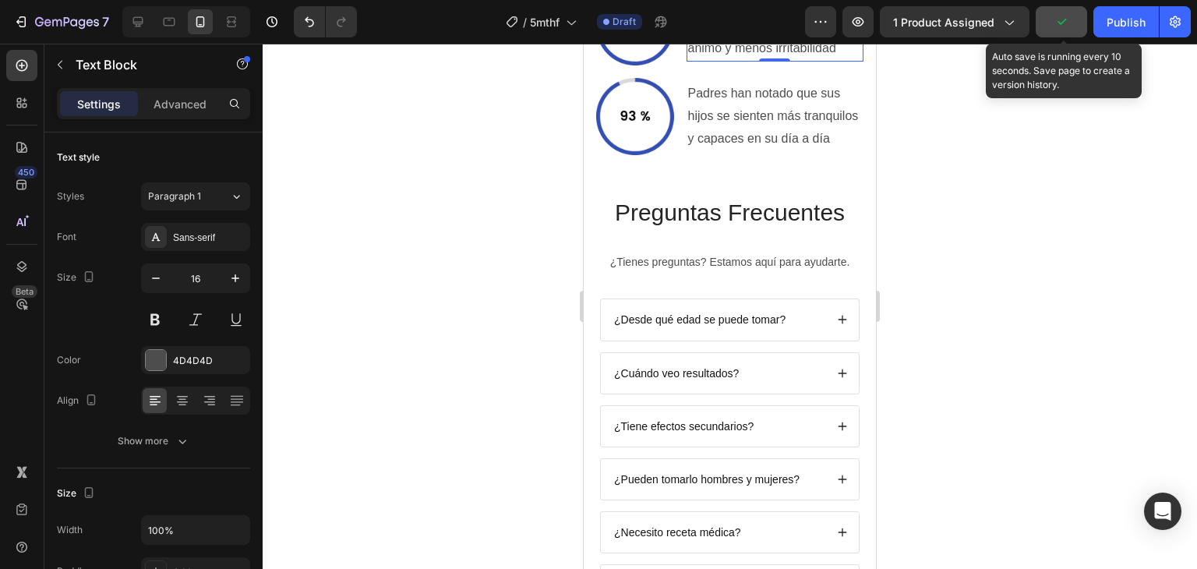
click at [1071, 26] on button "button" at bounding box center [1061, 21] width 51 height 31
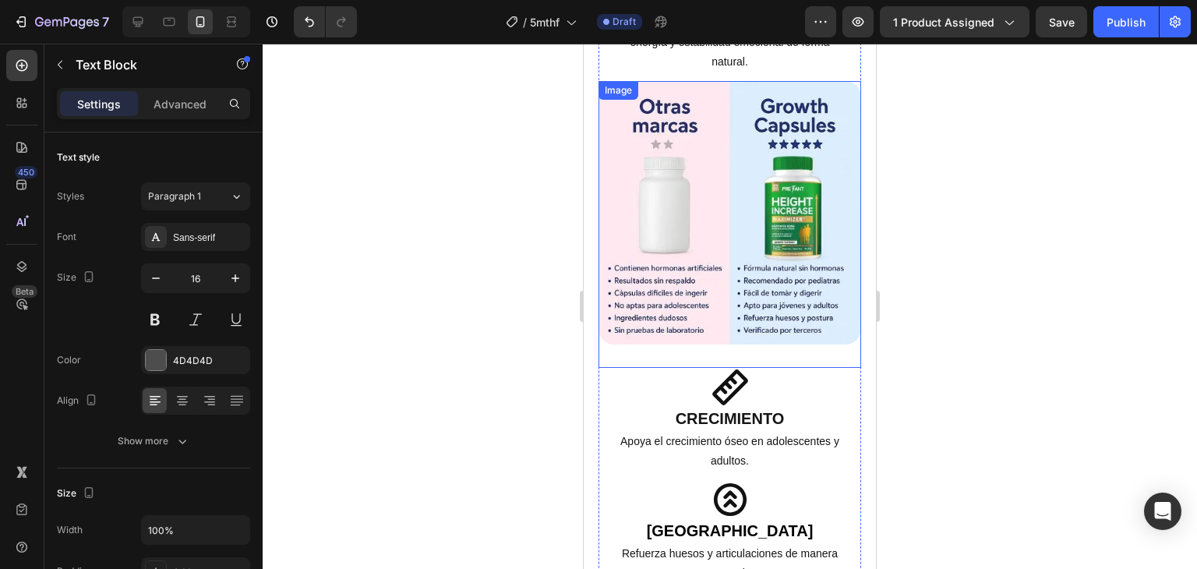
scroll to position [2016, 0]
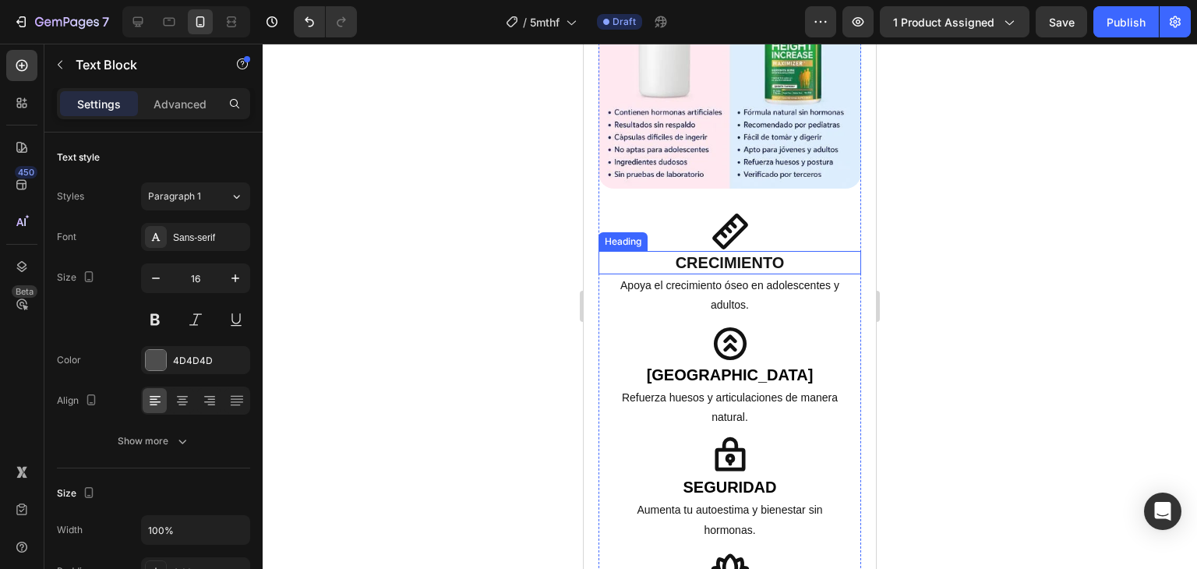
click at [701, 251] on h2 "Crecimiento" at bounding box center [729, 262] width 263 height 23
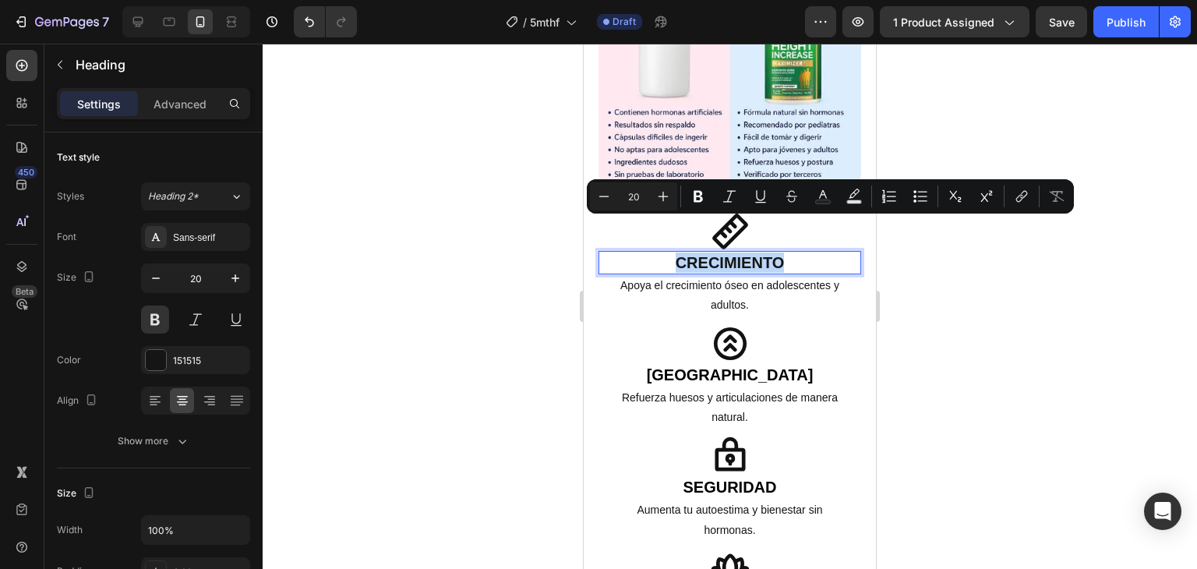
copy p "Crecimiento"
click at [740, 276] on p "Apoya el crecimiento óseo en adolescentes y adultos." at bounding box center [730, 295] width 234 height 39
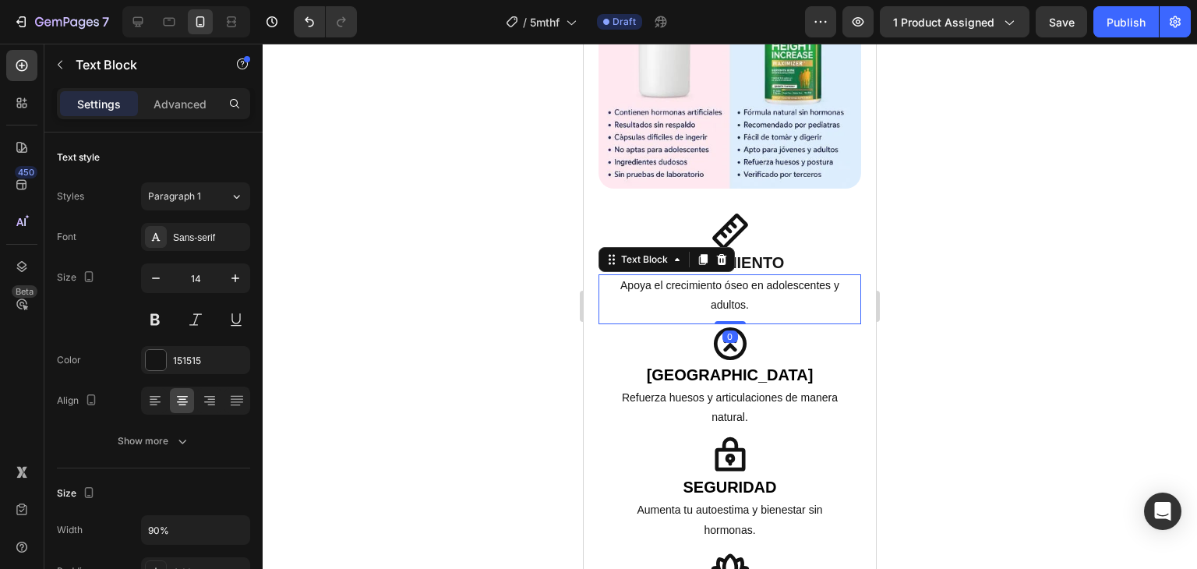
click at [740, 276] on p "Apoya el crecimiento óseo en adolescentes y adultos." at bounding box center [730, 295] width 234 height 39
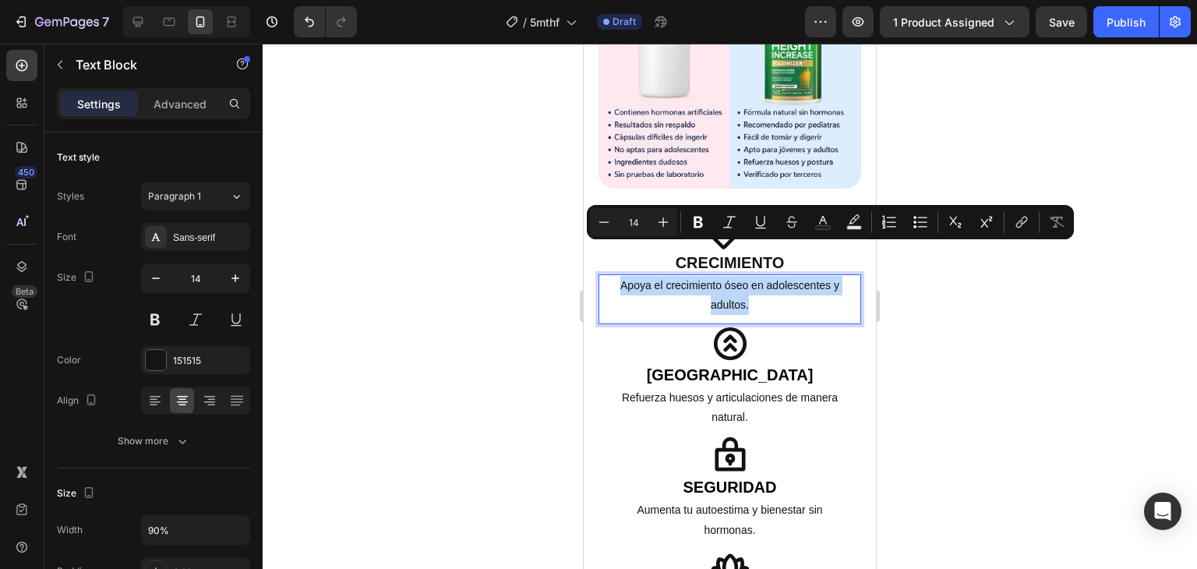
copy p "Apoya el crecimiento óseo en adolescentes y adultos."
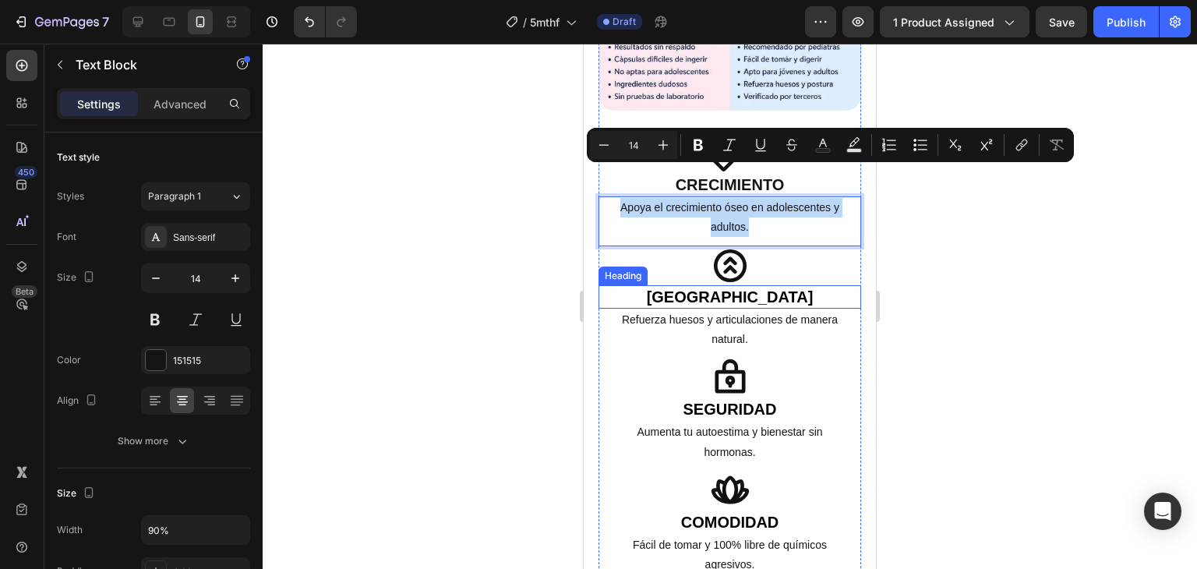
click at [725, 285] on h2 "[GEOGRAPHIC_DATA]" at bounding box center [729, 296] width 263 height 23
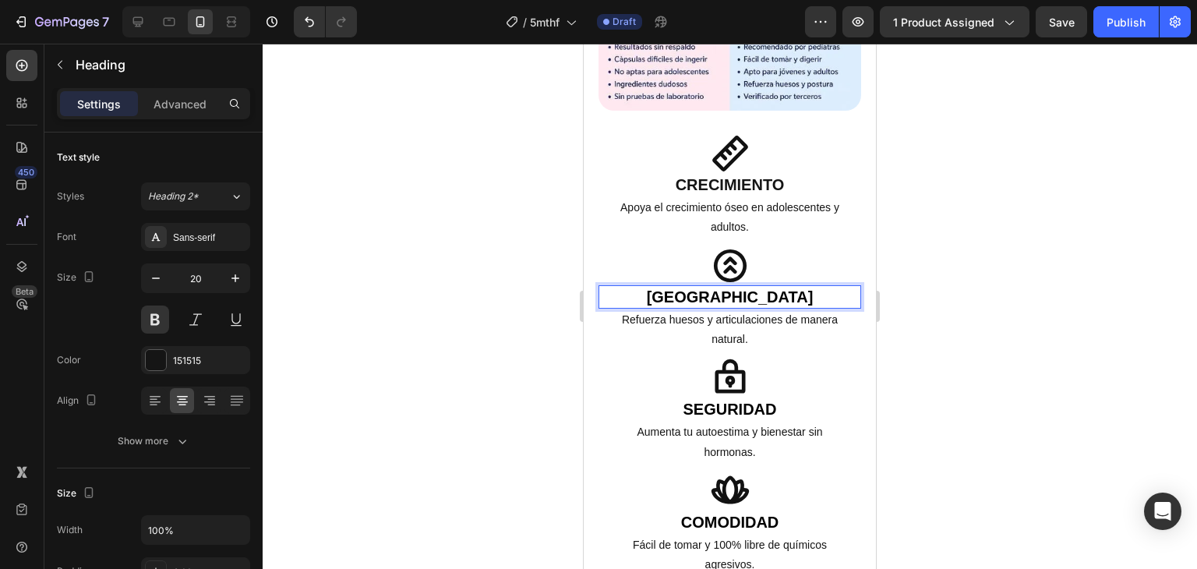
click at [723, 288] on strong "[GEOGRAPHIC_DATA]" at bounding box center [730, 296] width 167 height 17
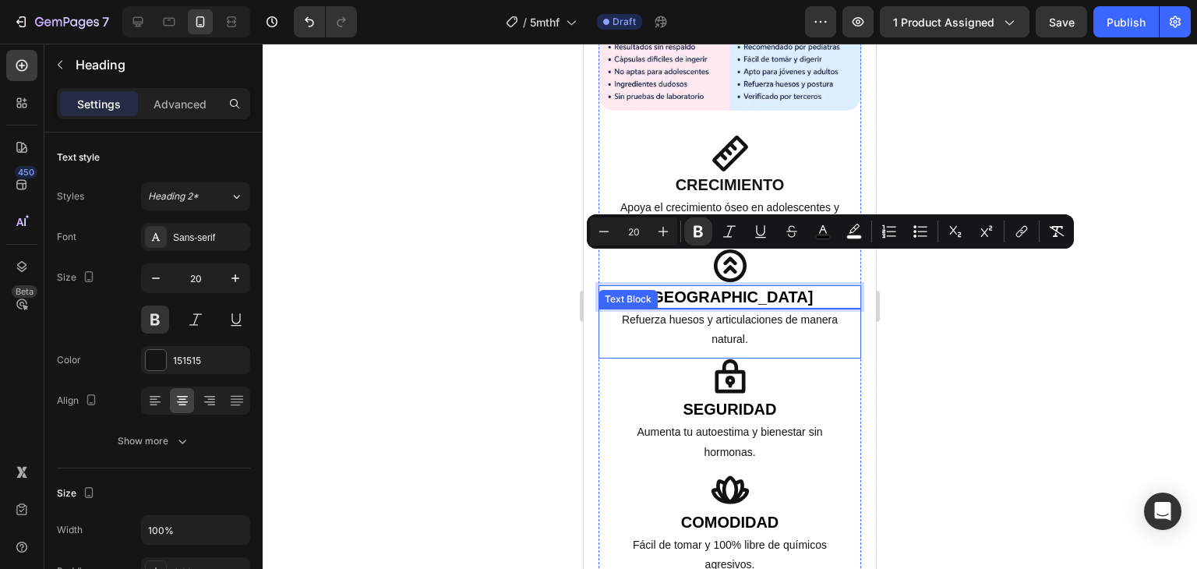
click at [720, 310] on p "Refuerza huesos y articulaciones de manera natural." at bounding box center [730, 329] width 234 height 39
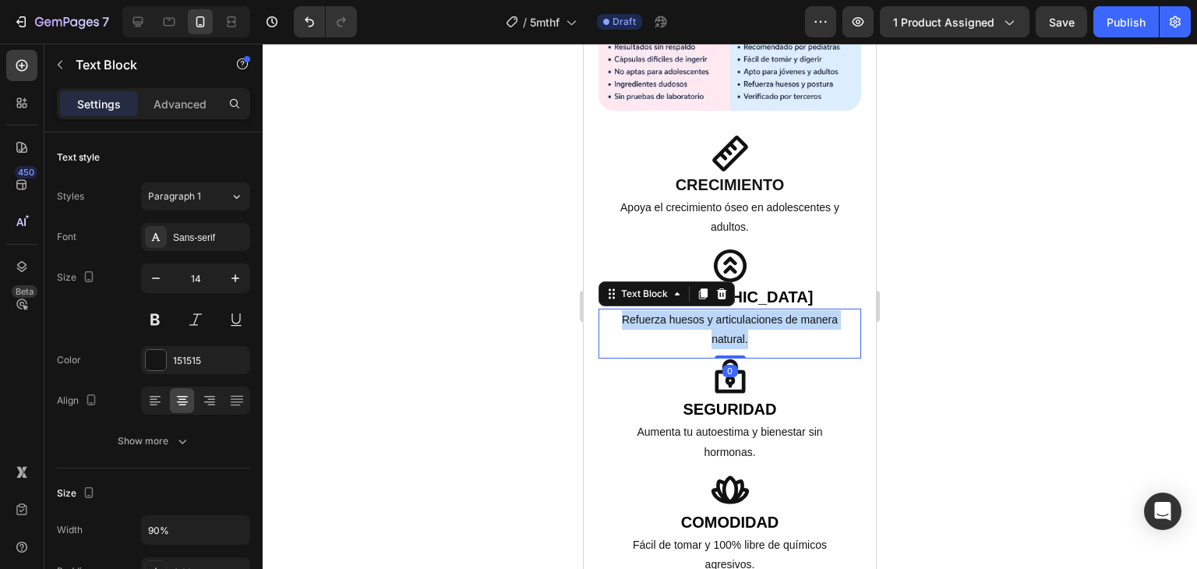
click at [720, 310] on p "Refuerza huesos y articulaciones de manera natural." at bounding box center [730, 329] width 234 height 39
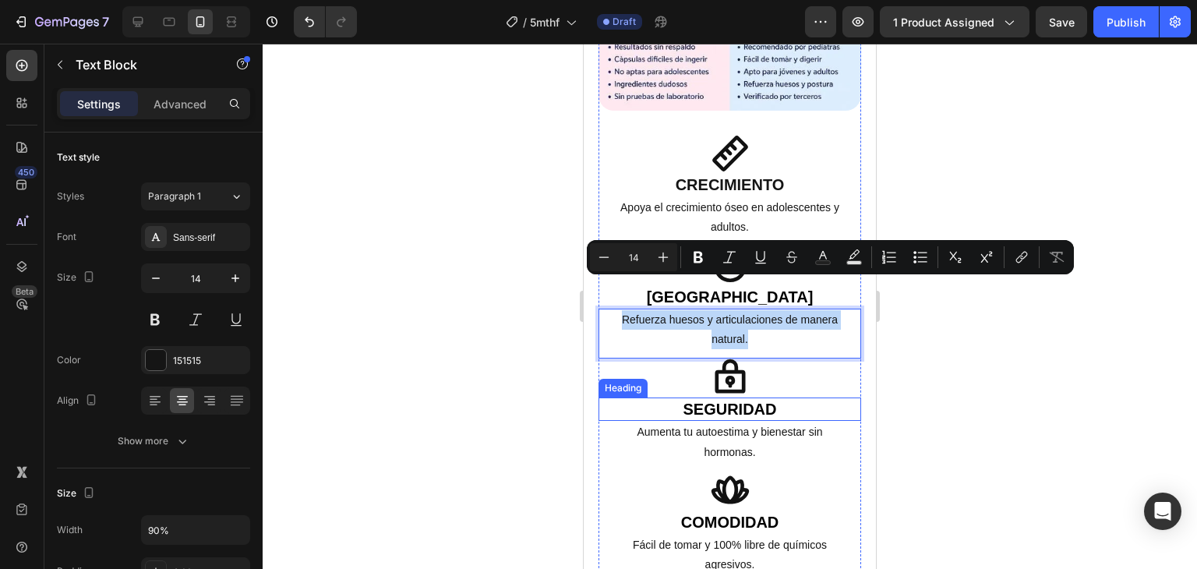
click at [756, 400] on strong "Seguridad" at bounding box center [730, 408] width 94 height 17
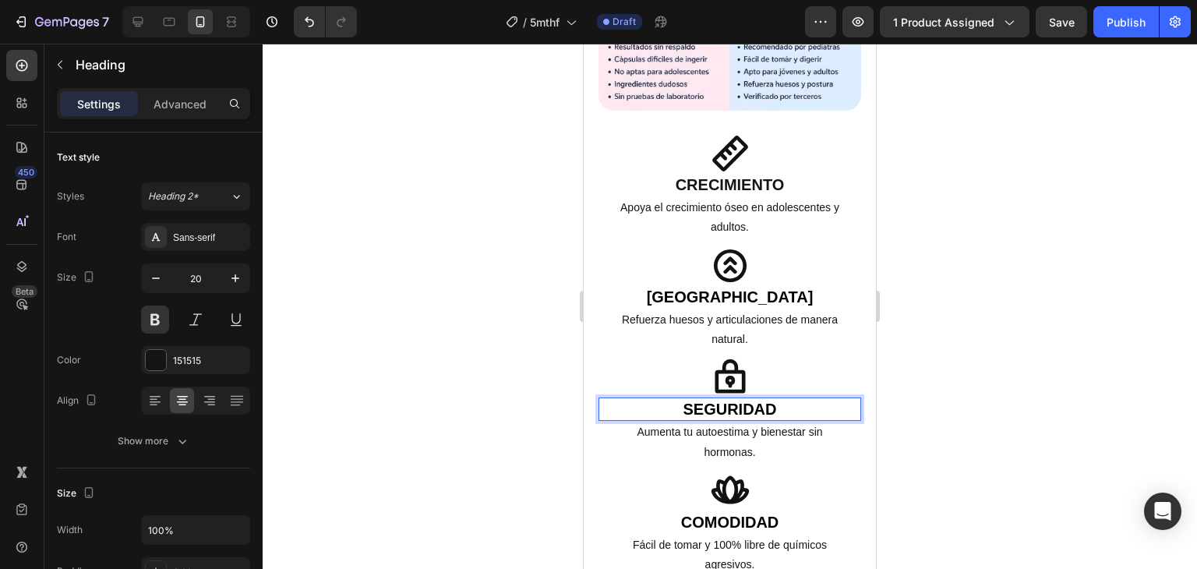
click at [756, 400] on strong "Seguridad" at bounding box center [730, 408] width 94 height 17
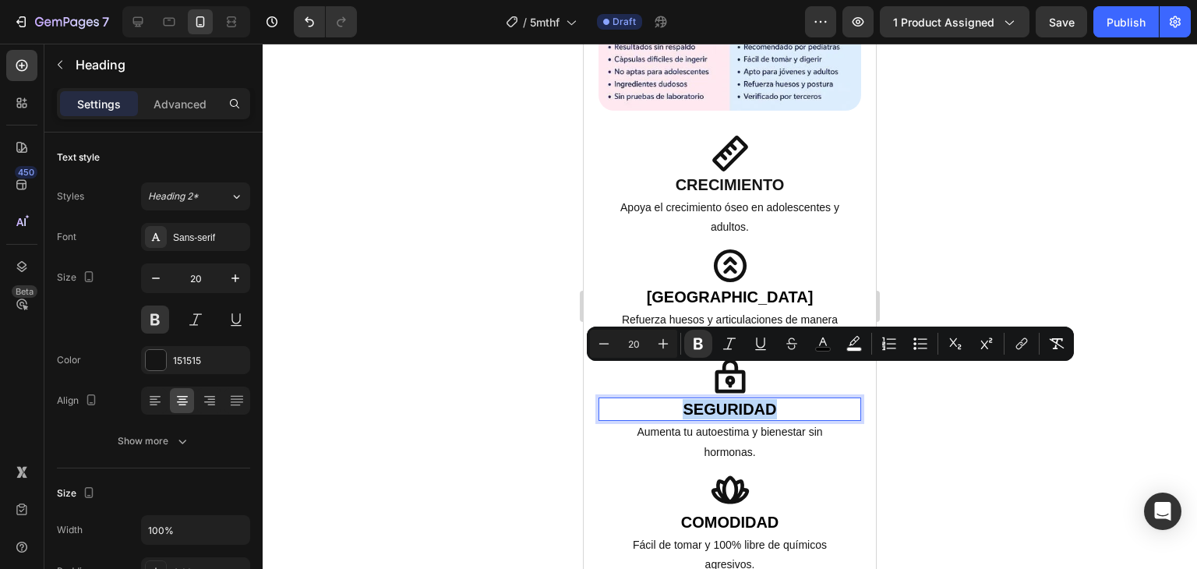
copy strong "Seguridad"
click at [713, 422] on p "Aumenta tu autoestima y bienestar sin hormonas." at bounding box center [730, 441] width 234 height 39
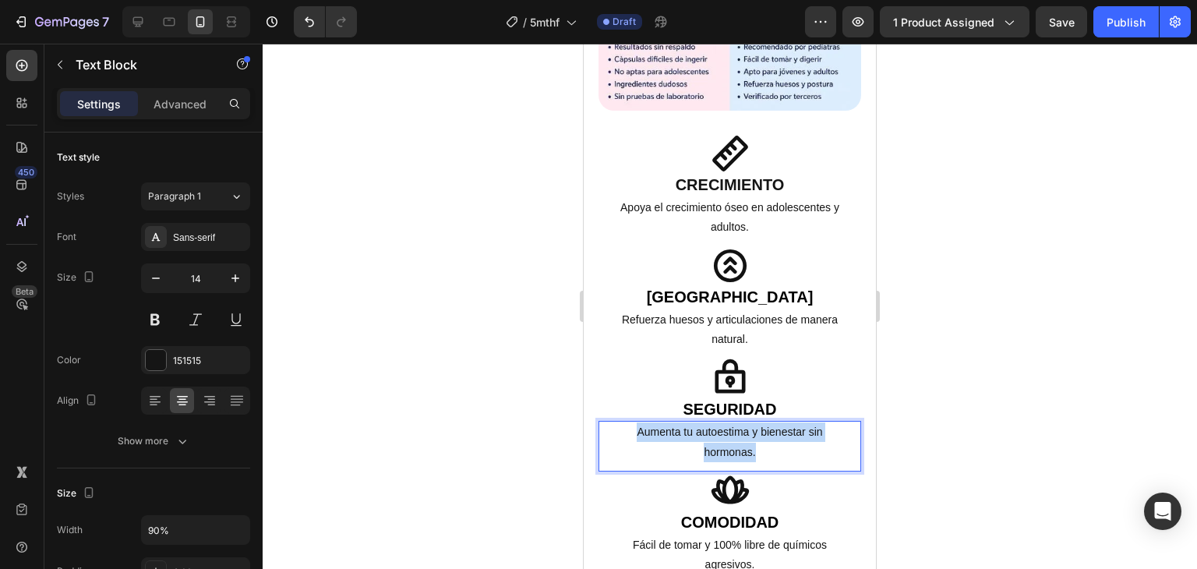
click at [713, 422] on p "Aumenta tu autoestima y bienestar sin hormonas." at bounding box center [730, 441] width 234 height 39
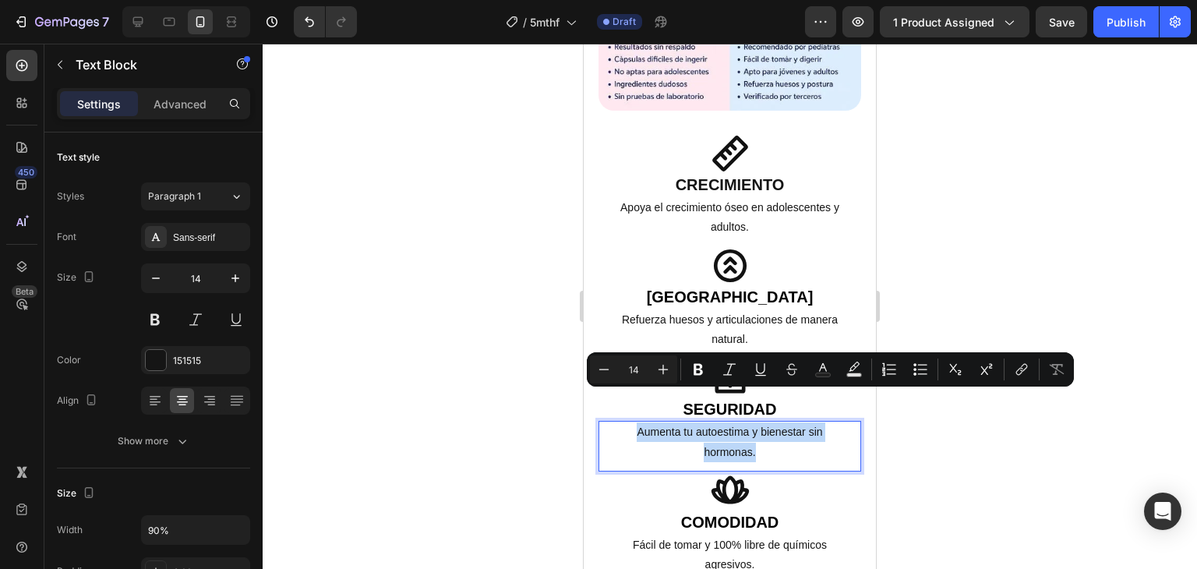
copy p "Aumenta tu autoestima y bienestar sin hormonas."
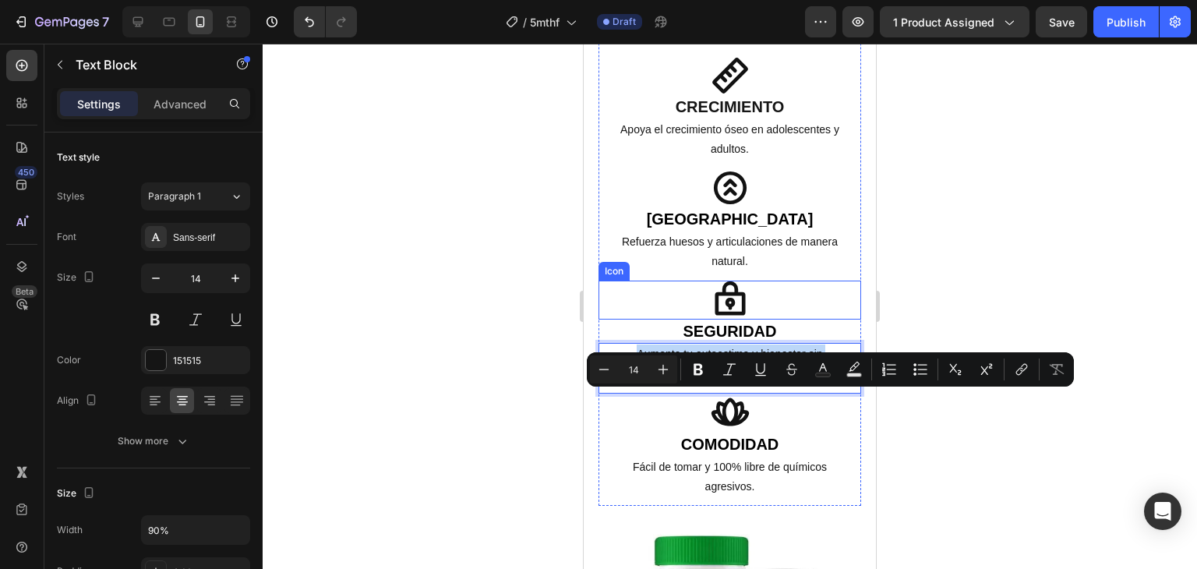
scroll to position [2250, 0]
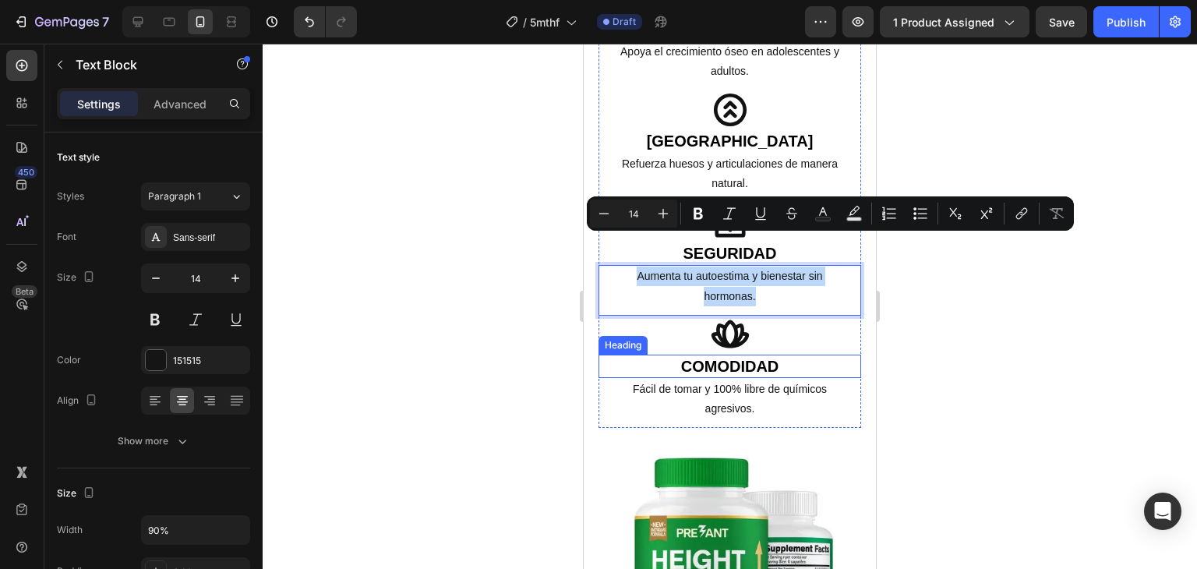
click at [724, 358] on strong "Comodidad" at bounding box center [730, 366] width 98 height 17
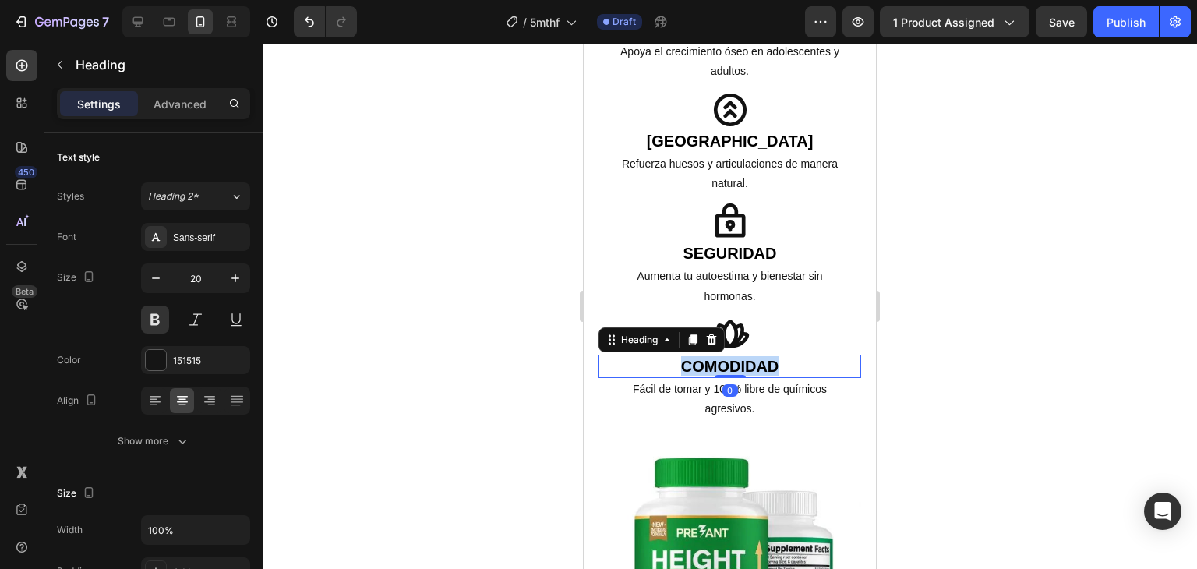
click at [724, 358] on strong "Comodidad" at bounding box center [730, 366] width 98 height 17
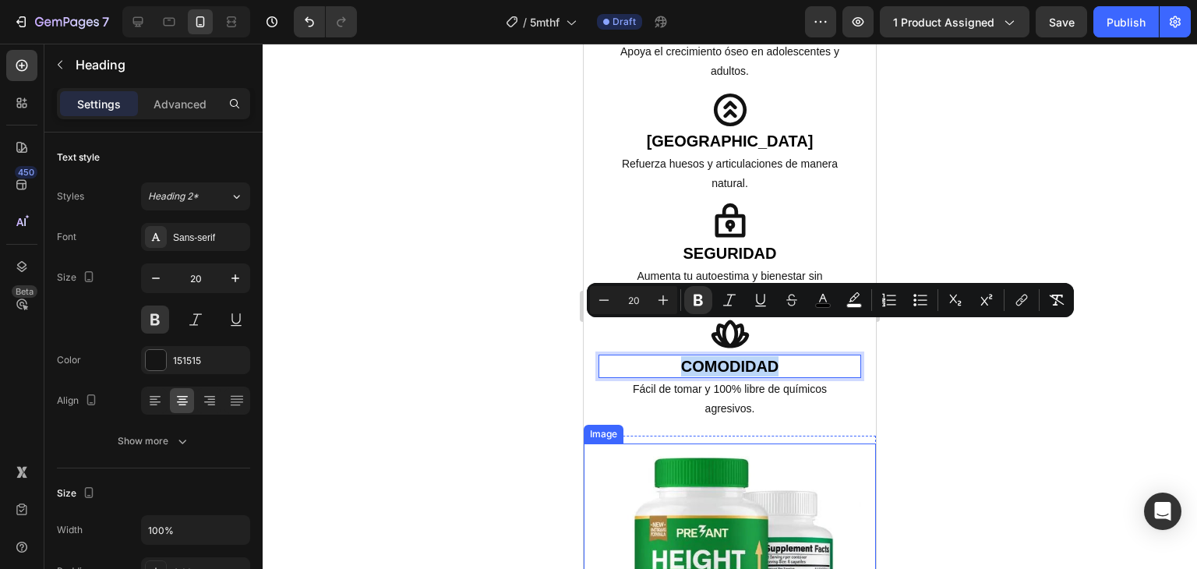
copy strong "Comodidad"
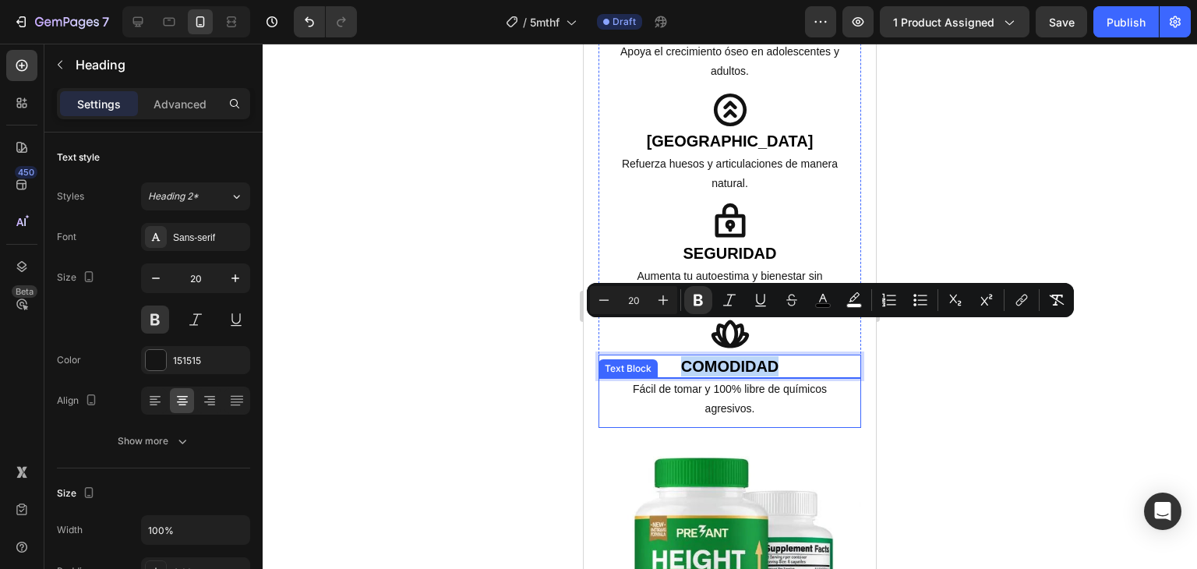
click at [713, 379] on p "Fácil de tomar y 100% libre de químicos agresivos." at bounding box center [730, 398] width 234 height 39
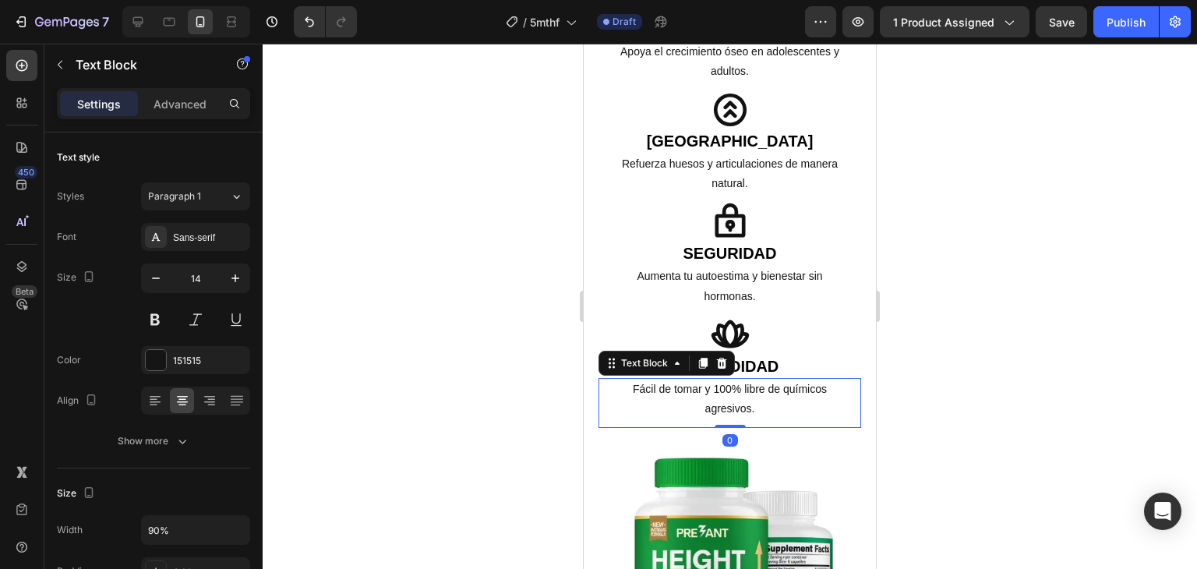
click at [713, 379] on p "Fácil de tomar y 100% libre de químicos agresivos." at bounding box center [730, 398] width 234 height 39
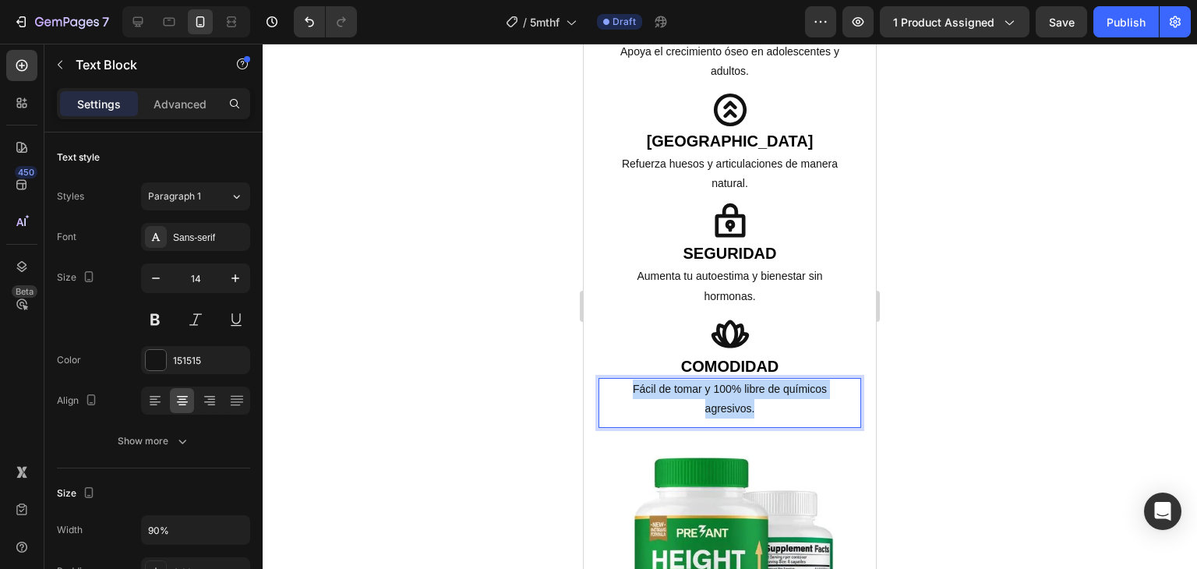
click at [713, 379] on p "Fácil de tomar y 100% libre de químicos agresivos." at bounding box center [730, 398] width 234 height 39
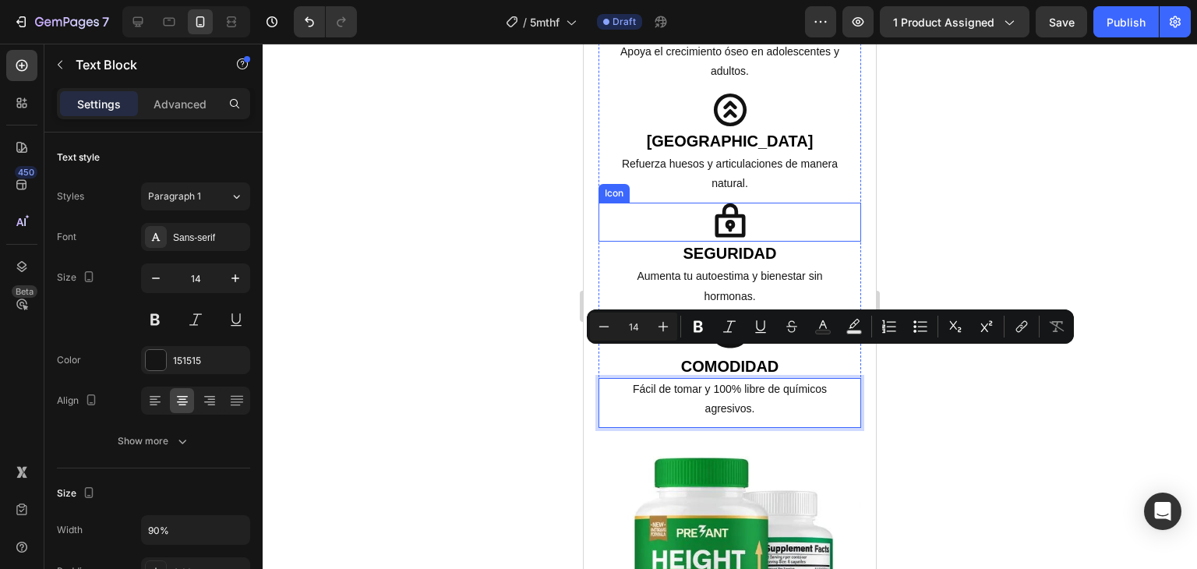
scroll to position [2094, 0]
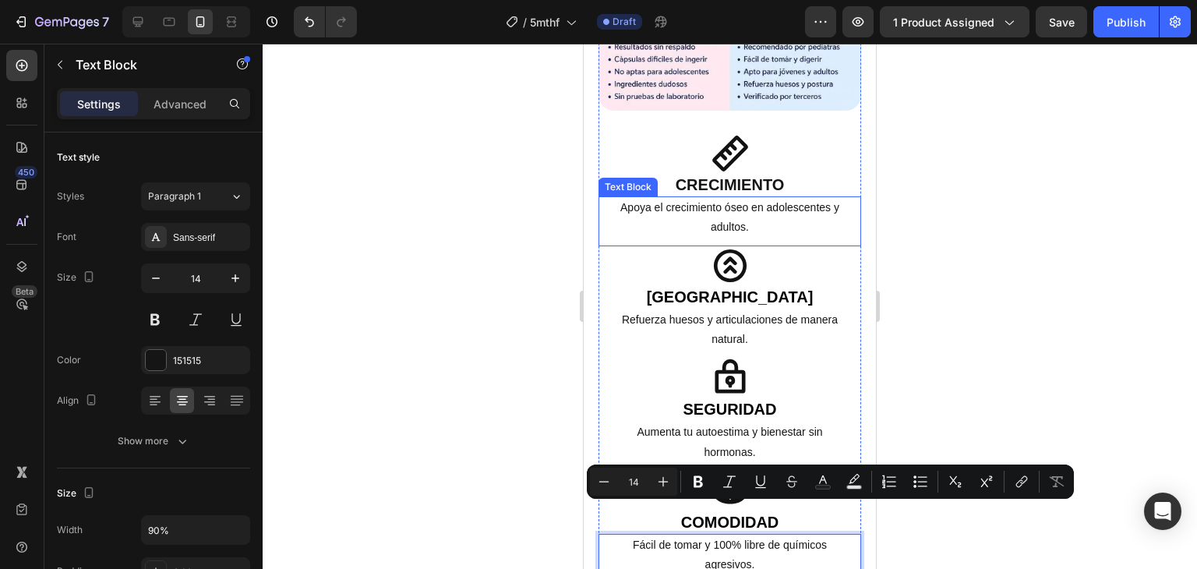
click at [699, 198] on p "Apoya el crecimiento óseo en adolescentes y adultos." at bounding box center [730, 217] width 234 height 39
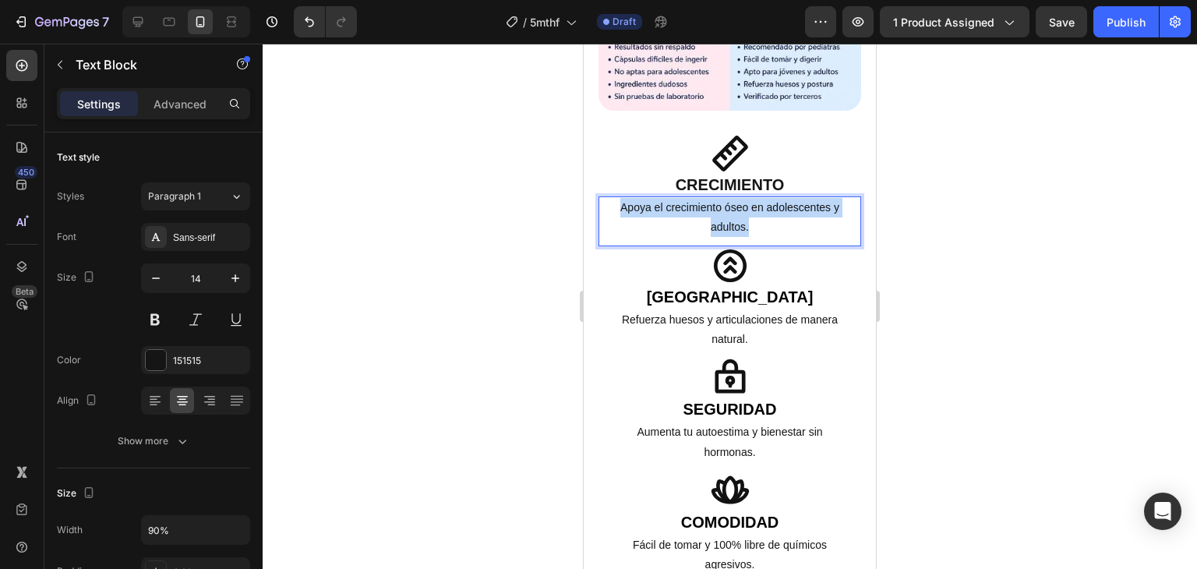
click at [699, 198] on p "Apoya el crecimiento óseo en adolescentes y adultos." at bounding box center [730, 217] width 234 height 39
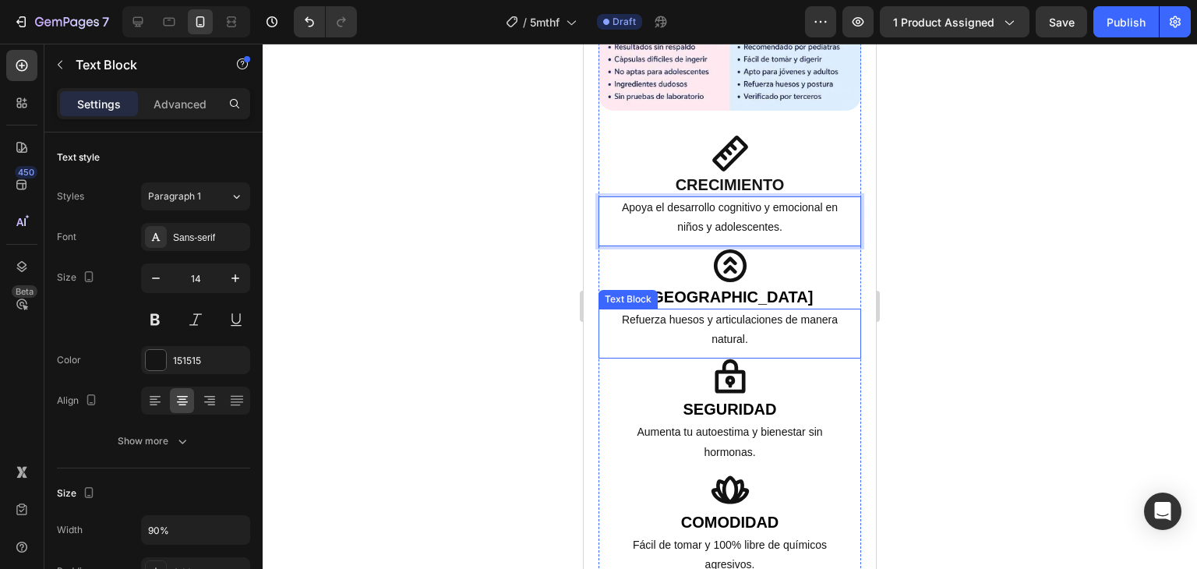
click at [685, 310] on p "Refuerza huesos y articulaciones de manera natural." at bounding box center [730, 329] width 234 height 39
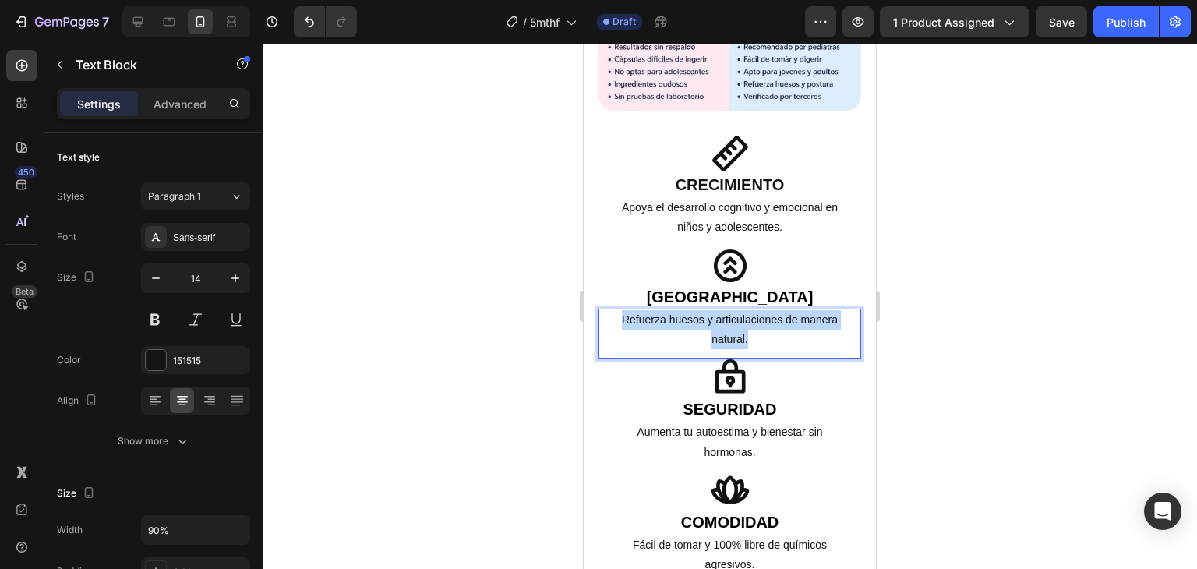
click at [685, 310] on p "Refuerza huesos y articulaciones de manera natural." at bounding box center [730, 329] width 234 height 39
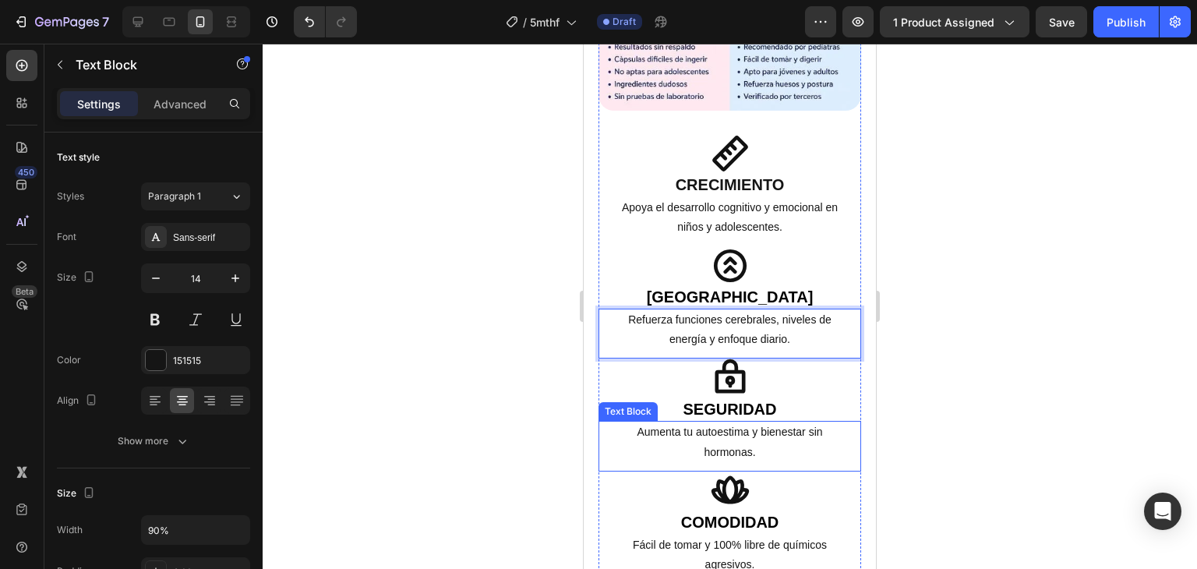
click at [700, 422] on p "Aumenta tu autoestima y bienestar sin hormonas." at bounding box center [730, 441] width 234 height 39
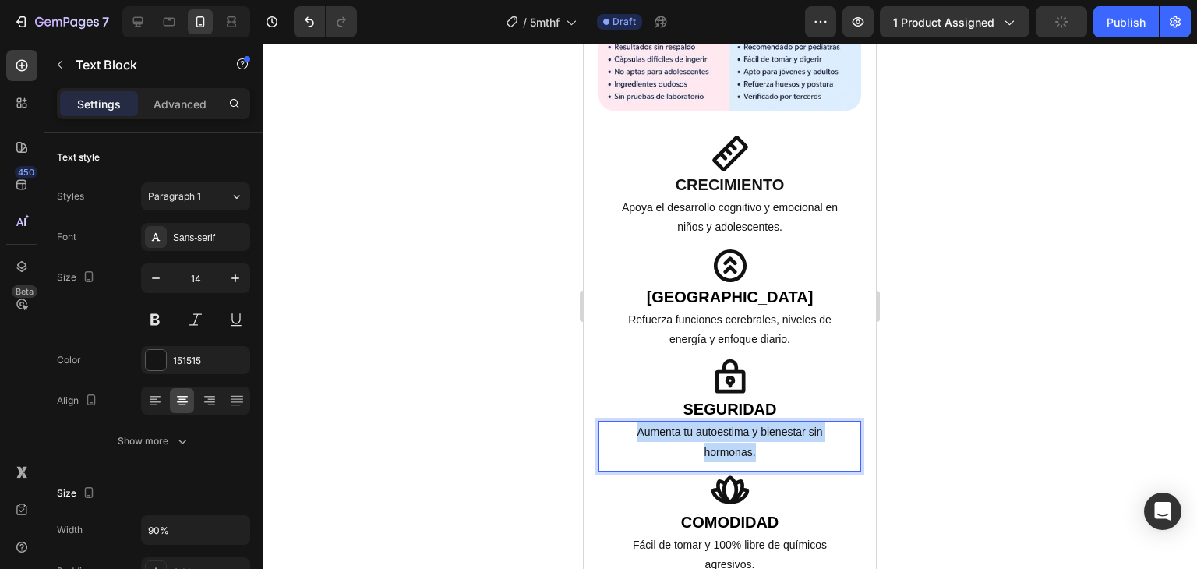
click at [700, 422] on p "Aumenta tu autoestima y bienestar sin hormonas." at bounding box center [730, 441] width 234 height 39
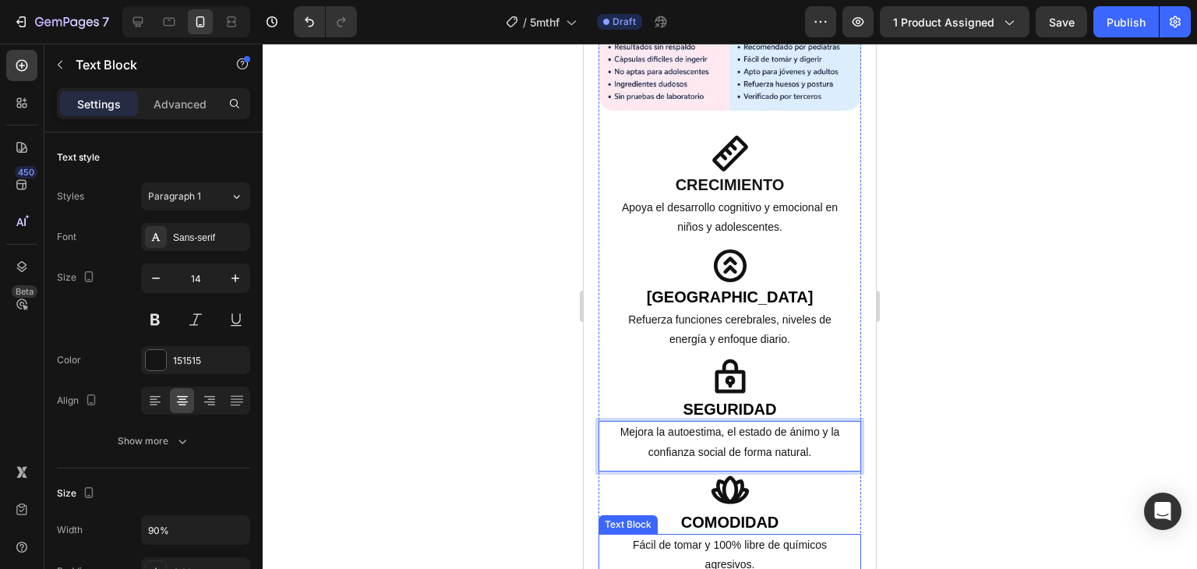
click at [724, 535] on p "Fácil de tomar y 100% libre de químicos agresivos." at bounding box center [730, 554] width 234 height 39
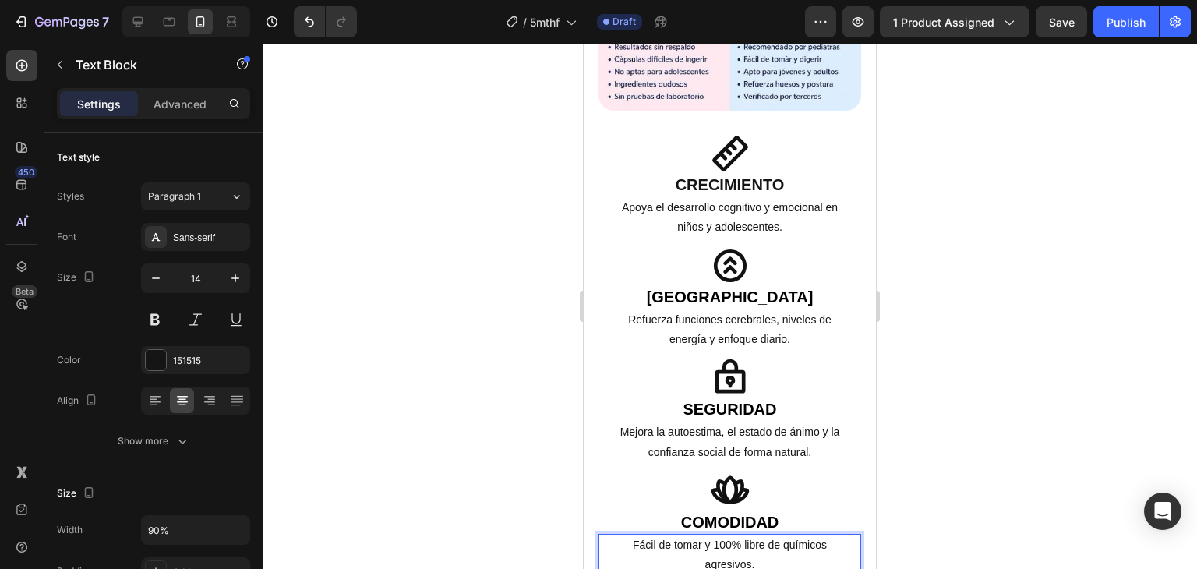
click at [724, 535] on p "Fácil de tomar y 100% libre de químicos agresivos." at bounding box center [730, 554] width 234 height 39
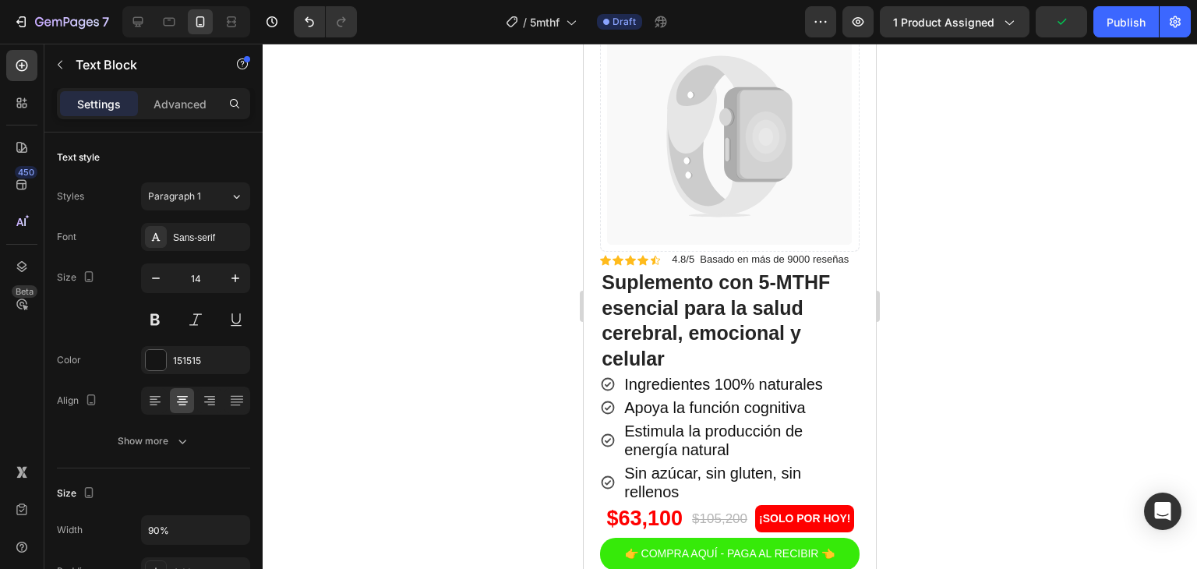
scroll to position [0, 0]
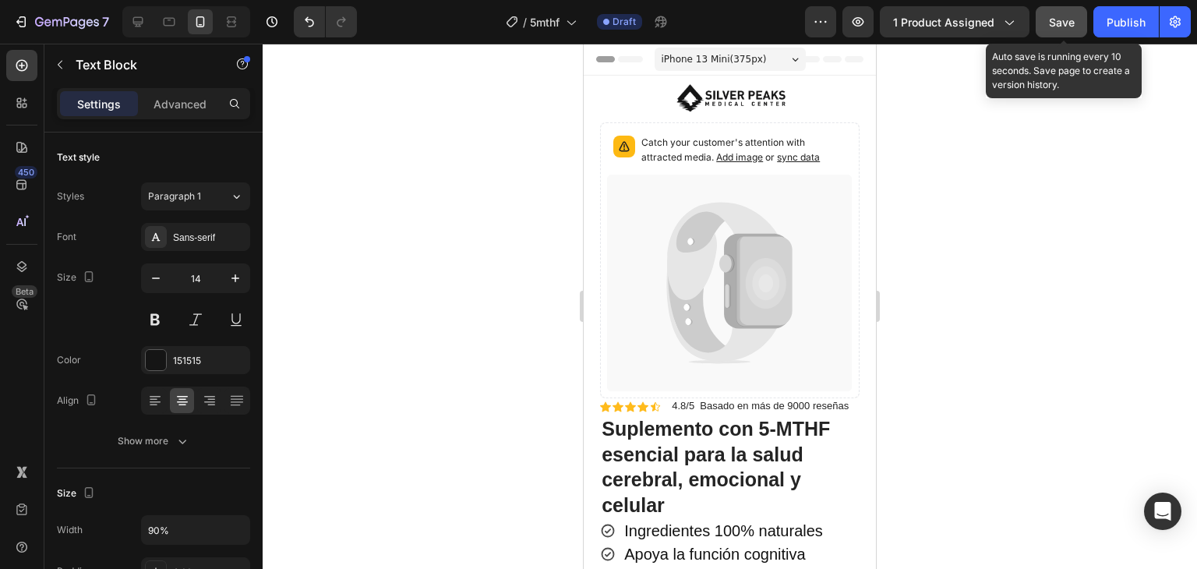
click at [1053, 23] on span "Save" at bounding box center [1062, 22] width 26 height 13
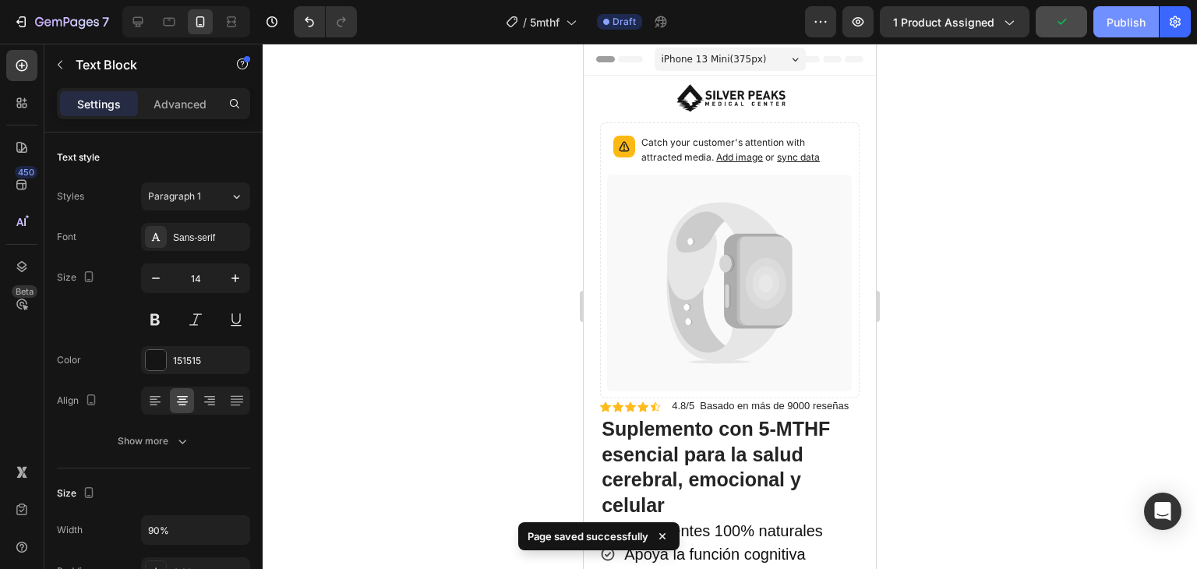
click at [1122, 30] on button "Publish" at bounding box center [1125, 21] width 65 height 31
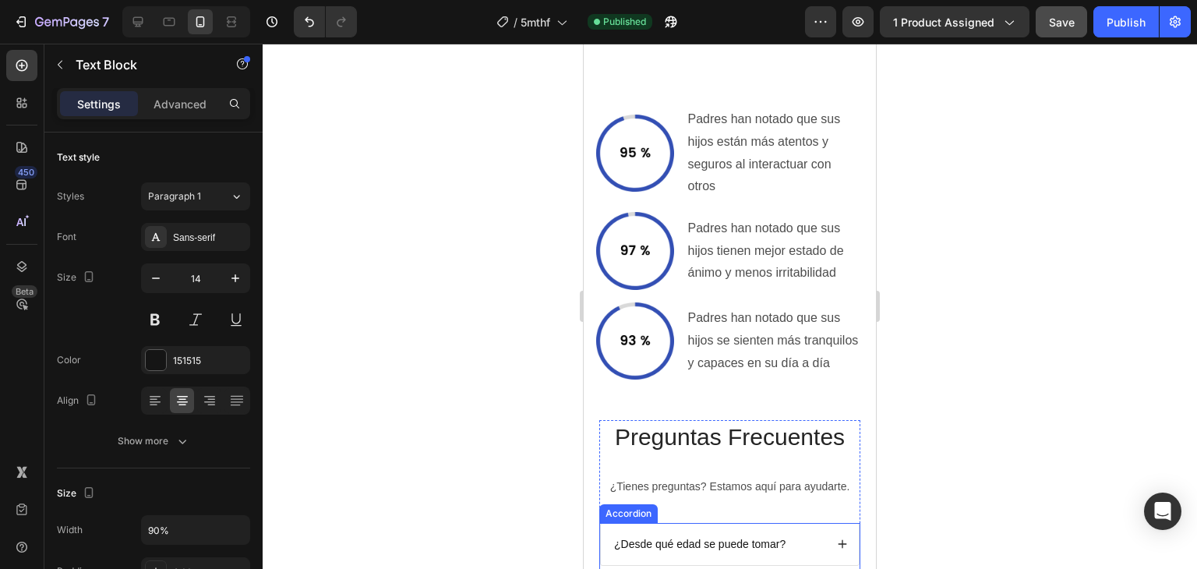
scroll to position [4208, 0]
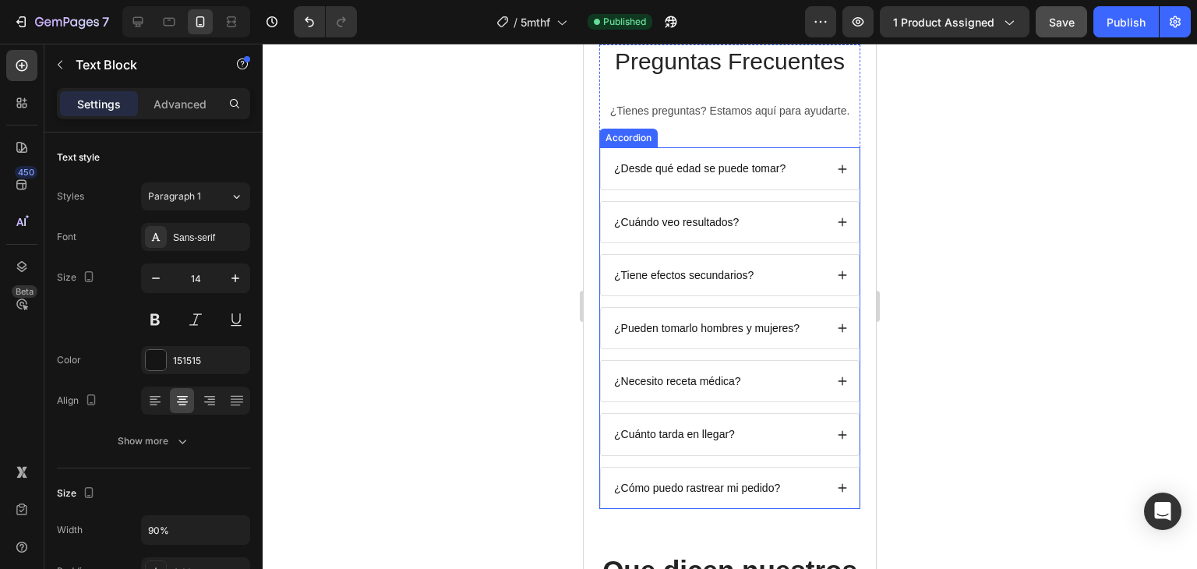
click at [718, 175] on p "¿Desde qué edad se puede tomar?" at bounding box center [699, 168] width 171 height 14
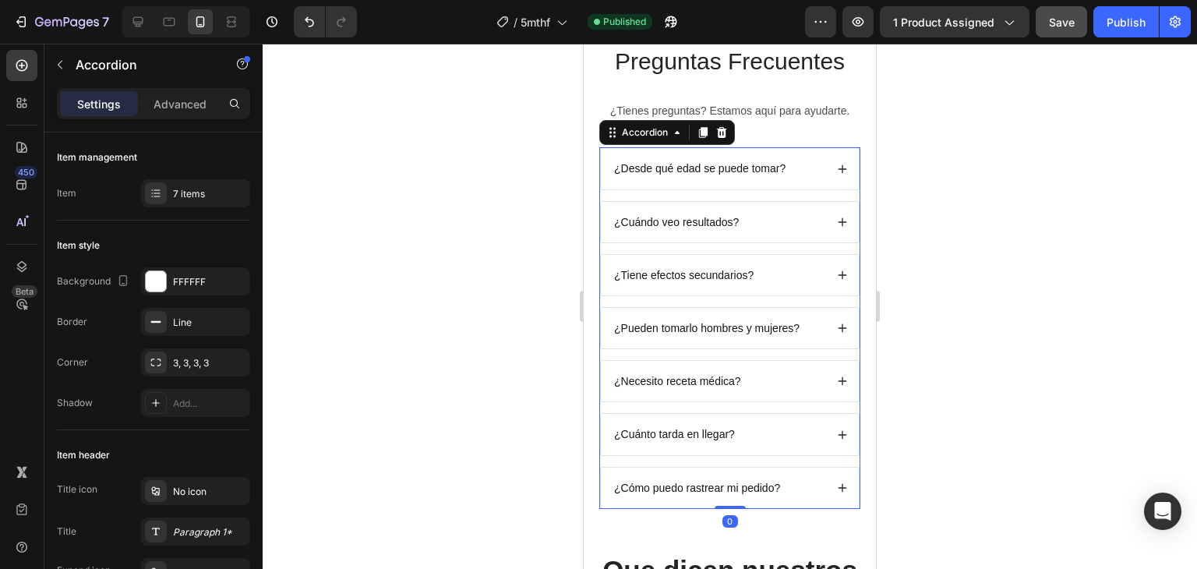
click at [718, 175] on p "¿Desde qué edad se puede tomar?" at bounding box center [699, 168] width 171 height 14
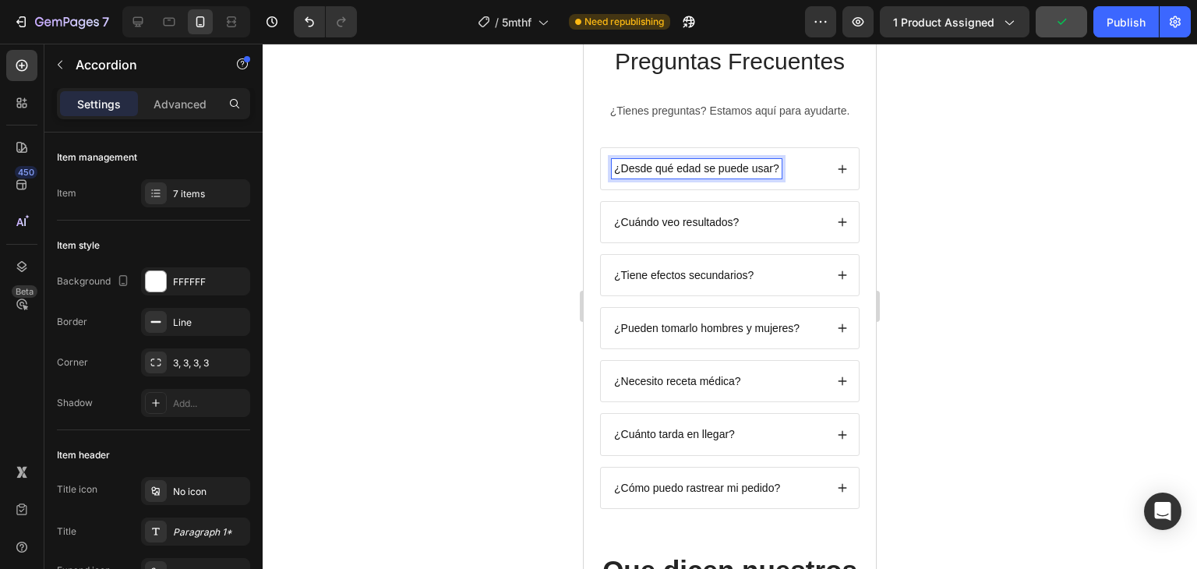
click at [838, 168] on icon at bounding box center [842, 168] width 9 height 9
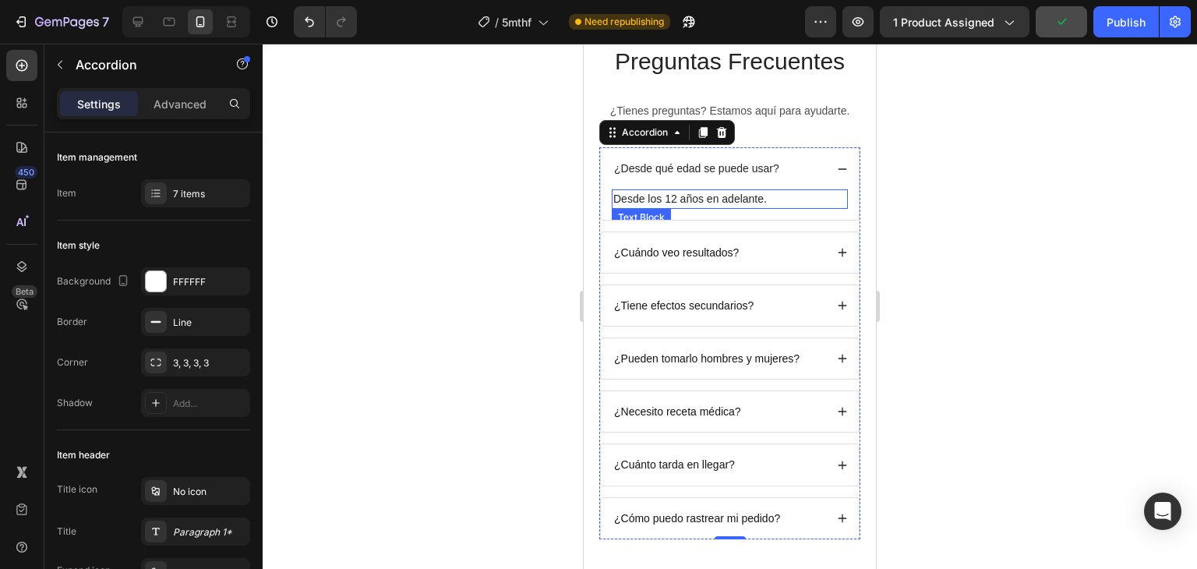
click at [744, 197] on p "Desde los 12 años en adelante." at bounding box center [729, 199] width 233 height 16
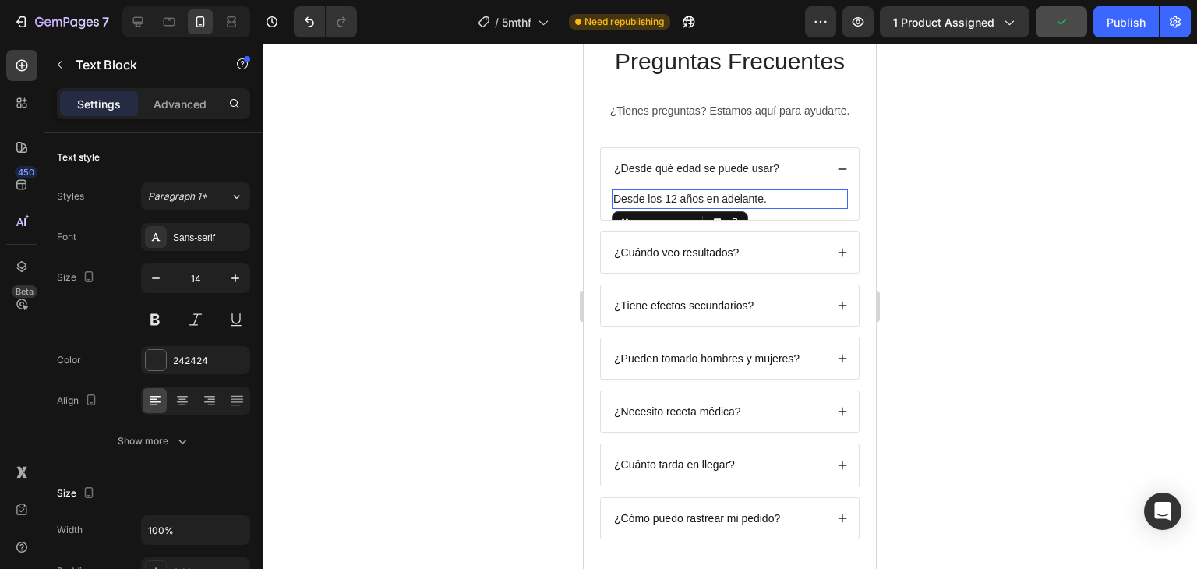
click at [744, 197] on p "Desde los 12 años en adelante." at bounding box center [729, 199] width 233 height 16
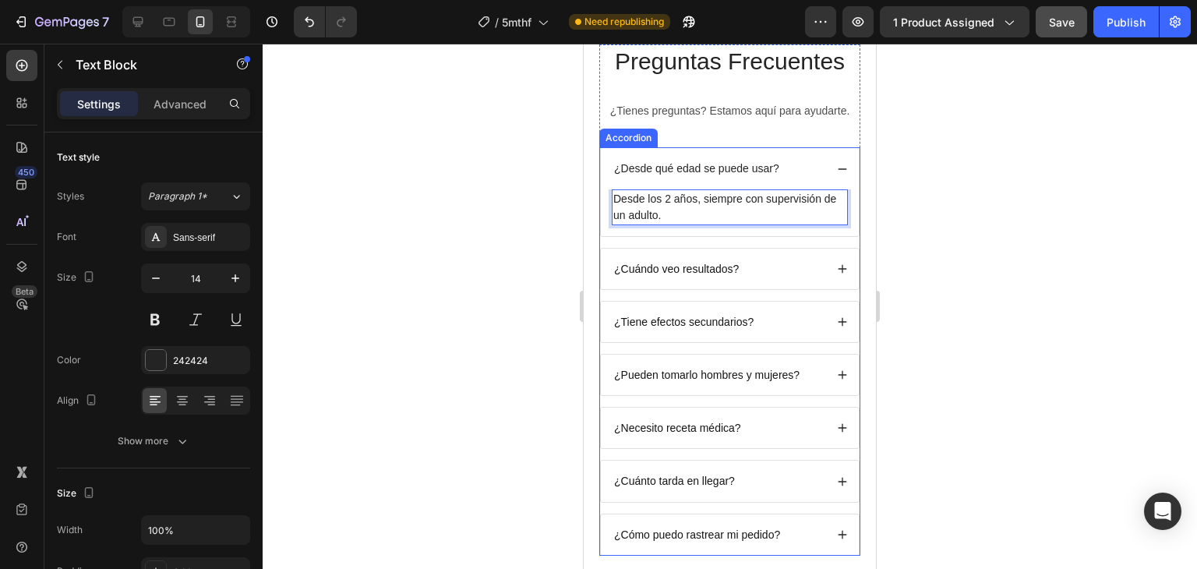
click at [703, 269] on p "¿Cuándo veo resultados?" at bounding box center [676, 269] width 125 height 14
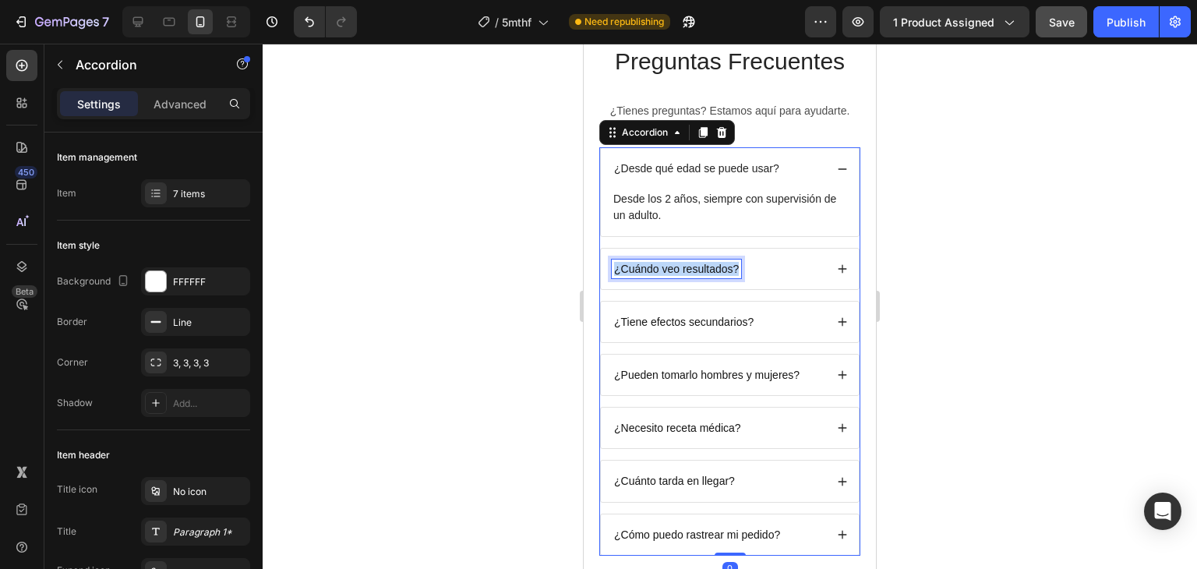
click at [703, 269] on p "¿Cuándo veo resultados?" at bounding box center [676, 269] width 125 height 14
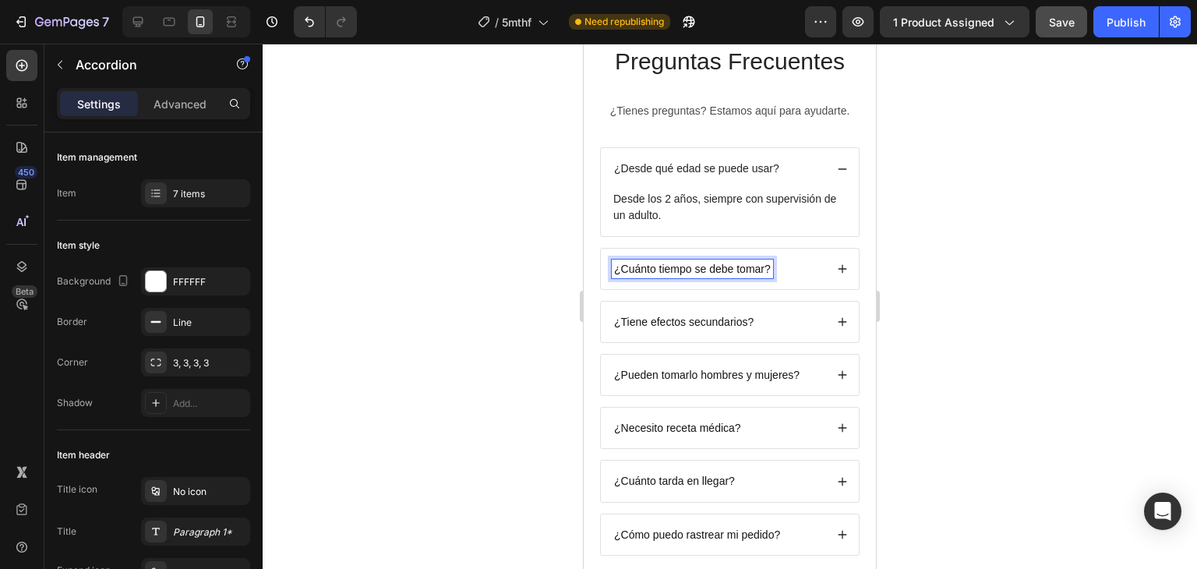
click at [838, 273] on div "¿Cuánto tiempo se debe tomar?" at bounding box center [730, 269] width 258 height 41
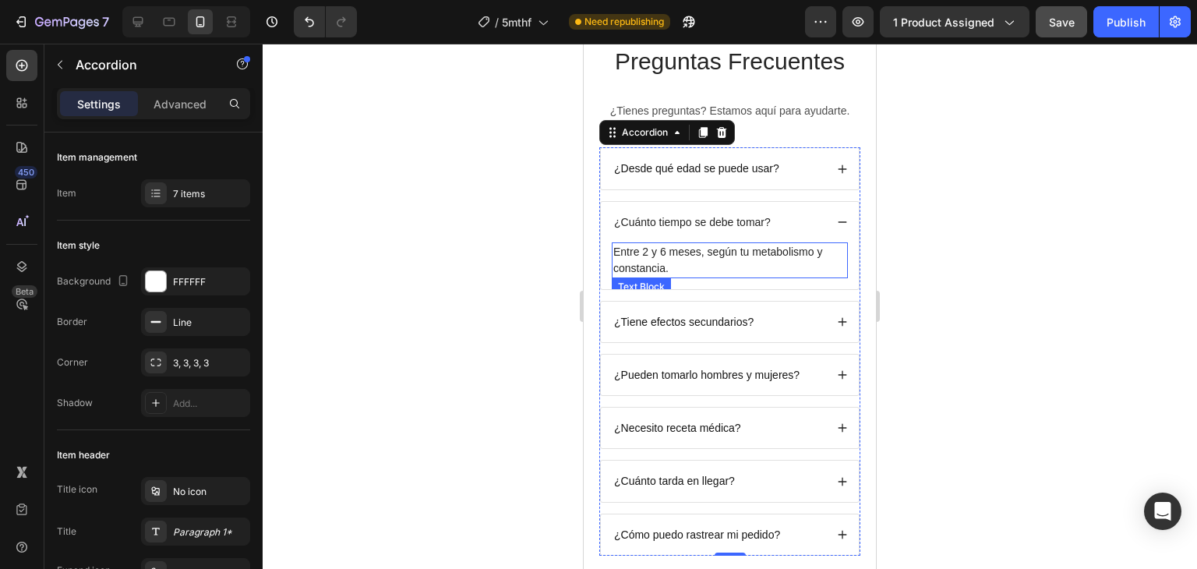
click at [686, 259] on p "Entre 2 y 6 meses, según tu metabolismo y constancia." at bounding box center [729, 260] width 233 height 33
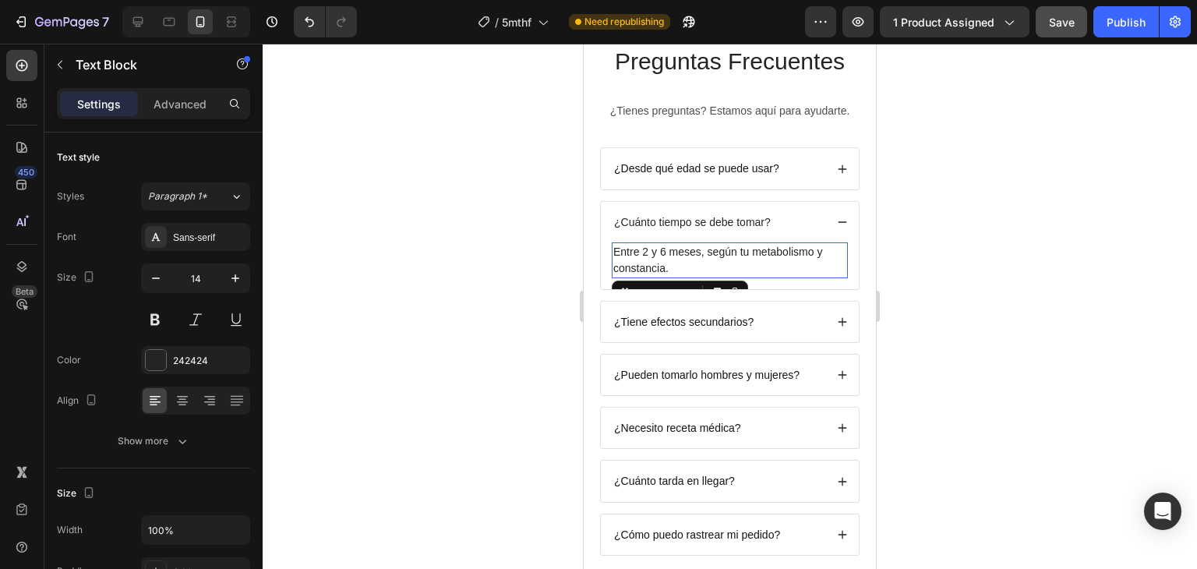
click at [686, 259] on p "Entre 2 y 6 meses, según tu metabolismo y constancia." at bounding box center [729, 260] width 233 height 33
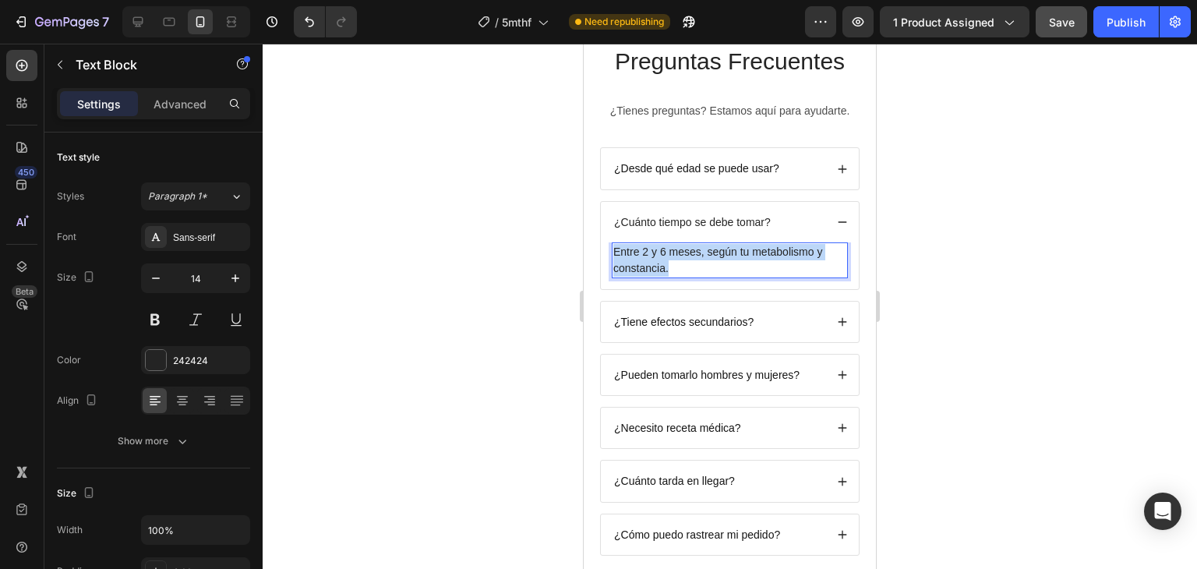
click at [686, 259] on p "Entre 2 y 6 meses, según tu metabolismo y constancia." at bounding box center [729, 260] width 233 height 33
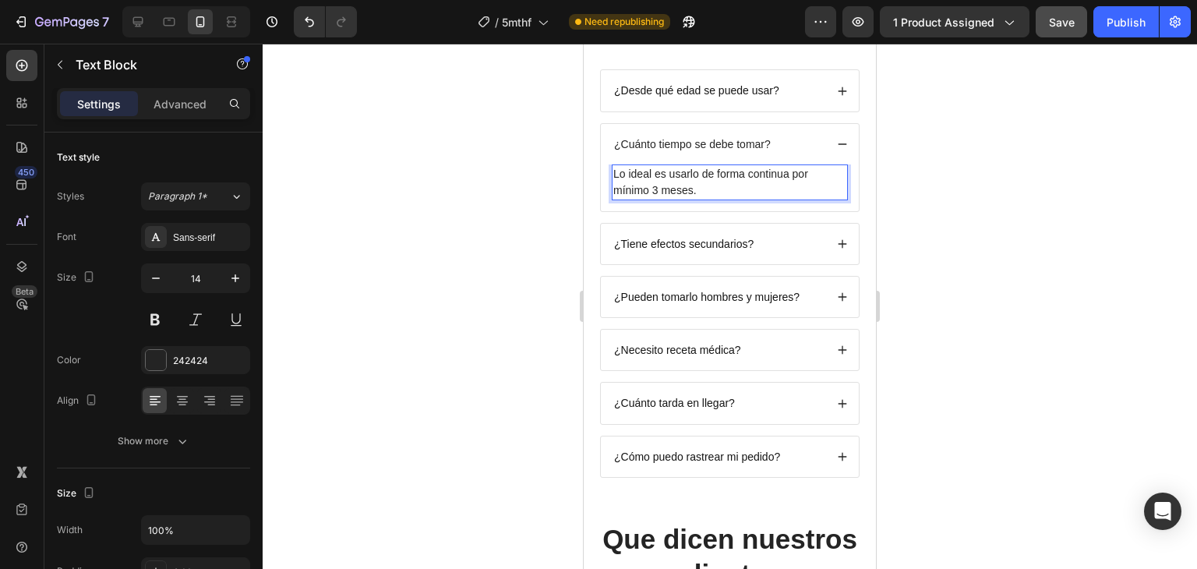
scroll to position [4363, 0]
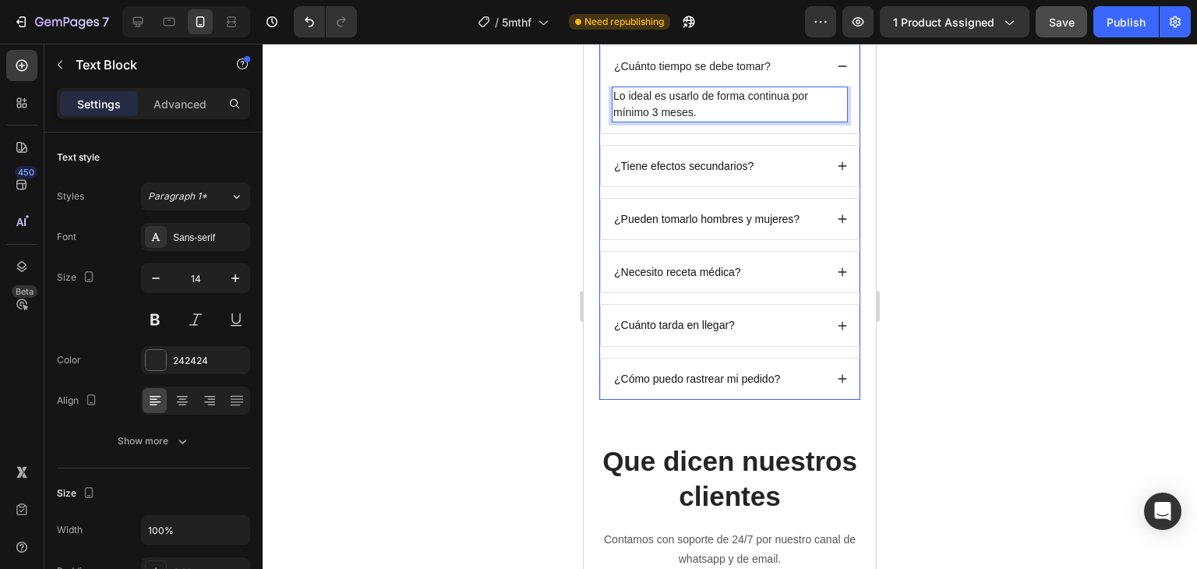
click at [661, 168] on p "¿Tiene efectos secundarios?" at bounding box center [683, 166] width 139 height 14
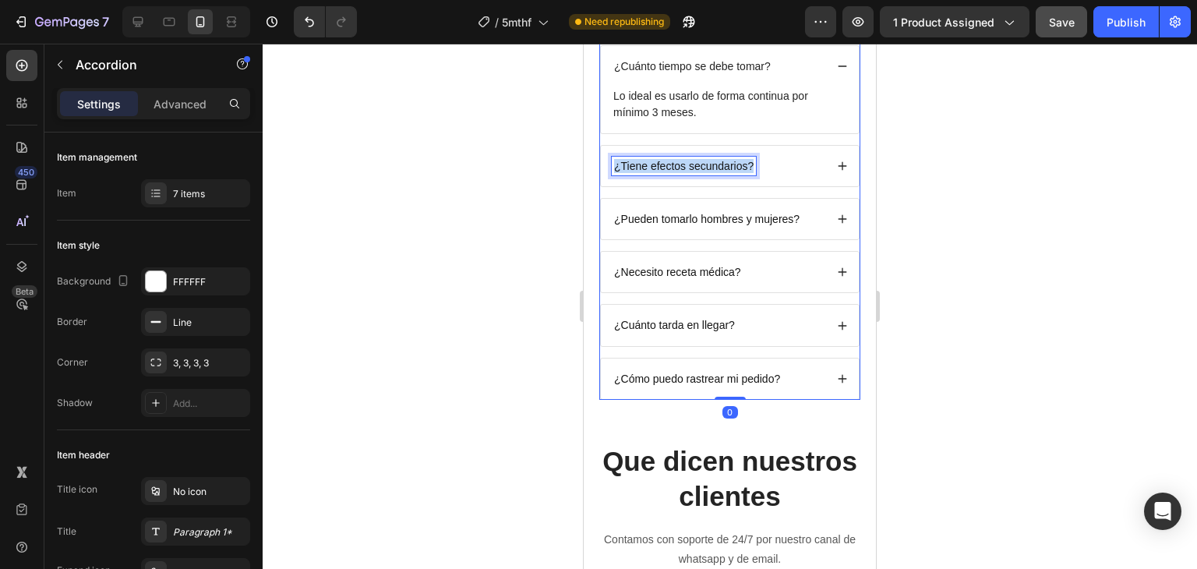
click at [661, 167] on p "¿Tiene efectos secundarios?" at bounding box center [683, 166] width 139 height 14
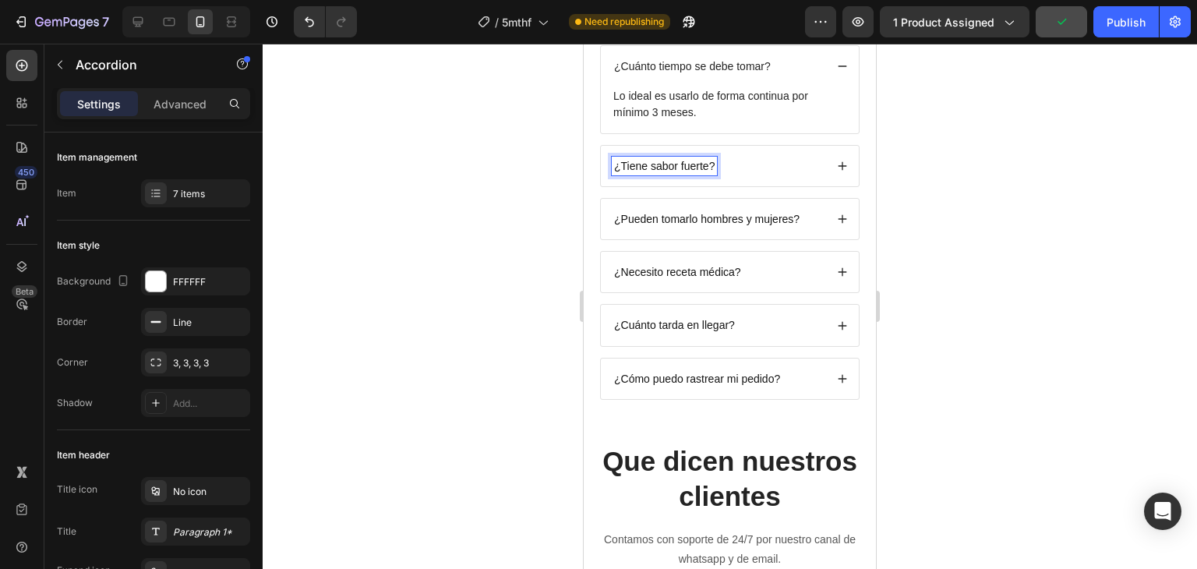
click at [837, 166] on icon at bounding box center [842, 166] width 11 height 11
